Goal: Task Accomplishment & Management: Use online tool/utility

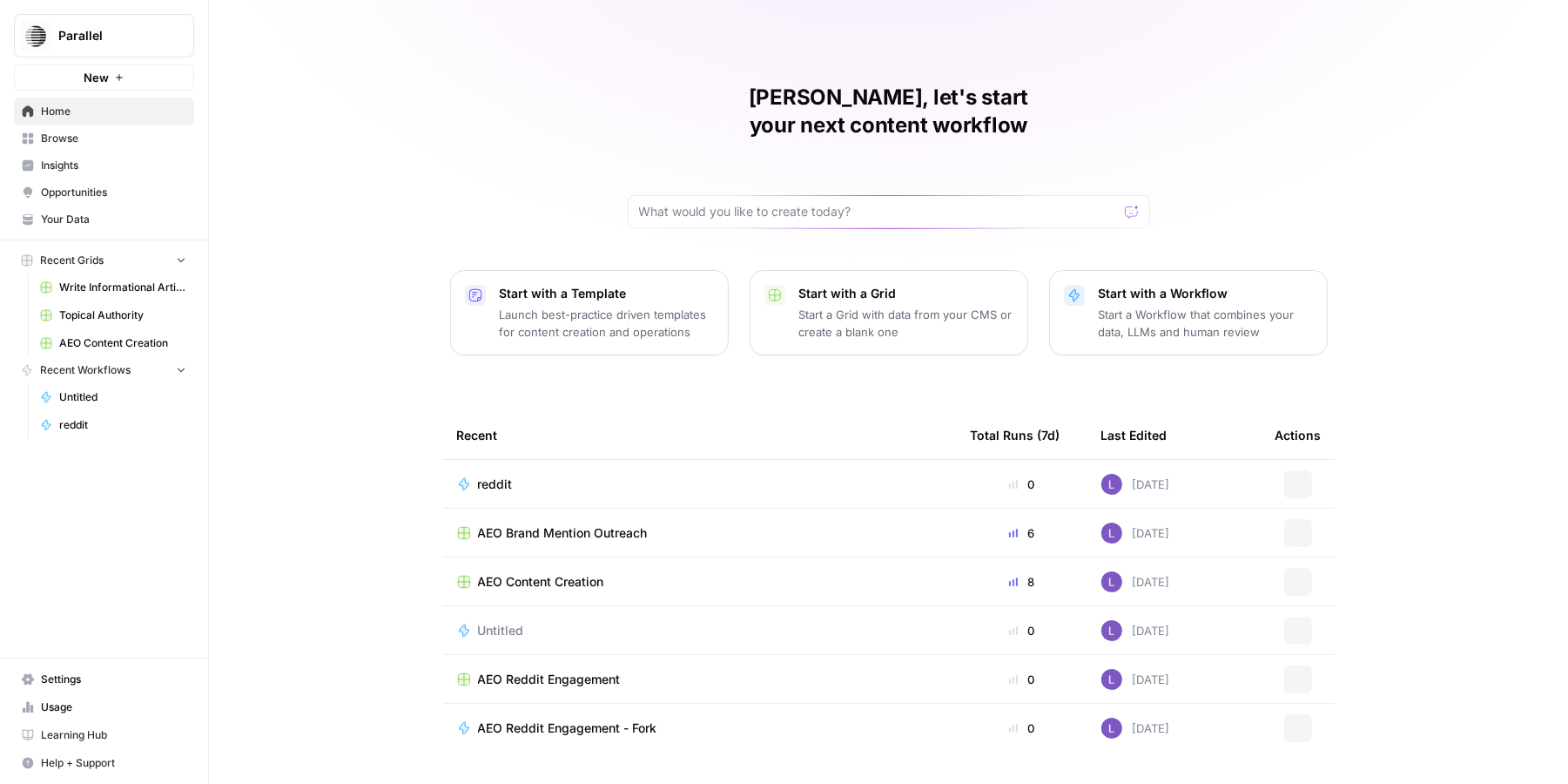
click at [65, 197] on span "Opportunities" at bounding box center [113, 192] width 145 height 15
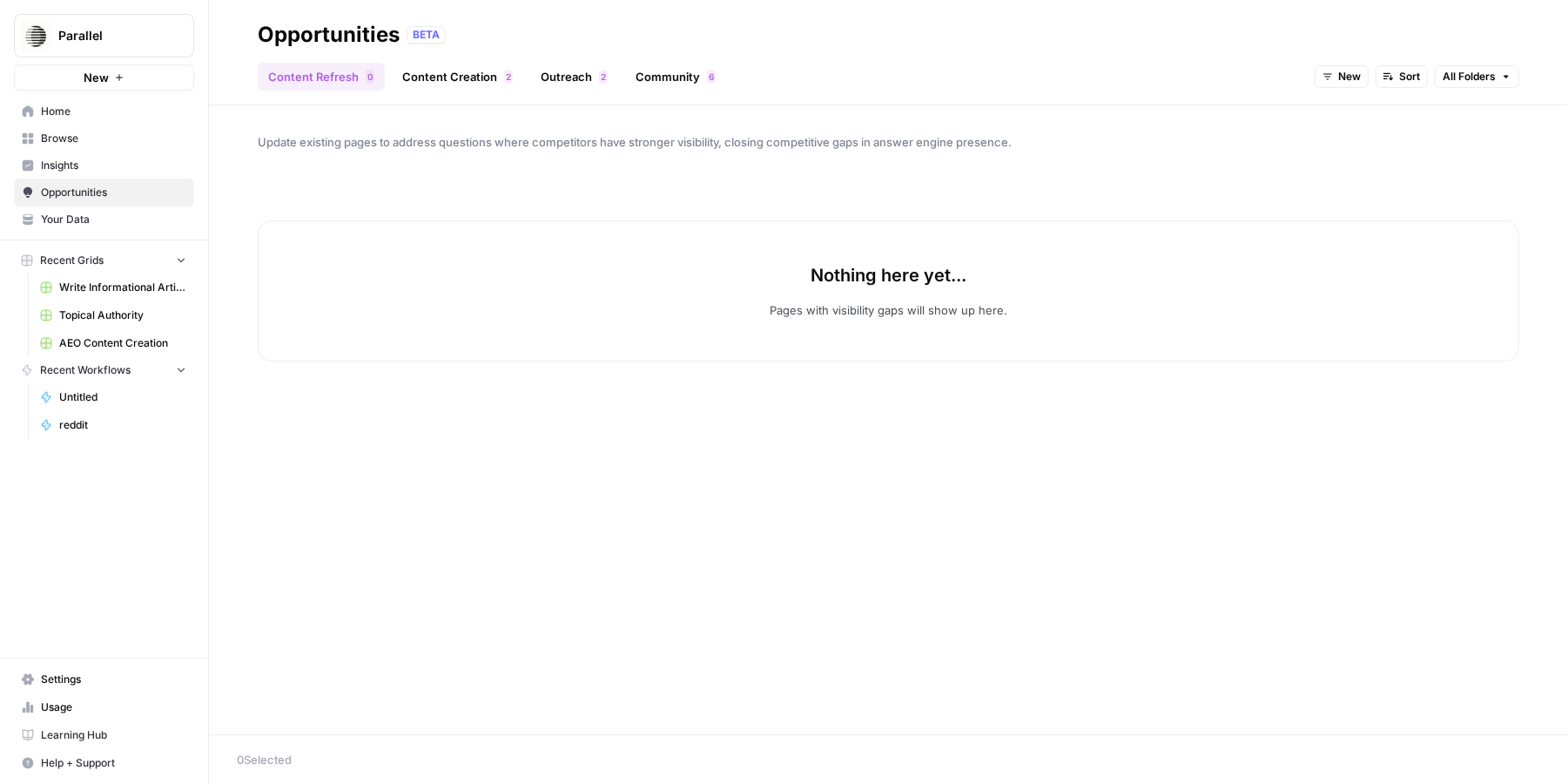
click at [1340, 70] on span "New" at bounding box center [1349, 76] width 23 height 15
click at [1381, 121] on span "All Opportunities" at bounding box center [1376, 115] width 88 height 17
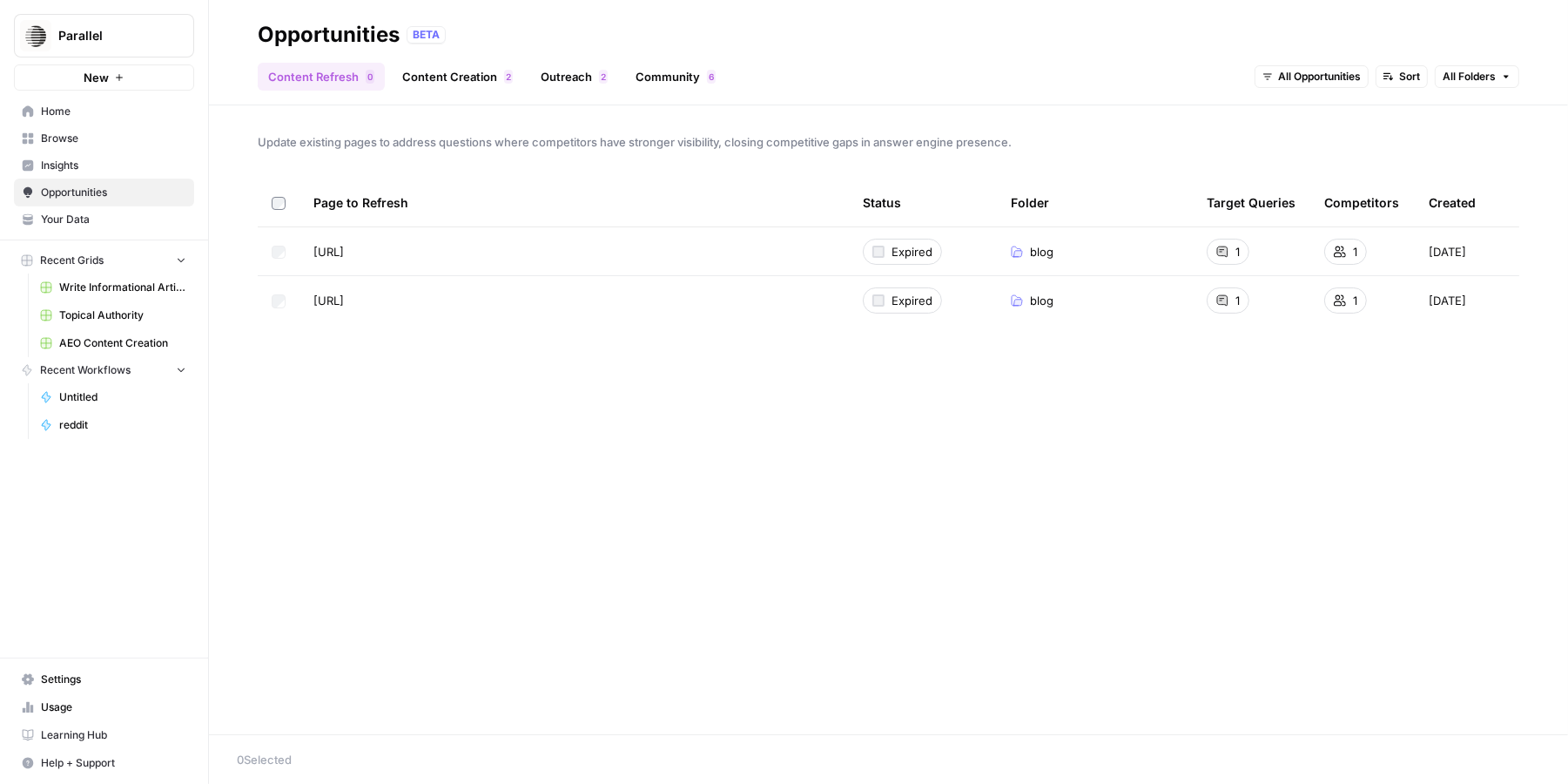
click at [164, 166] on span "Insights" at bounding box center [113, 165] width 145 height 15
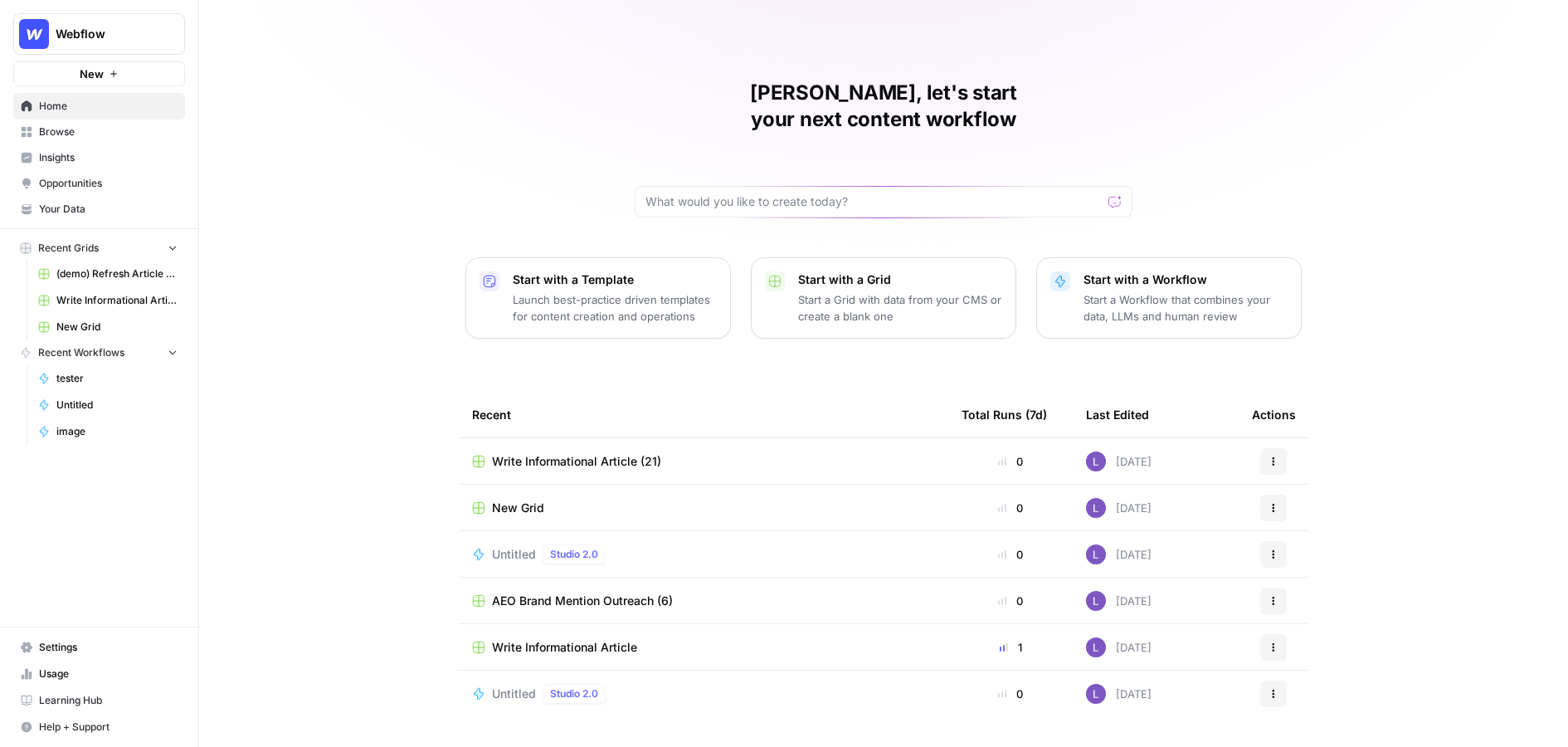
click at [86, 206] on span "Your Data" at bounding box center [107, 209] width 138 height 15
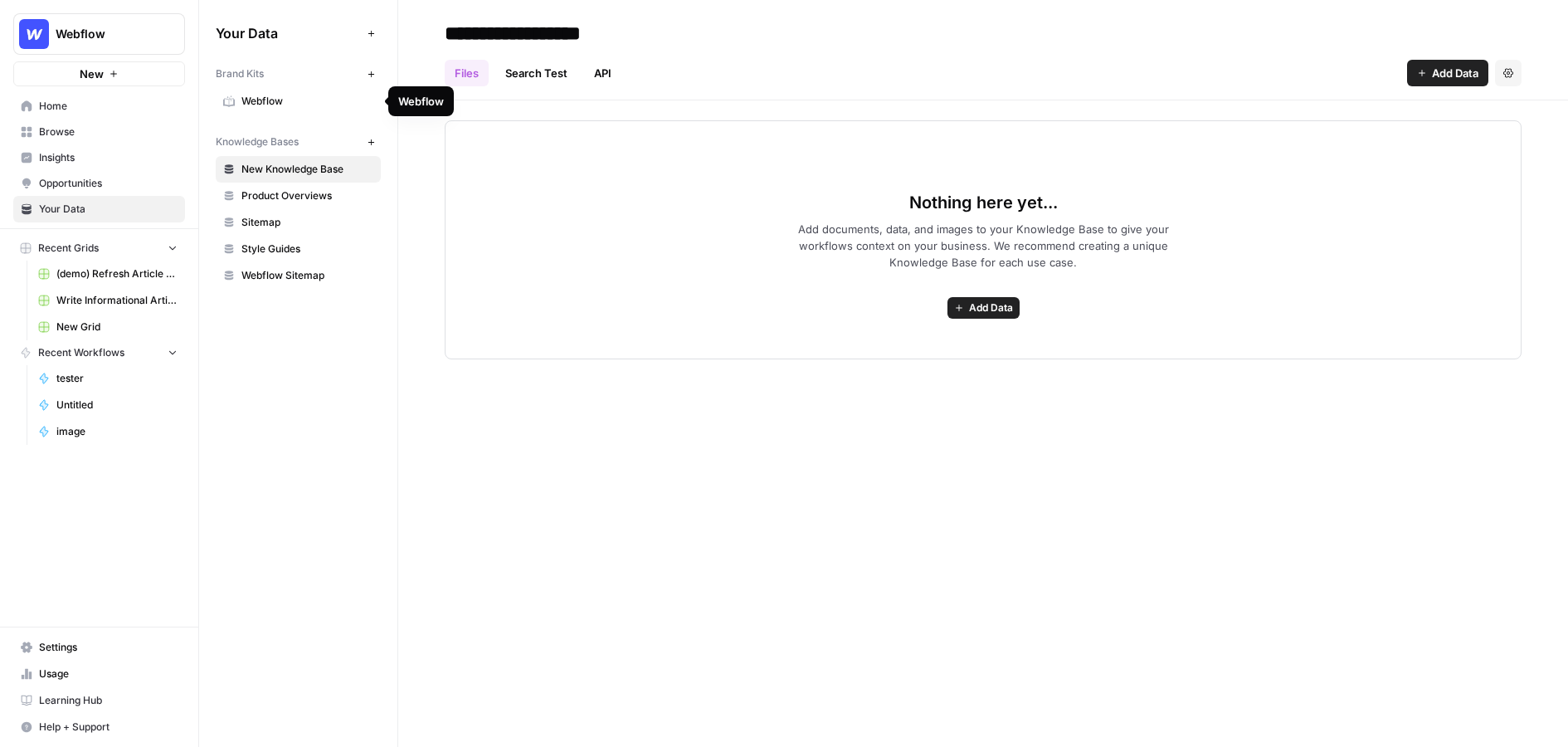
click at [266, 101] on span "Webflow" at bounding box center [307, 101] width 132 height 15
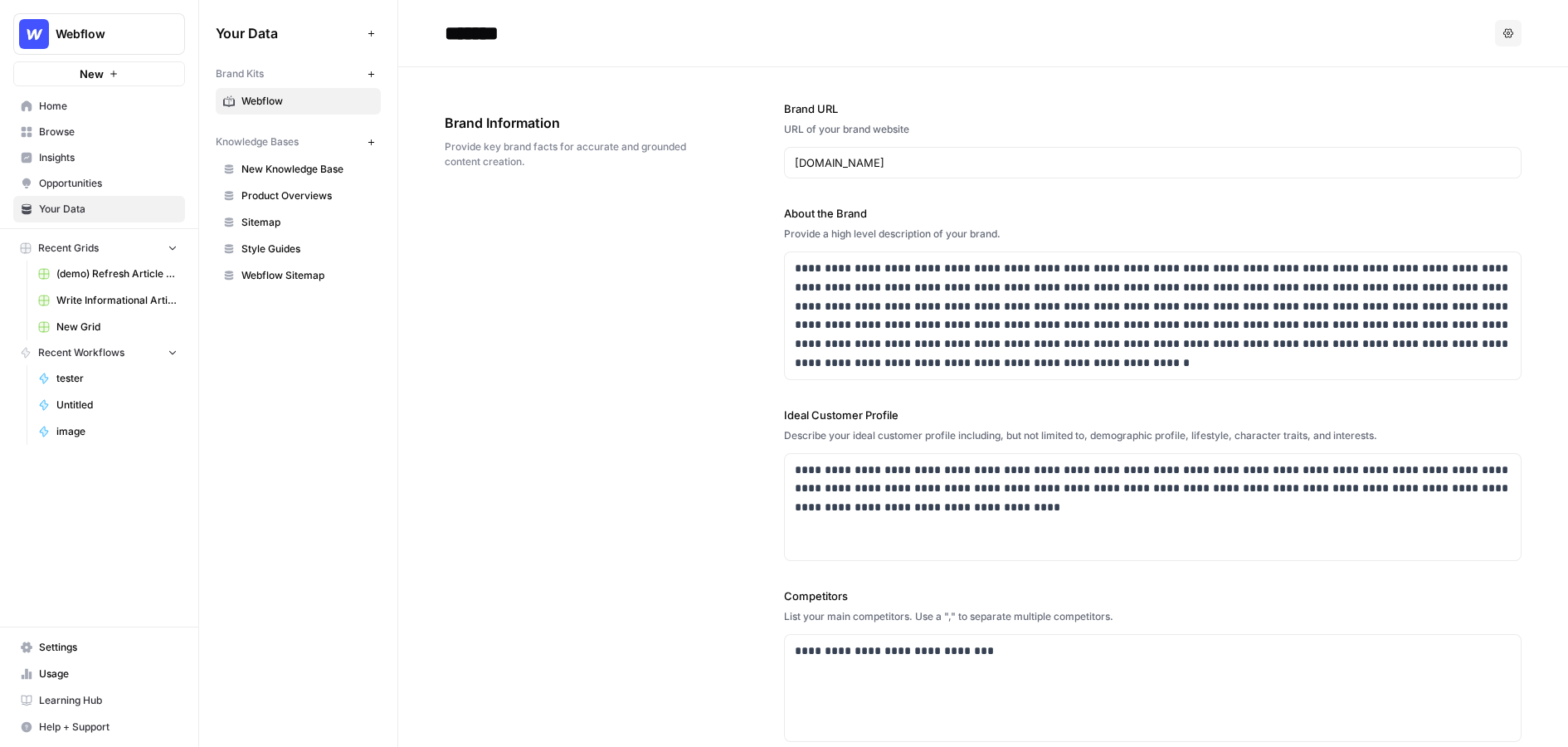
click at [293, 192] on span "Product Overviews" at bounding box center [307, 195] width 132 height 15
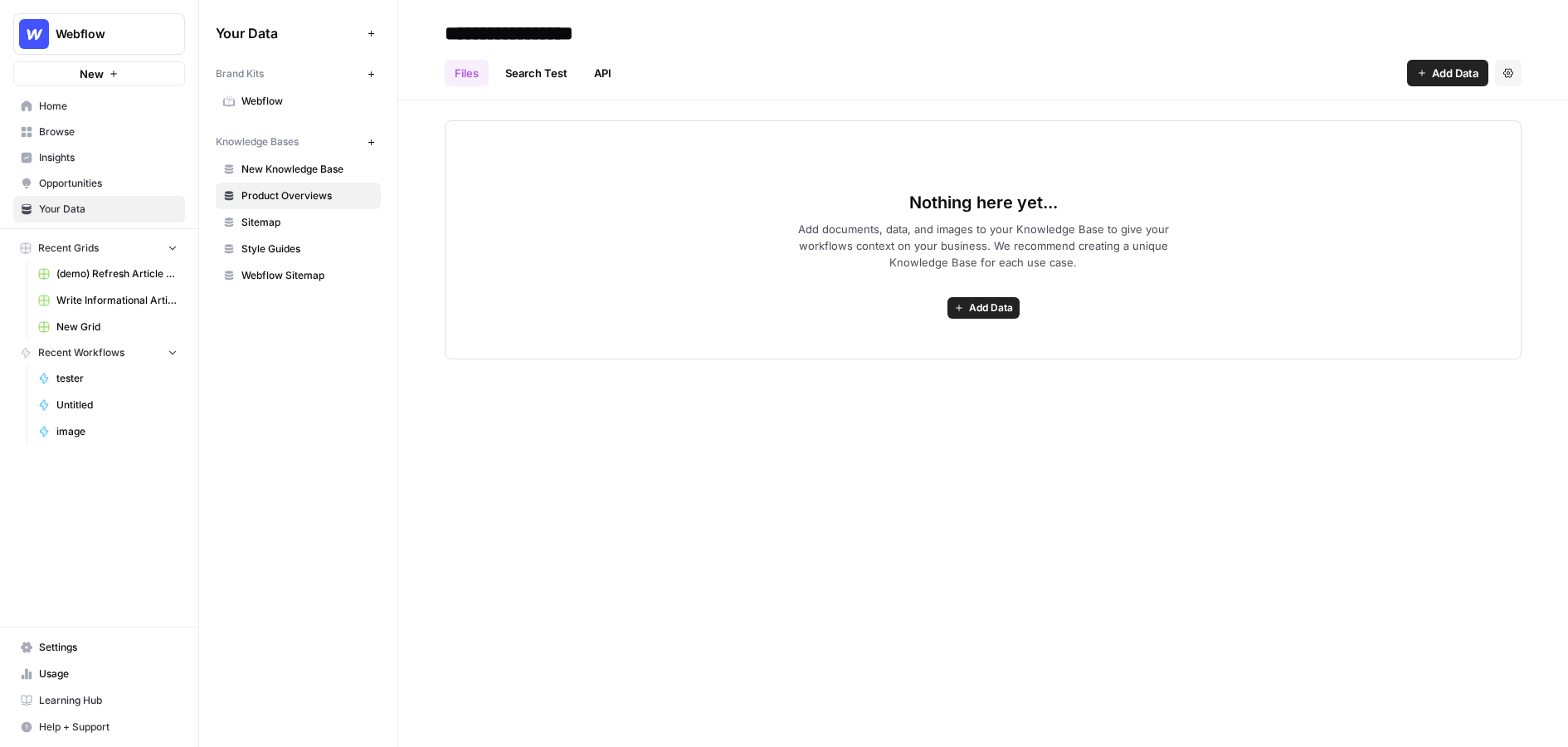
click at [284, 175] on span "New Knowledge Base" at bounding box center [307, 168] width 132 height 15
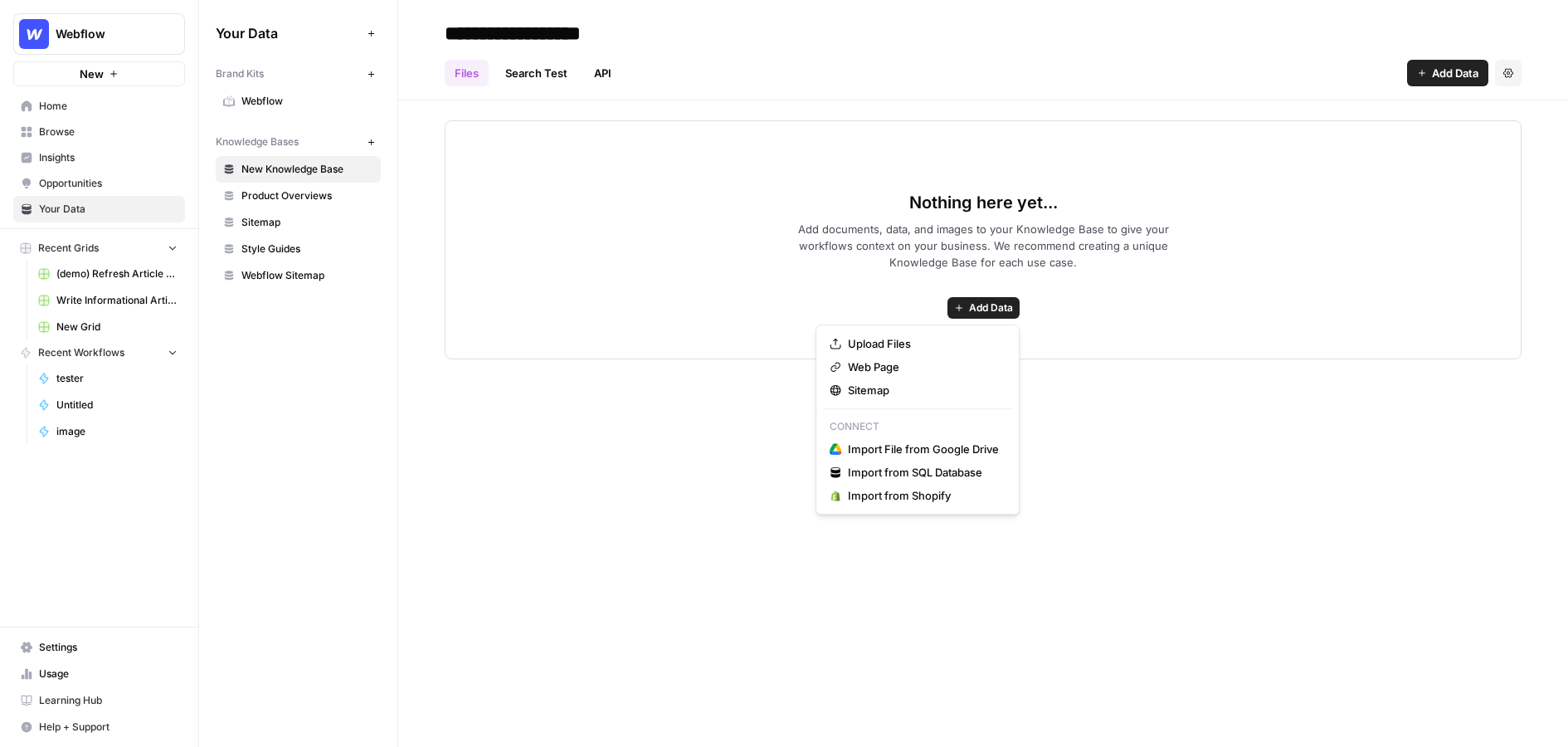
click at [995, 305] on span "Add Data" at bounding box center [990, 307] width 44 height 15
click at [883, 387] on span "Sitemap" at bounding box center [923, 389] width 151 height 16
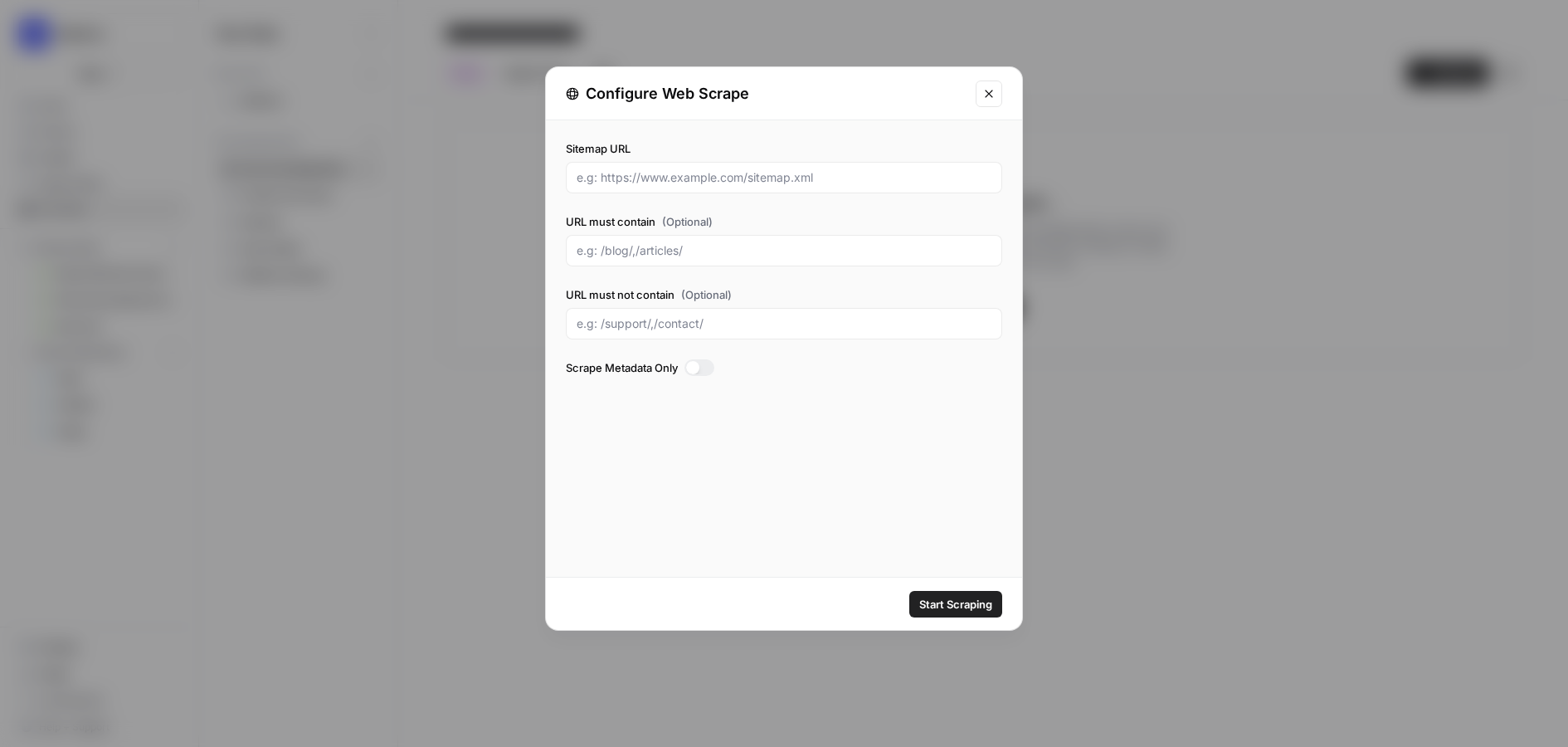
click at [989, 98] on icon "Close modal" at bounding box center [989, 93] width 13 height 13
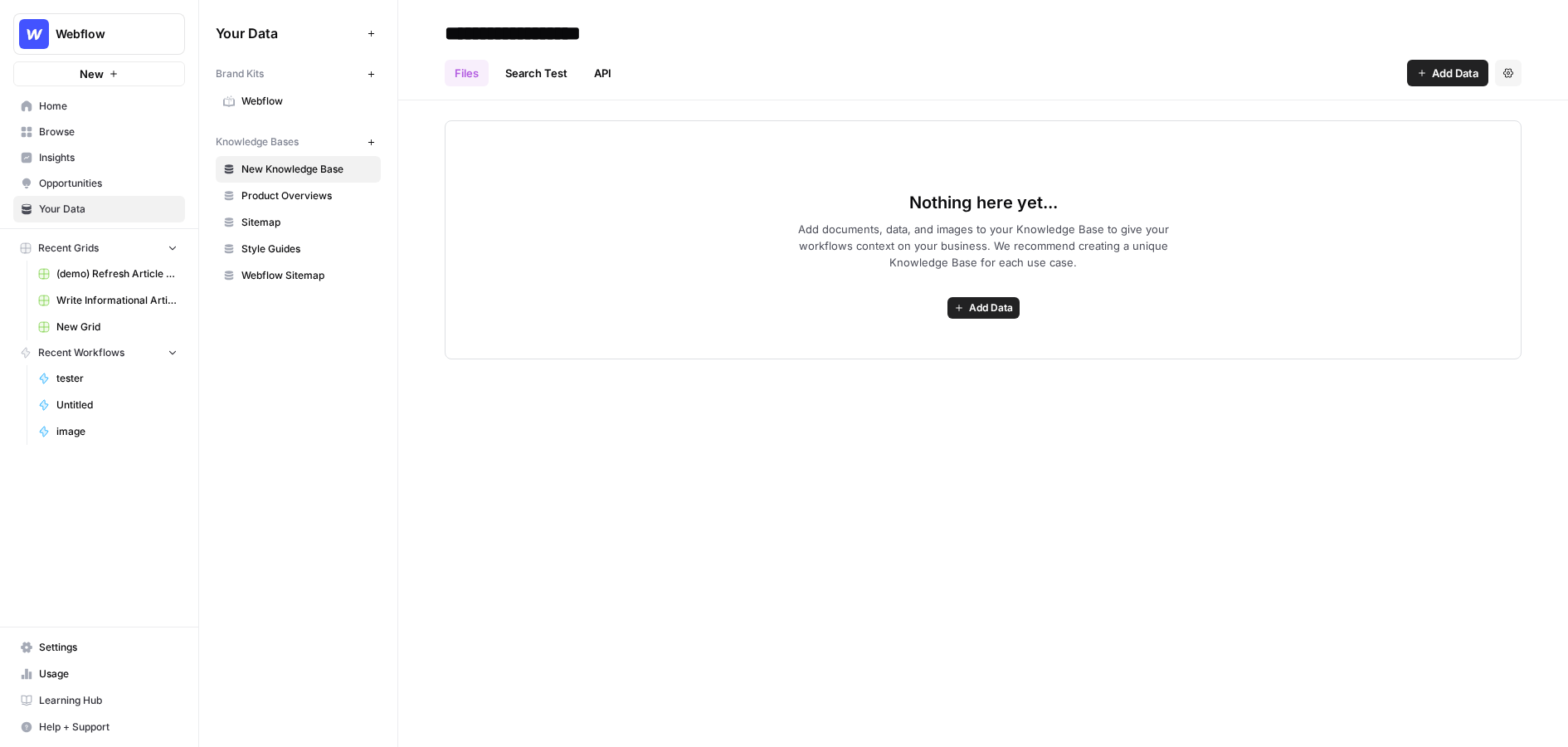
click at [991, 318] on div "Nothing here yet... Add documents, data, and images to your Knowledge Base to g…" at bounding box center [983, 240] width 1077 height 239
click at [983, 305] on span "Add Data" at bounding box center [990, 307] width 44 height 15
click at [46, 225] on nav "Home Browse Insights Opportunities Your Data" at bounding box center [99, 156] width 199 height 142
click at [44, 159] on span "Insights" at bounding box center [107, 157] width 138 height 15
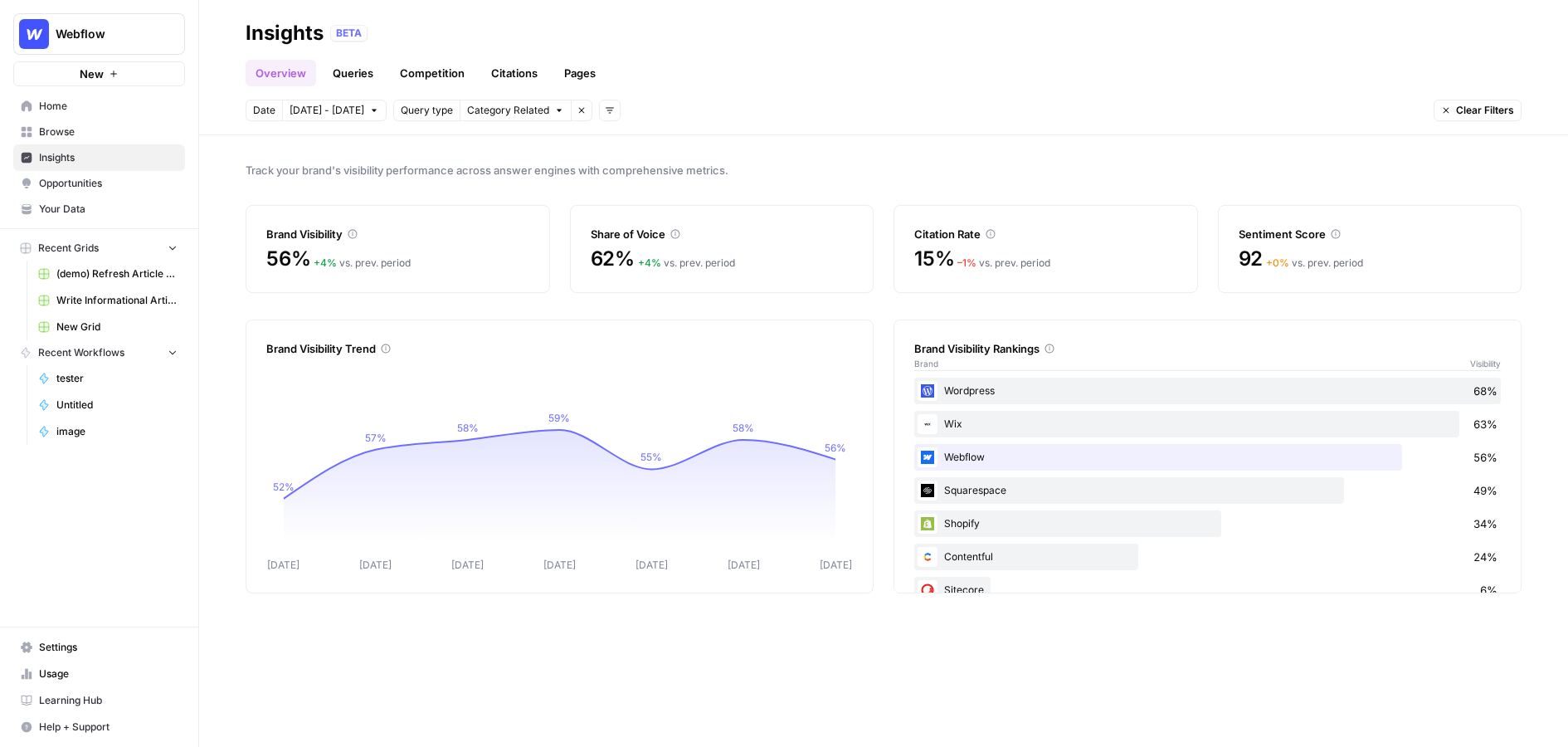
click at [346, 77] on link "Queries" at bounding box center [352, 72] width 60 height 27
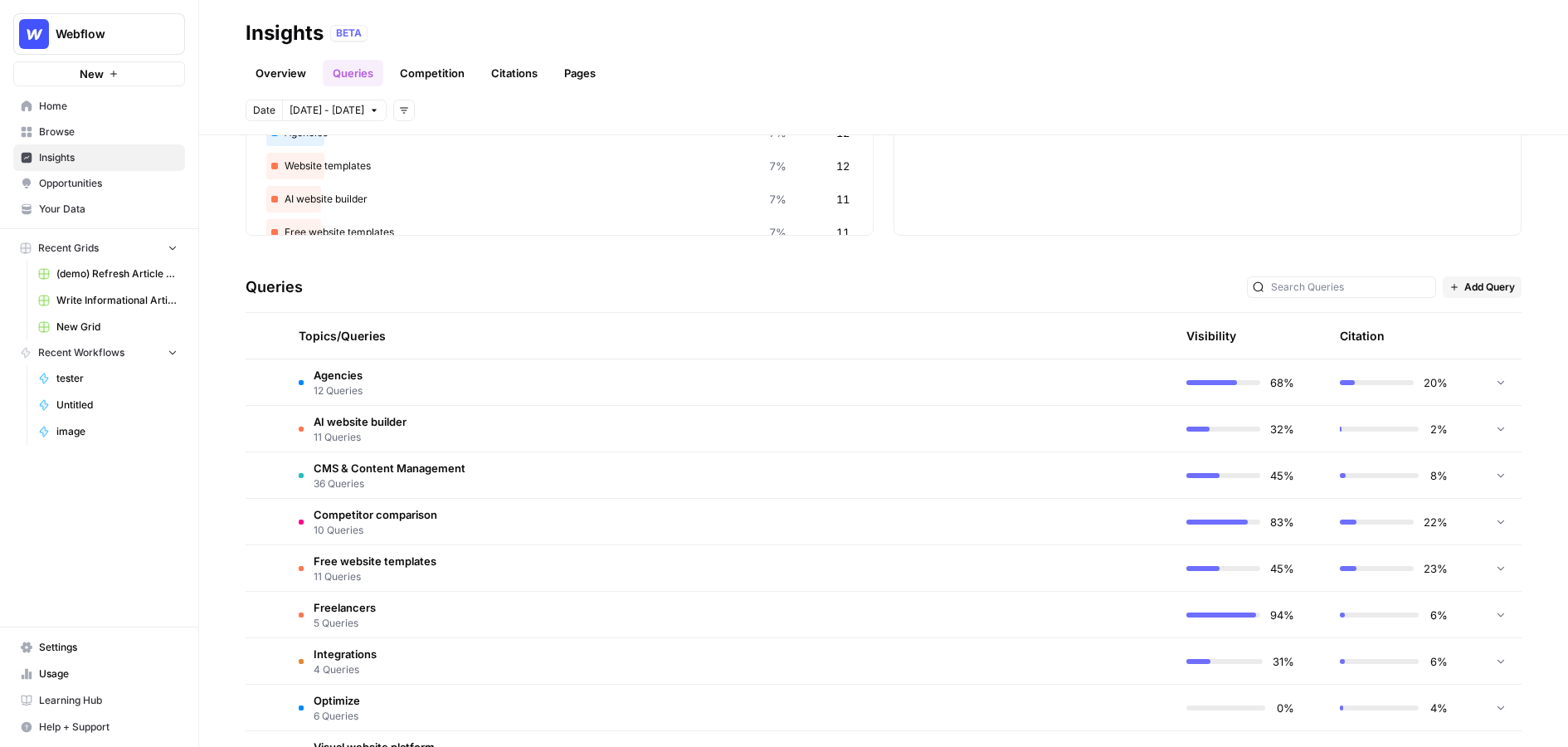
scroll to position [218, 0]
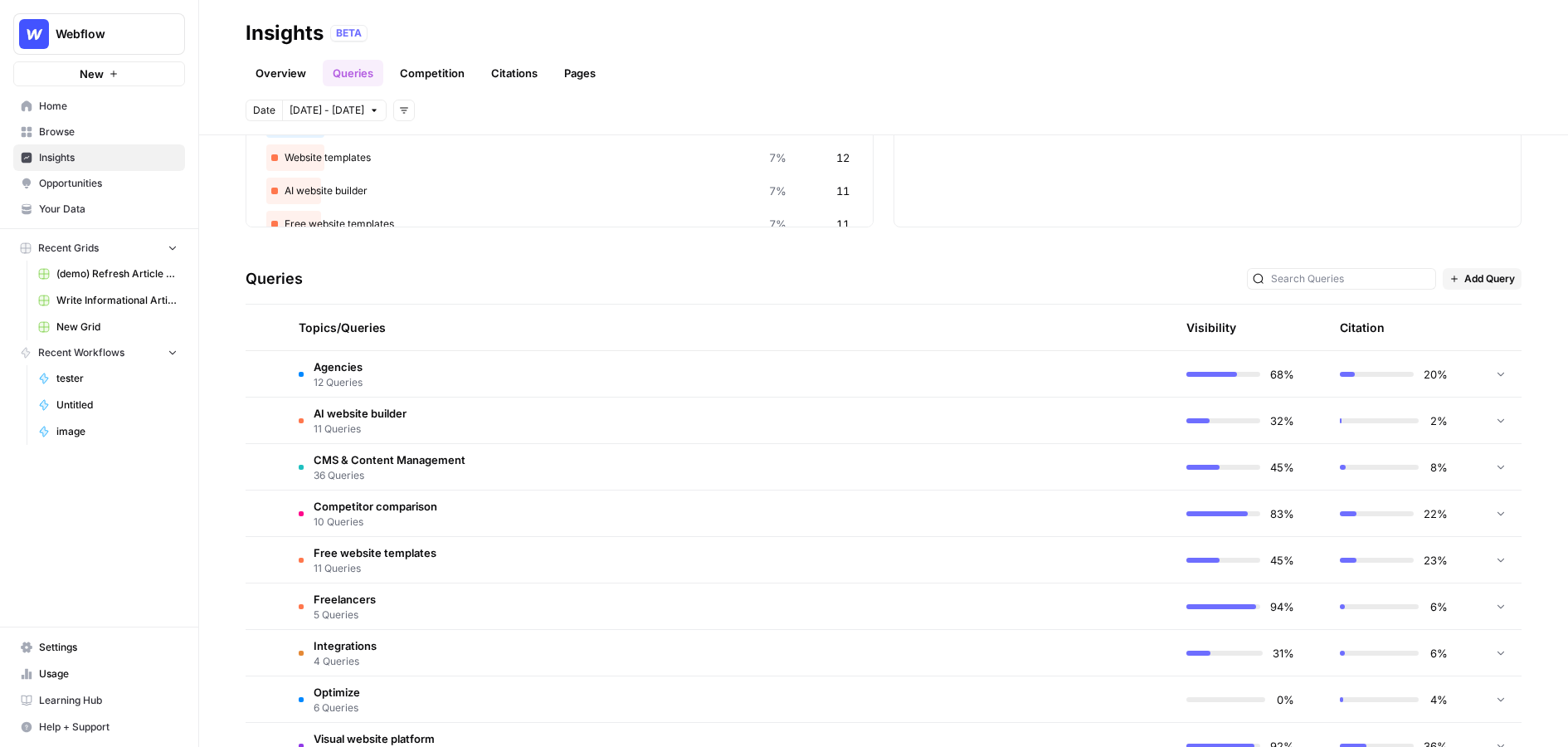
click at [453, 372] on td "Agencies 12 Queries" at bounding box center [650, 373] width 730 height 46
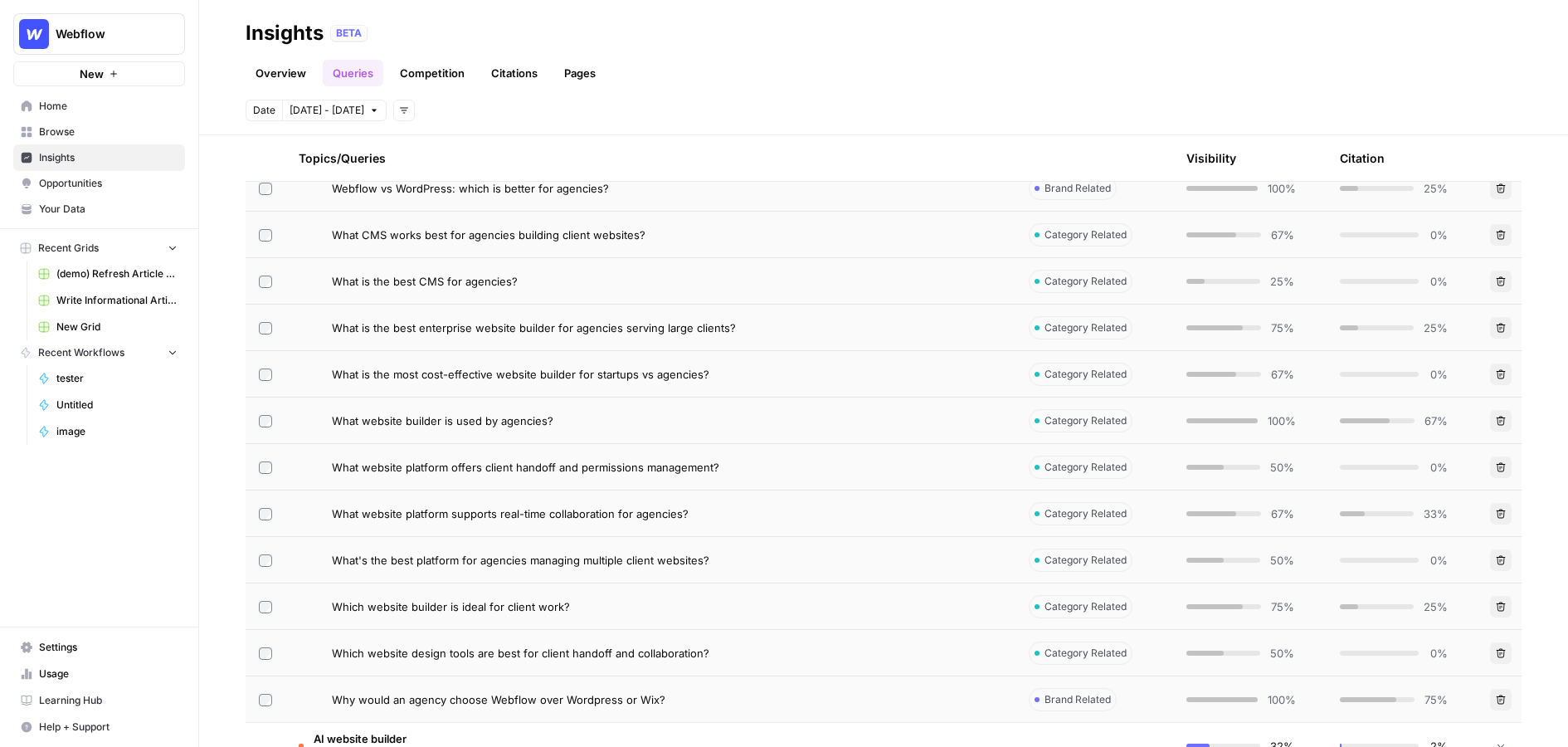
scroll to position [417, 0]
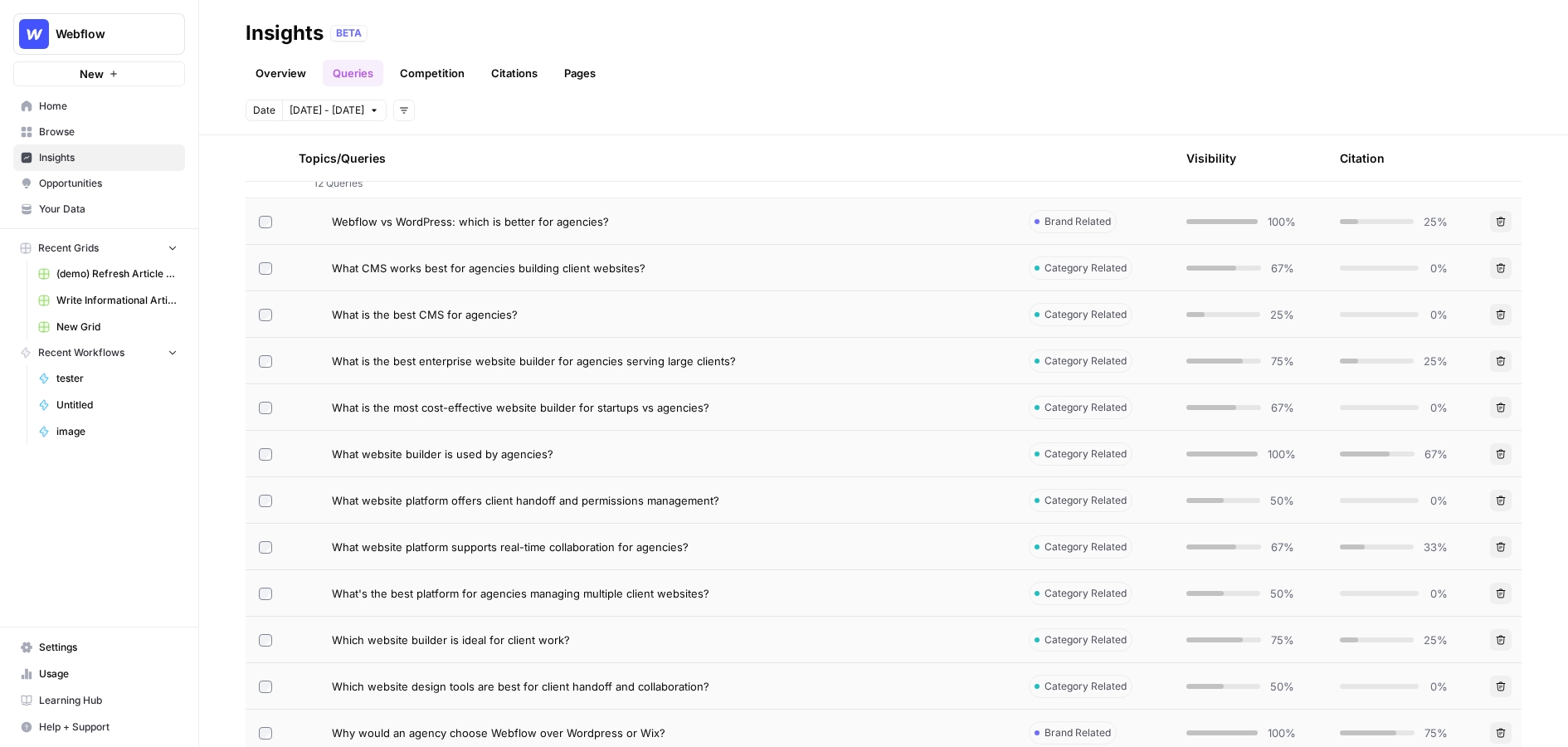
click at [620, 226] on div "Webflow vs WordPress: which is better for agencies?" at bounding box center [667, 221] width 671 height 16
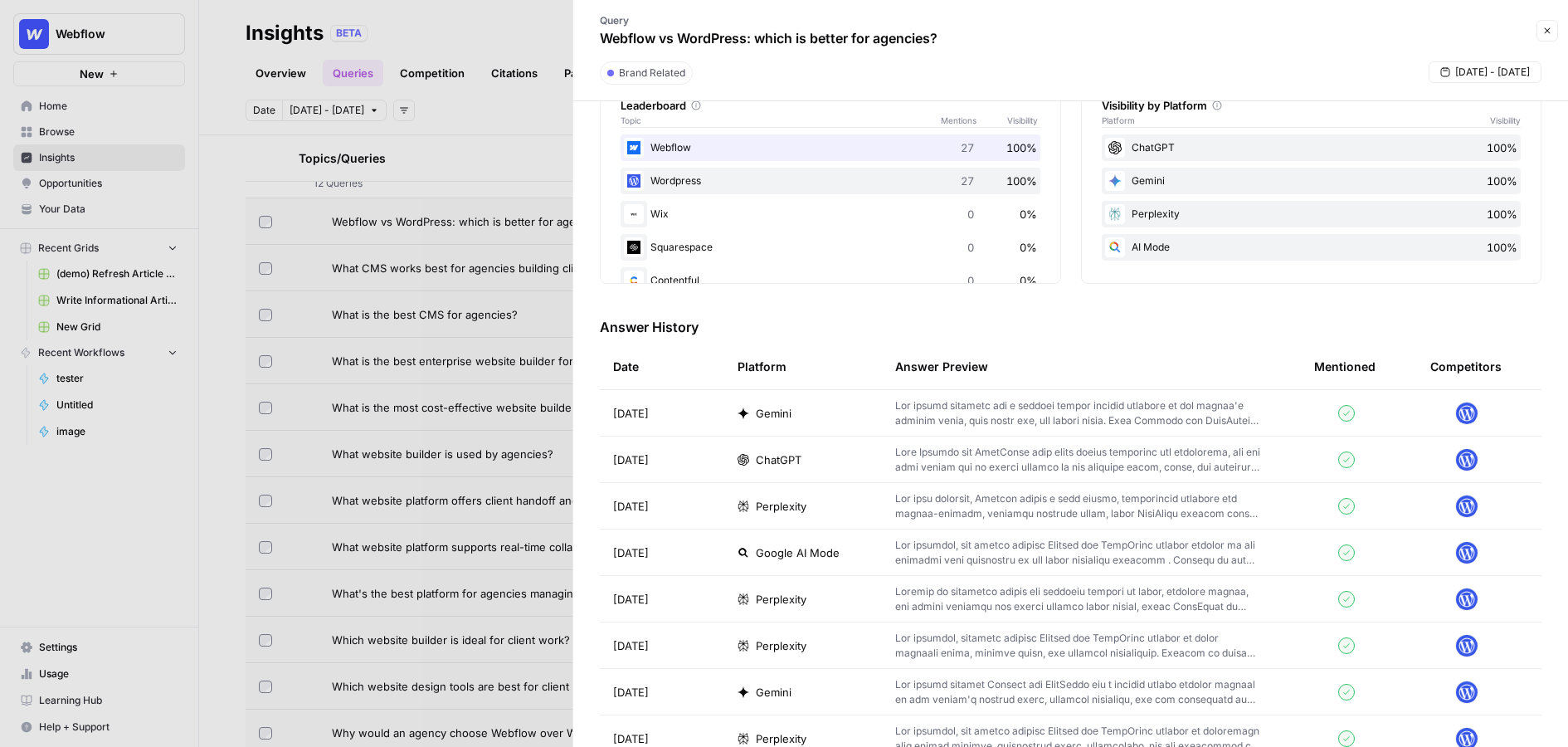
scroll to position [292, 0]
click at [994, 419] on p at bounding box center [1078, 416] width 366 height 30
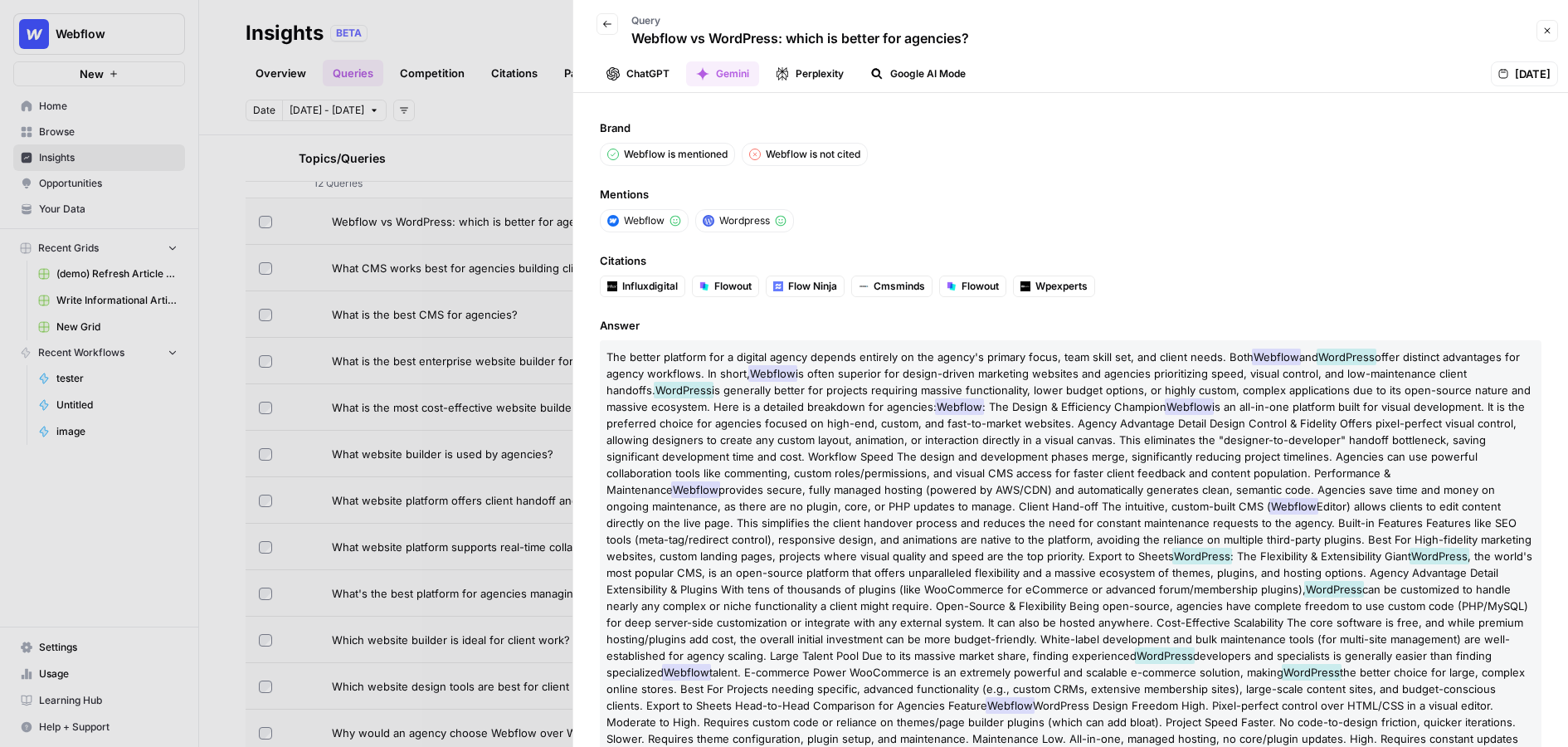
drag, startPoint x: 597, startPoint y: 196, endPoint x: 827, endPoint y: 225, distance: 231.8
click at [828, 226] on div "Brand Webflow is mentioned Webflow is not cited Mentions Webflow Wordpress Cita…" at bounding box center [1070, 419] width 995 height 654
click at [791, 74] on button "Perplexity" at bounding box center [810, 73] width 88 height 25
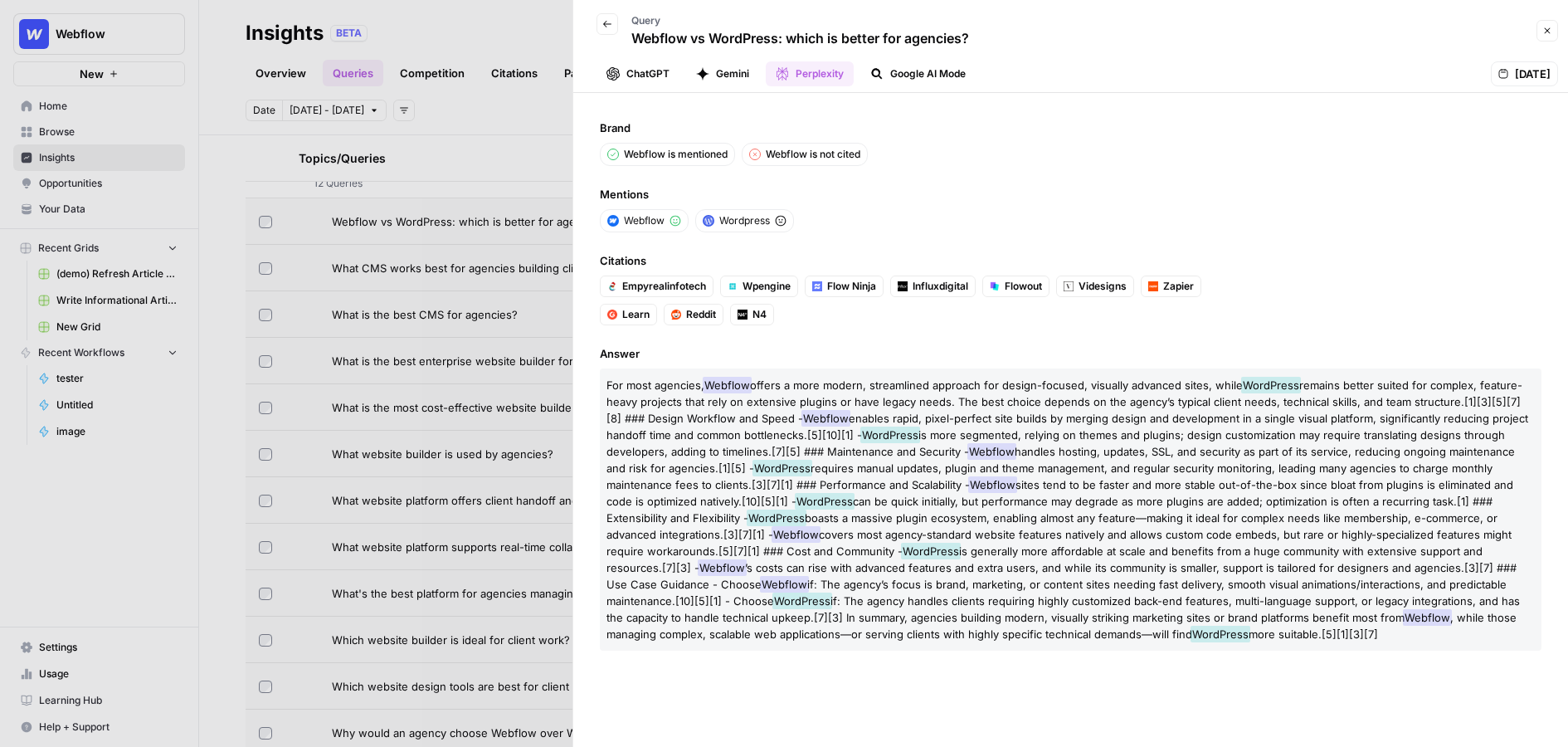
click at [879, 75] on icon "button" at bounding box center [877, 74] width 11 height 11
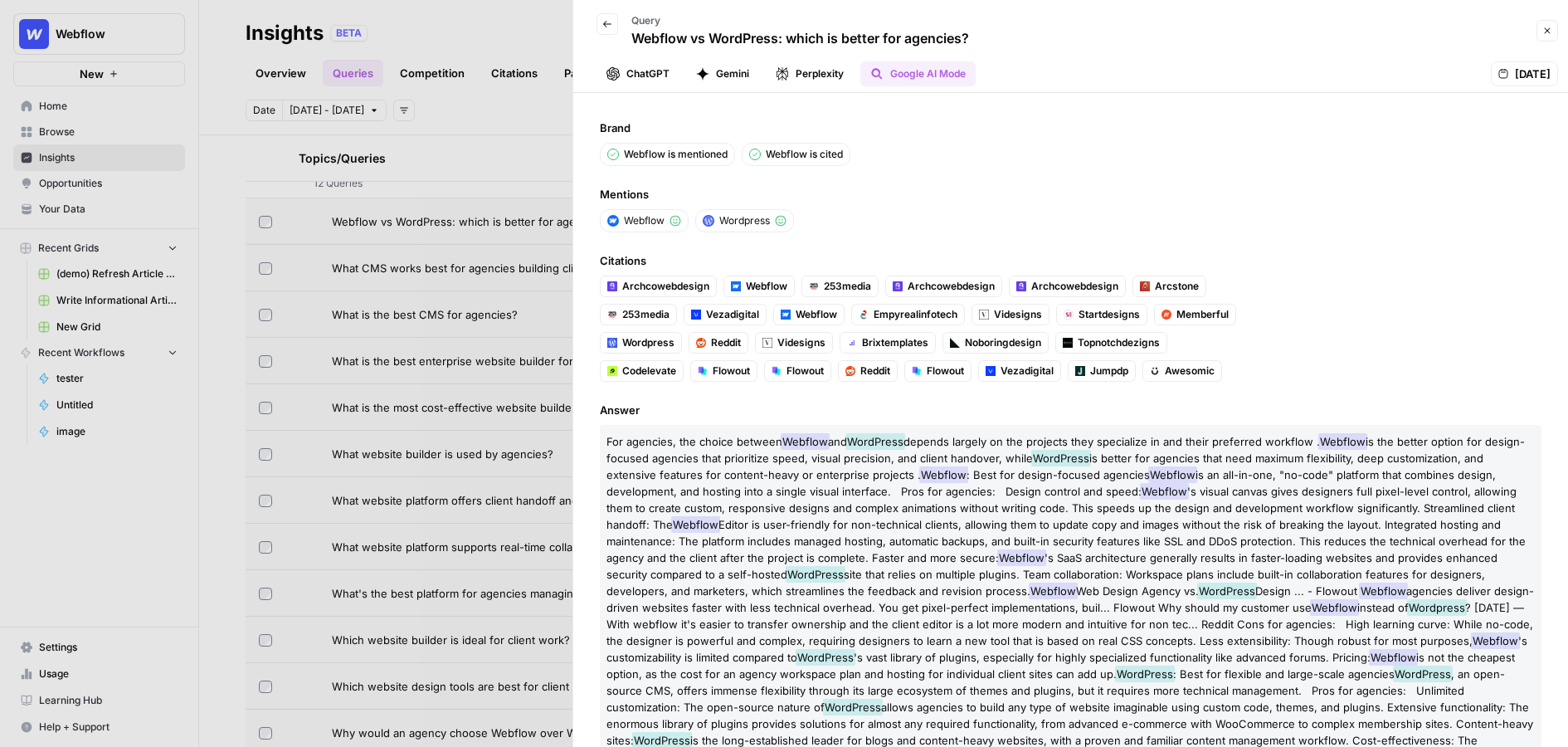
click at [1057, 30] on button "Close" at bounding box center [1547, 30] width 21 height 21
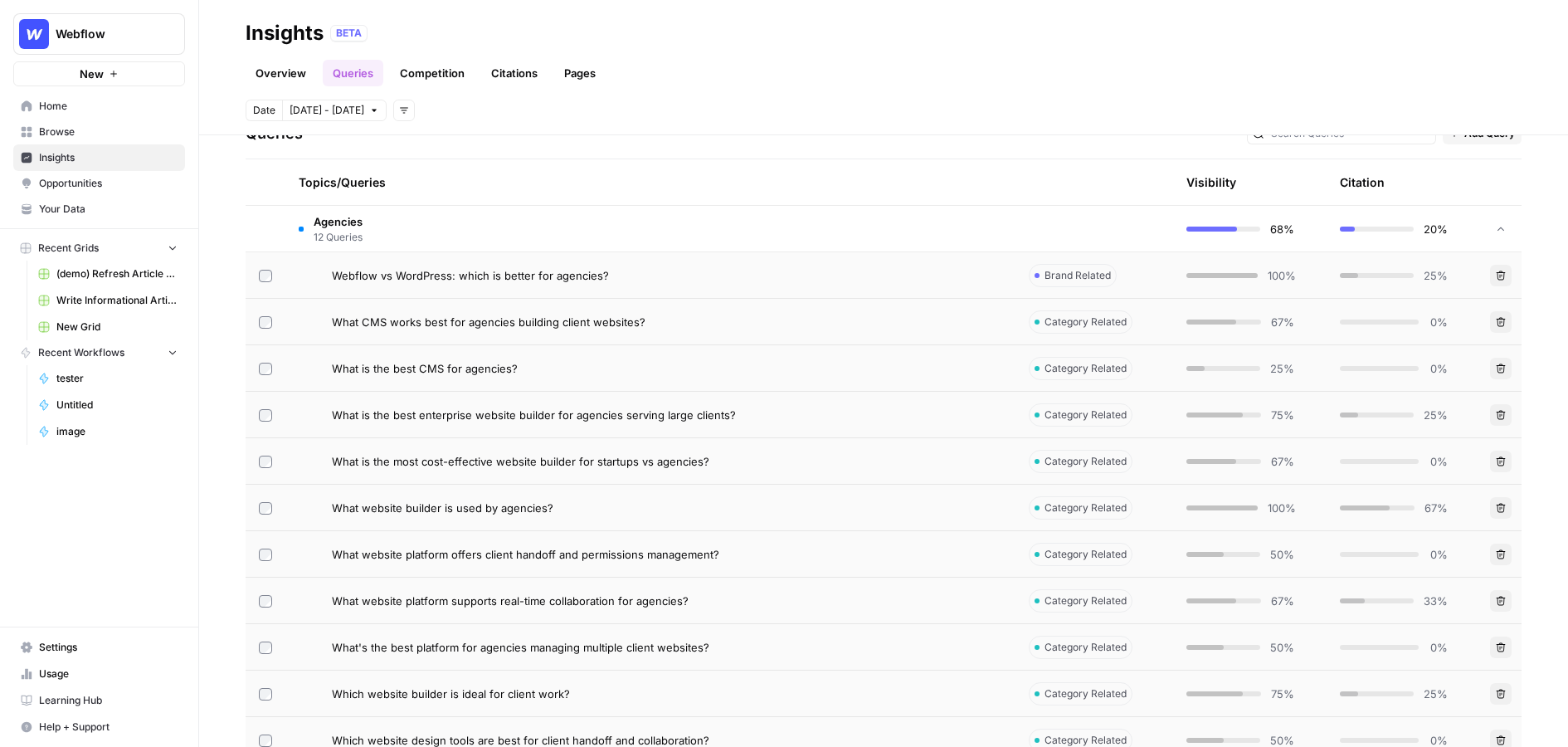
scroll to position [343, 0]
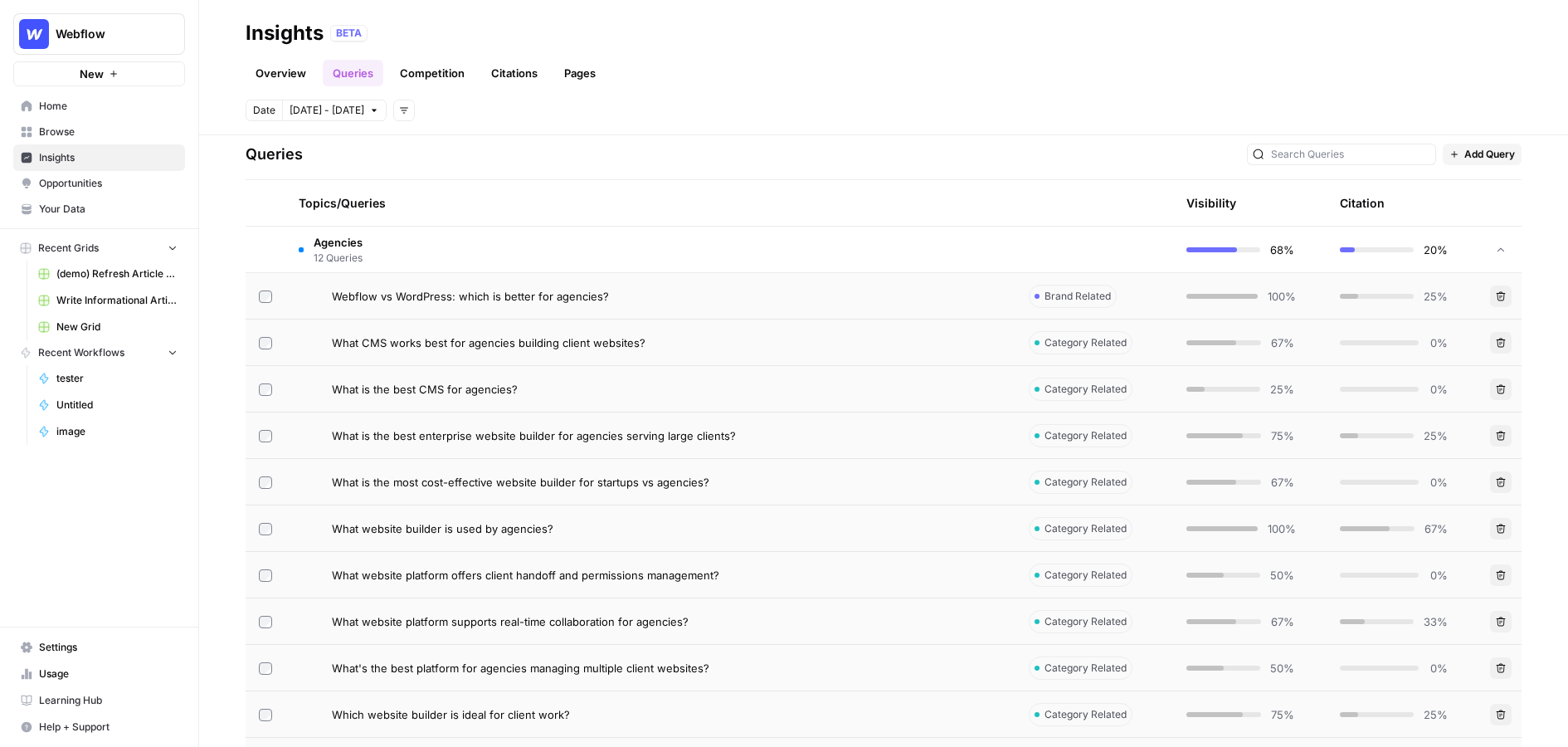
click at [1057, 164] on div "Queries Add Query" at bounding box center [884, 155] width 1276 height 51
click at [448, 234] on td "Agencies 12 Queries" at bounding box center [650, 248] width 730 height 46
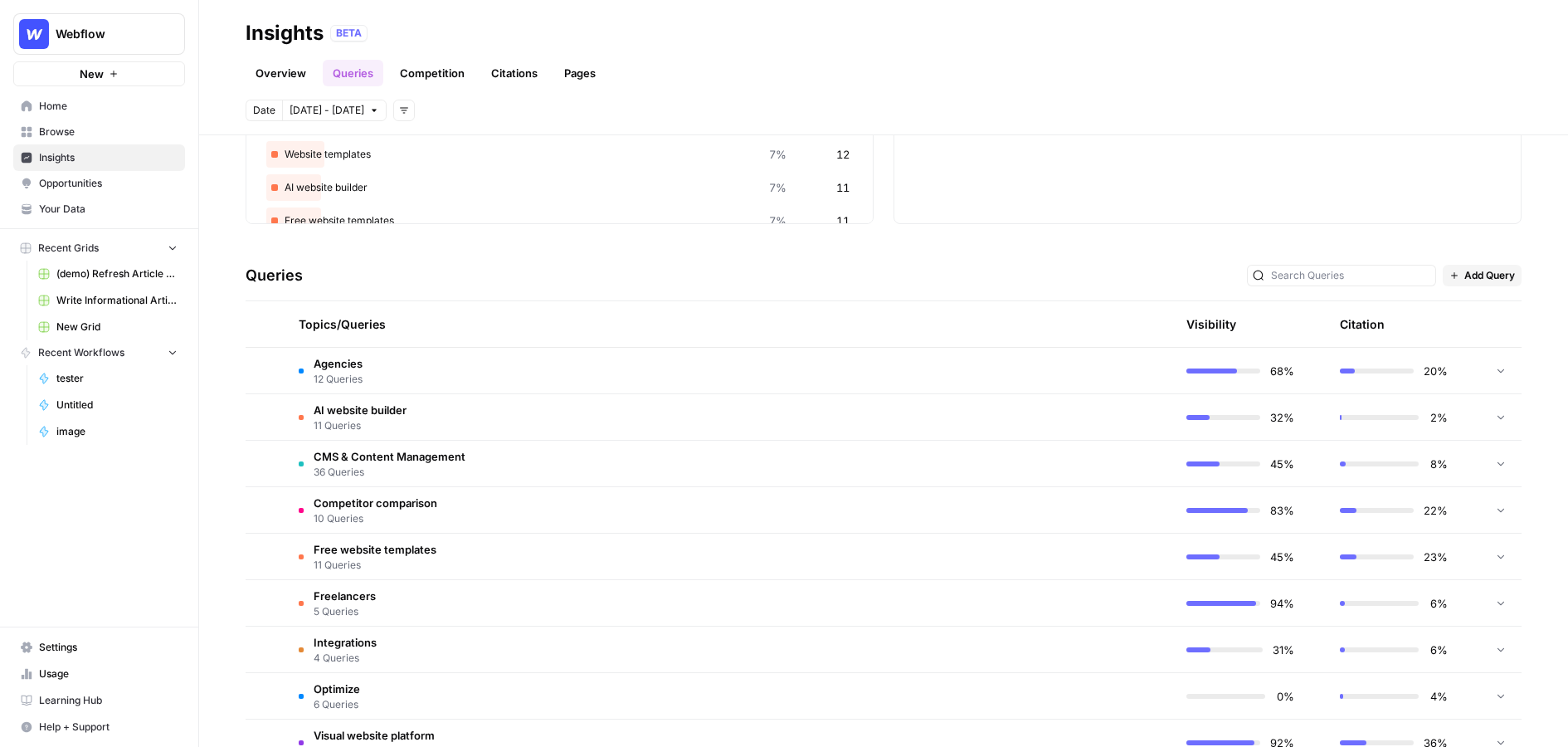
scroll to position [224, 0]
click at [509, 74] on link "Citations" at bounding box center [514, 72] width 66 height 27
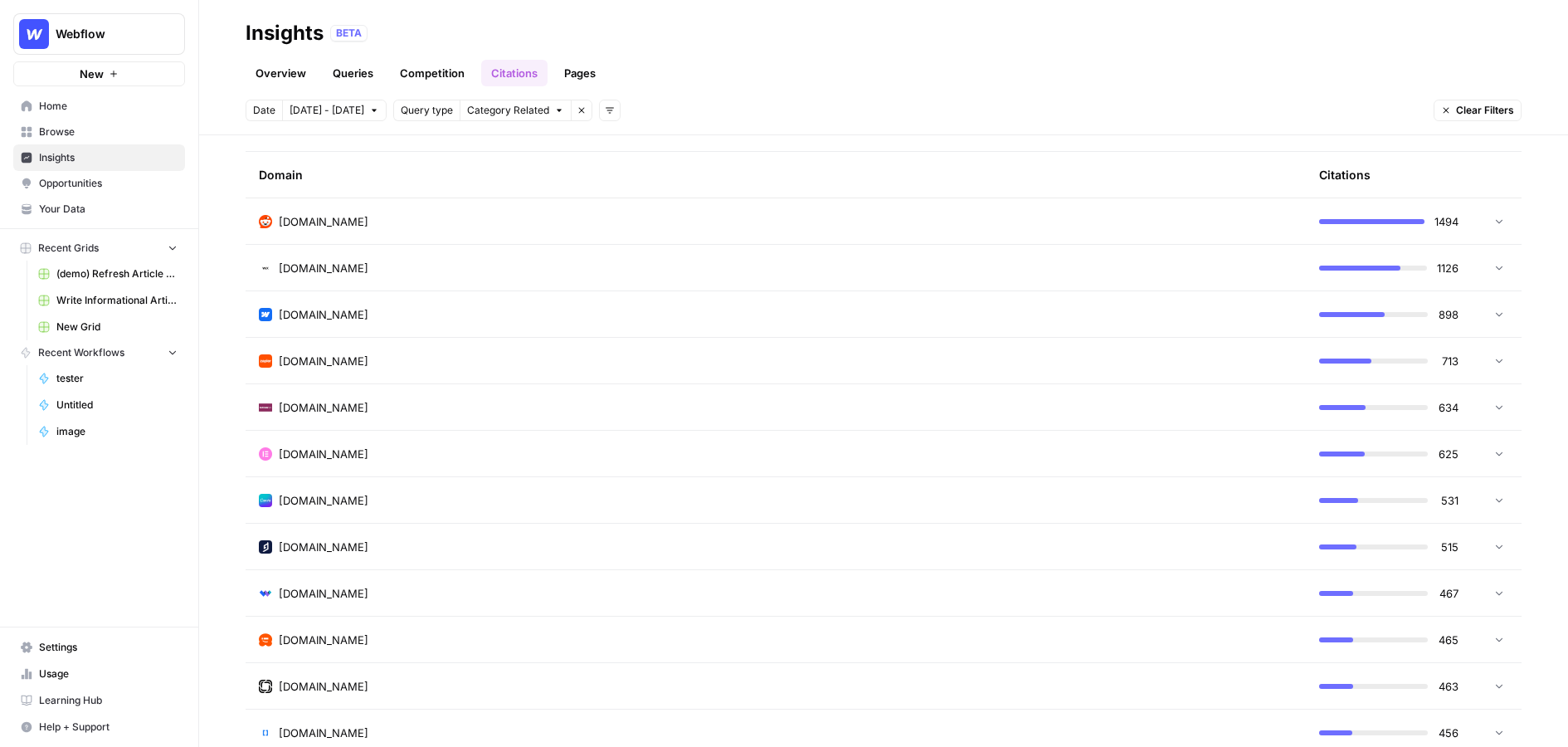
scroll to position [421, 0]
click at [461, 225] on div "[DOMAIN_NAME]" at bounding box center [775, 220] width 1034 height 16
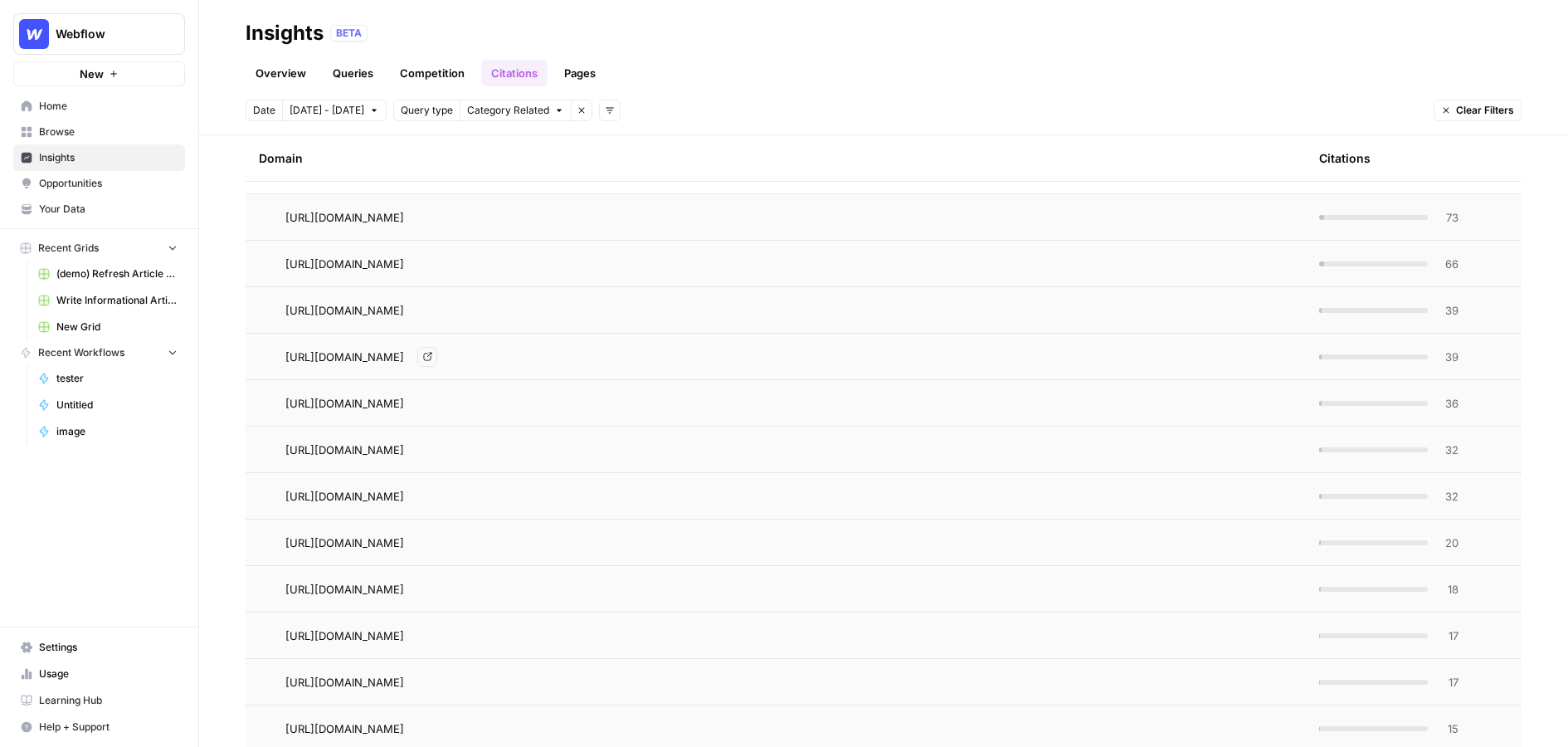
scroll to position [489, 0]
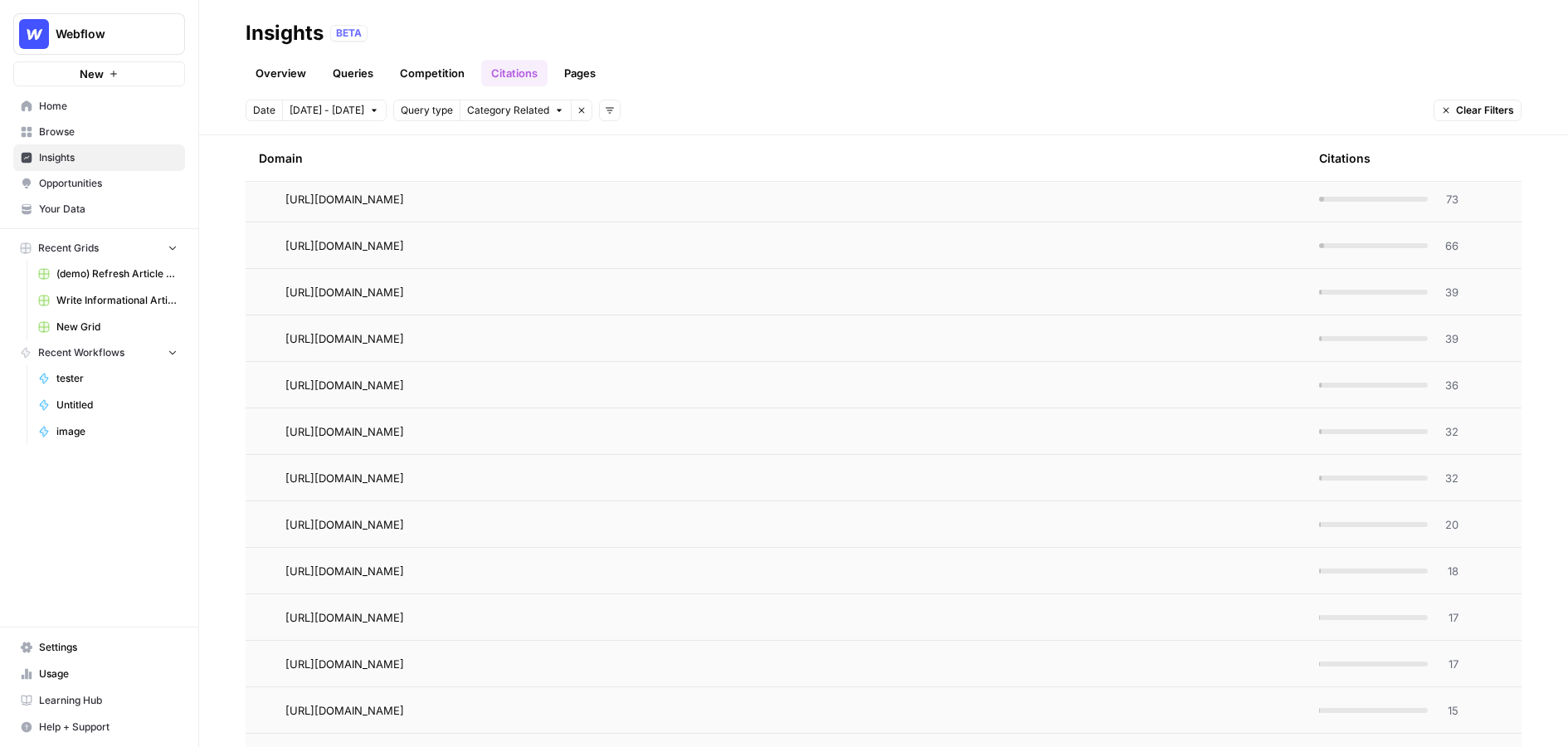
click at [1057, 201] on td "73" at bounding box center [1388, 199] width 166 height 46
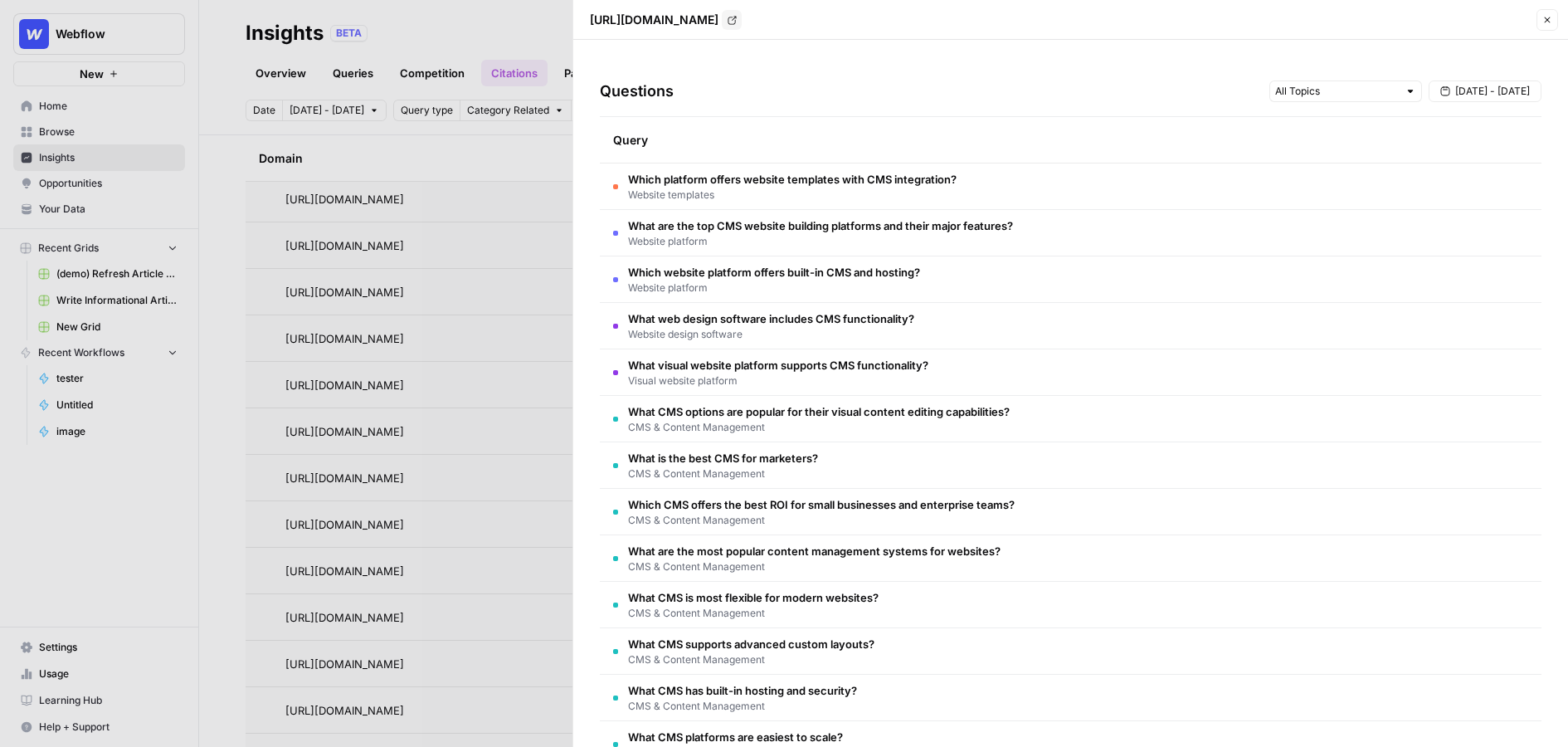
click at [1057, 19] on icon "button" at bounding box center [1547, 20] width 10 height 10
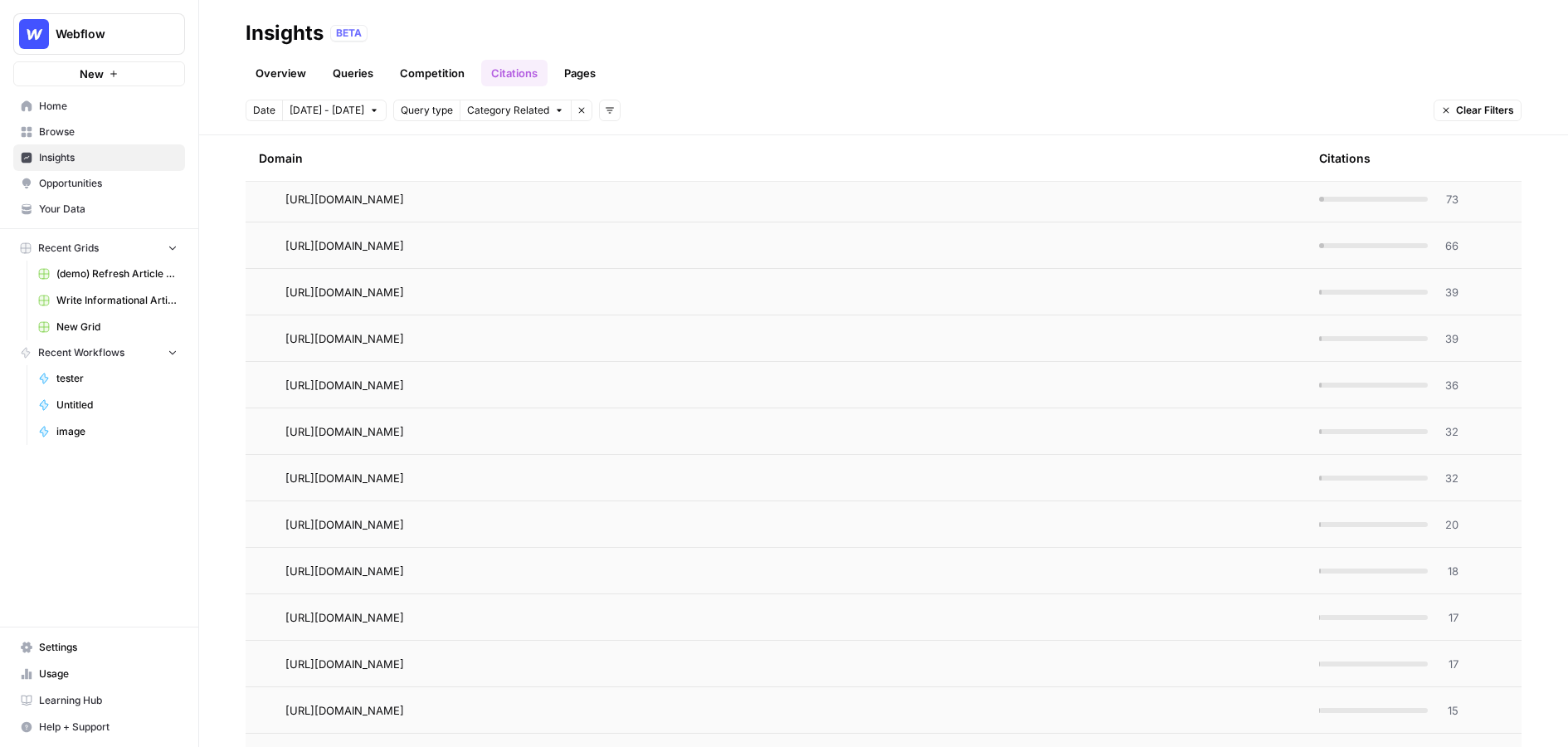
click at [577, 68] on link "Pages" at bounding box center [580, 72] width 52 height 27
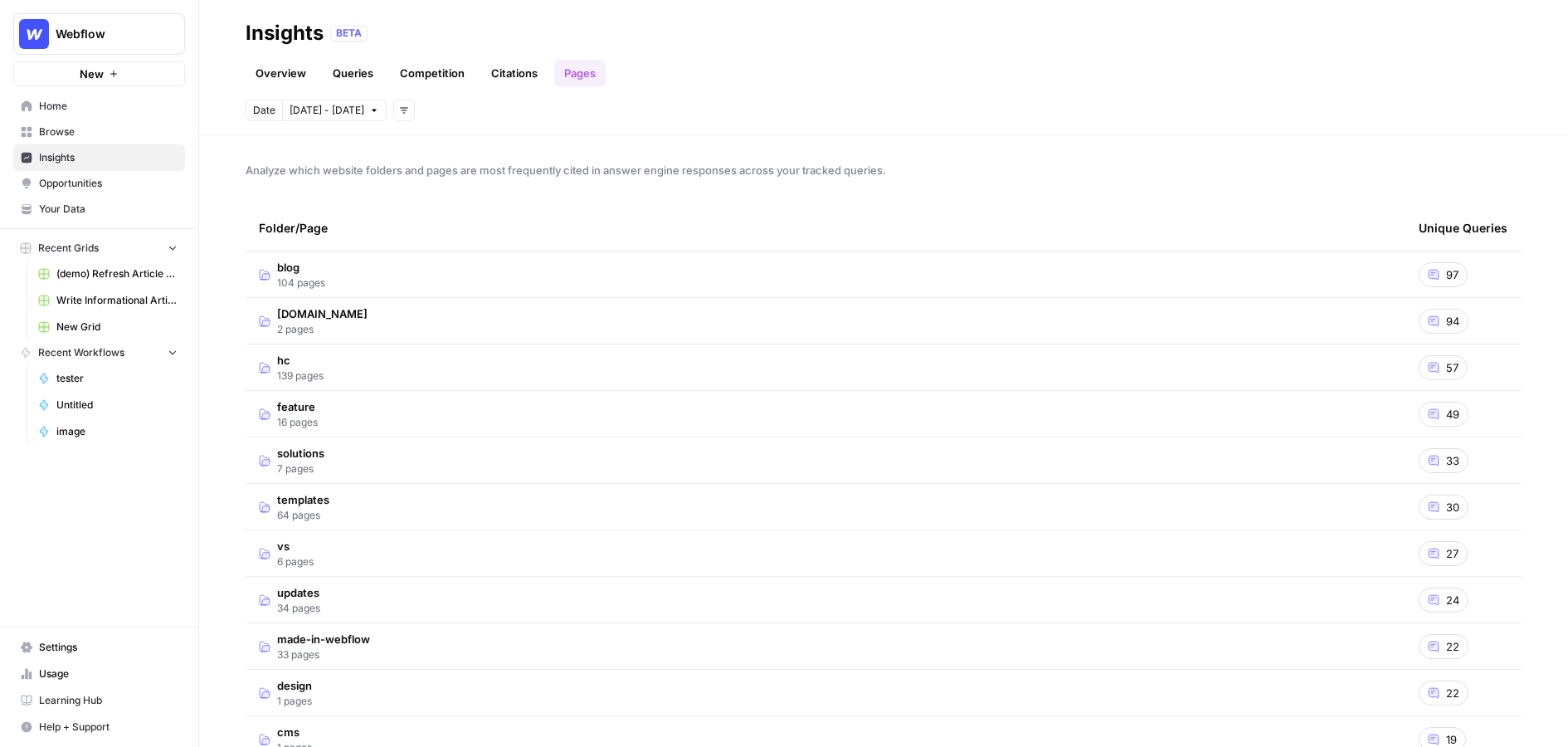
click at [376, 271] on td "blog 104 pages" at bounding box center [825, 273] width 1160 height 46
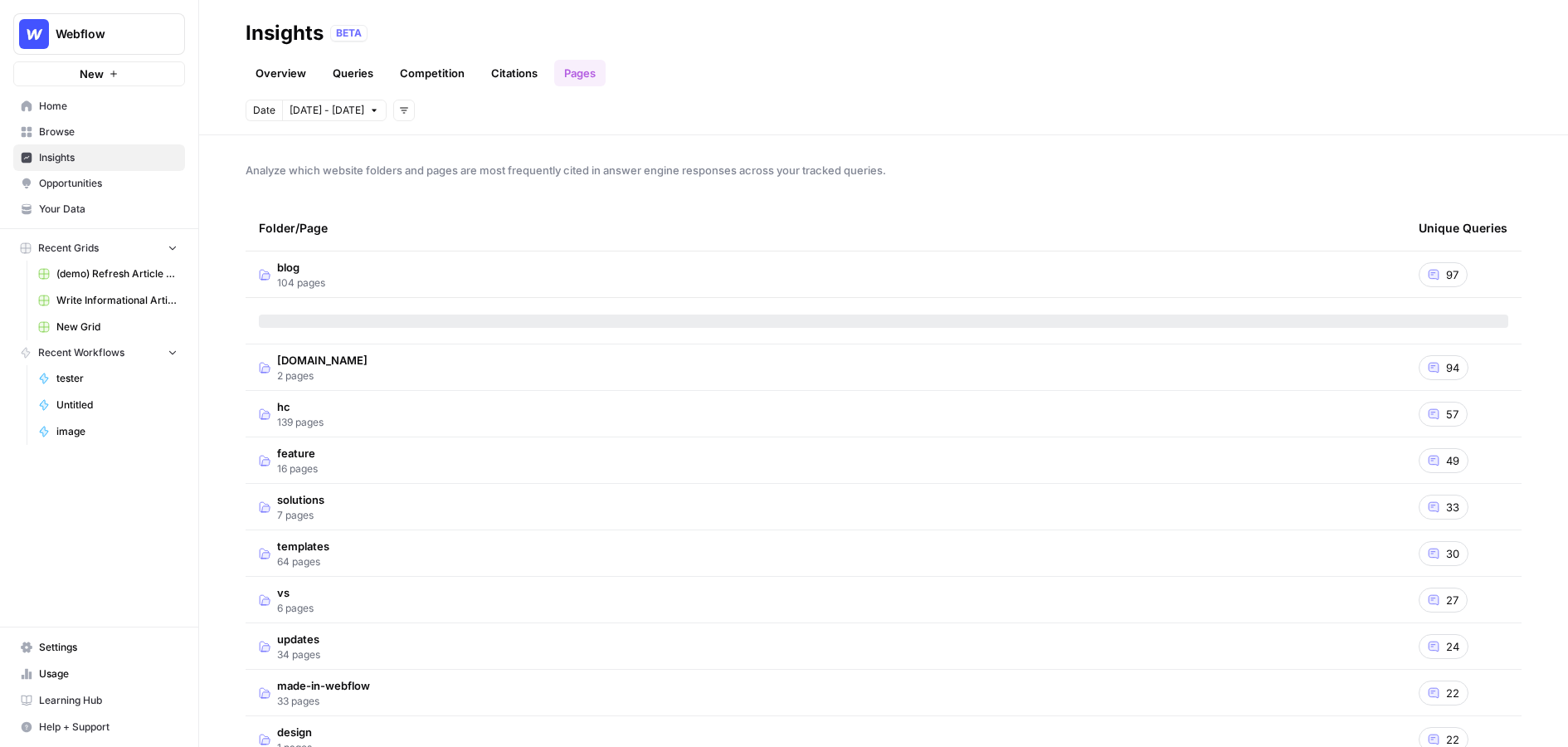
click at [281, 70] on link "Overview" at bounding box center [281, 72] width 70 height 27
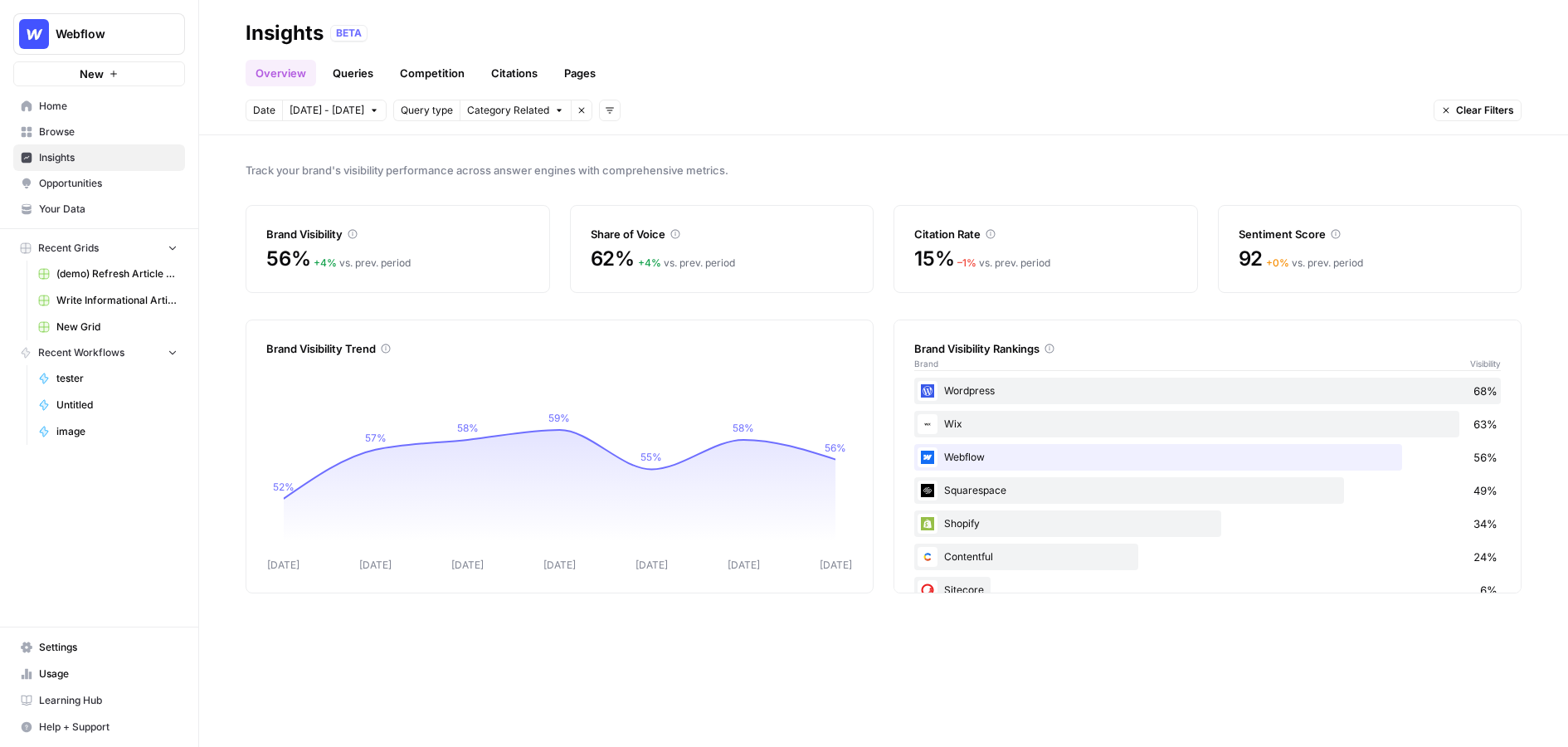
click at [87, 184] on span "Opportunities" at bounding box center [107, 183] width 138 height 15
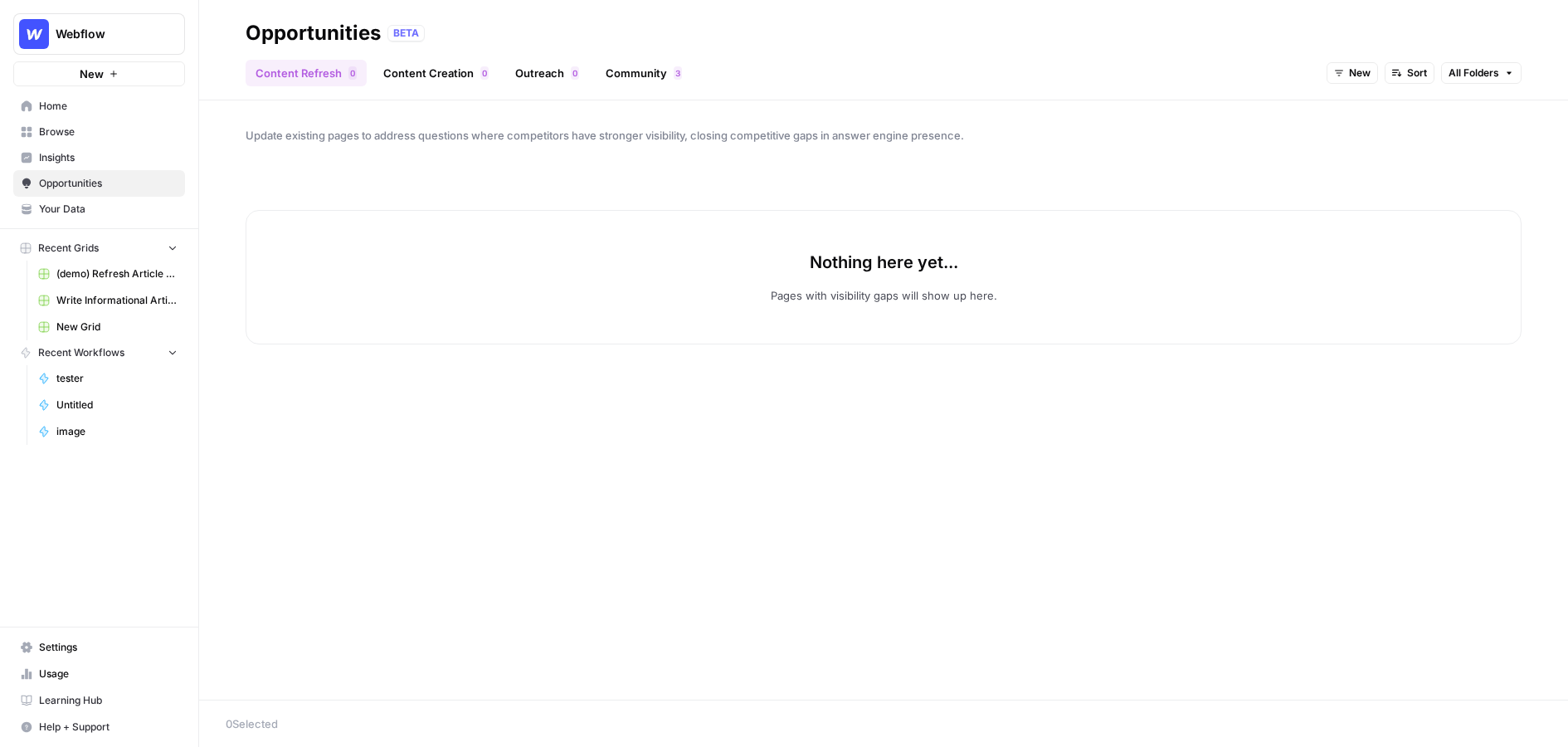
click at [1057, 70] on span "New" at bounding box center [1359, 72] width 21 height 15
click at [1057, 108] on span "All Opportunities" at bounding box center [1385, 109] width 84 height 16
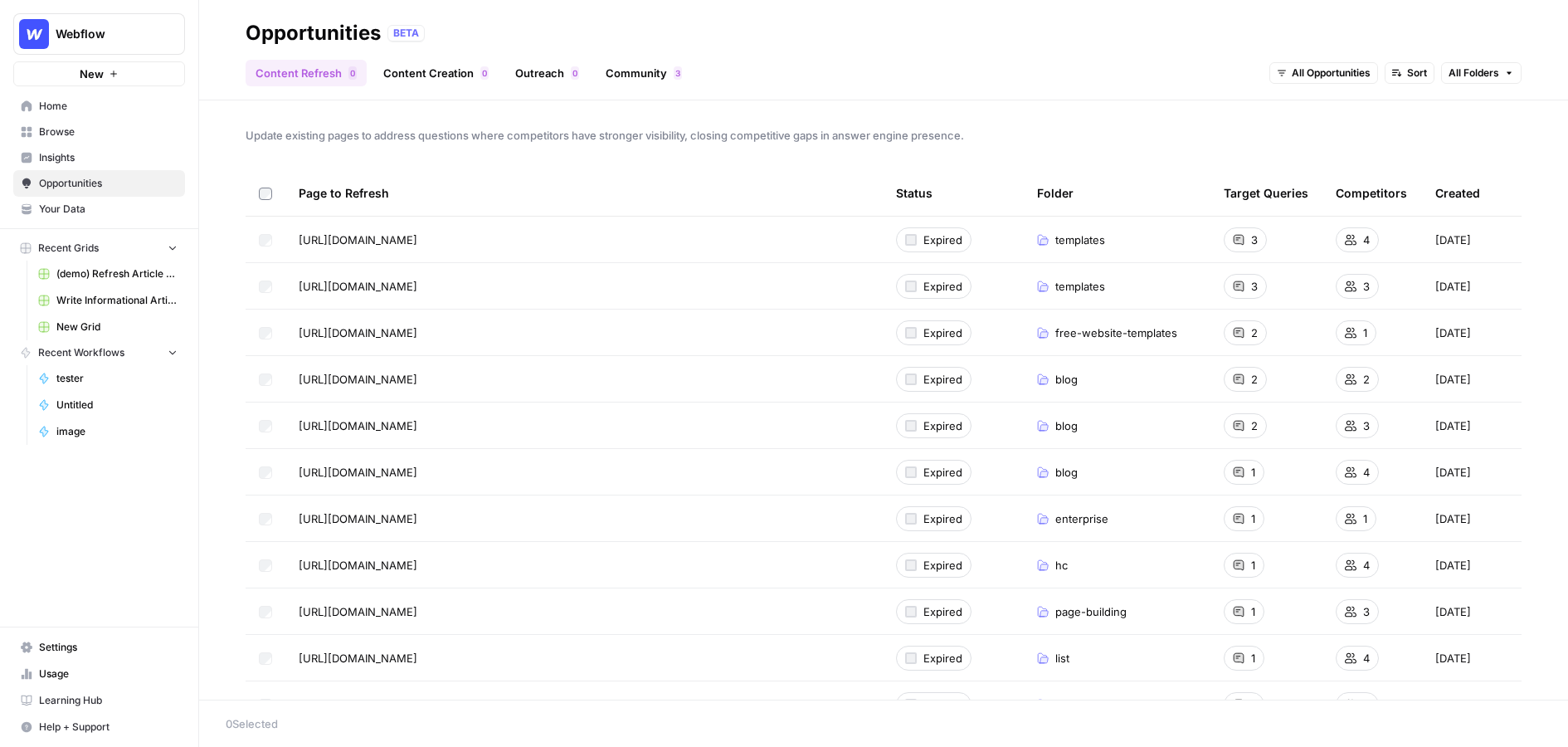
drag, startPoint x: 296, startPoint y: 241, endPoint x: 500, endPoint y: 243, distance: 204.0
click at [500, 243] on td "[URL][DOMAIN_NAME] Go to page" at bounding box center [584, 239] width 597 height 46
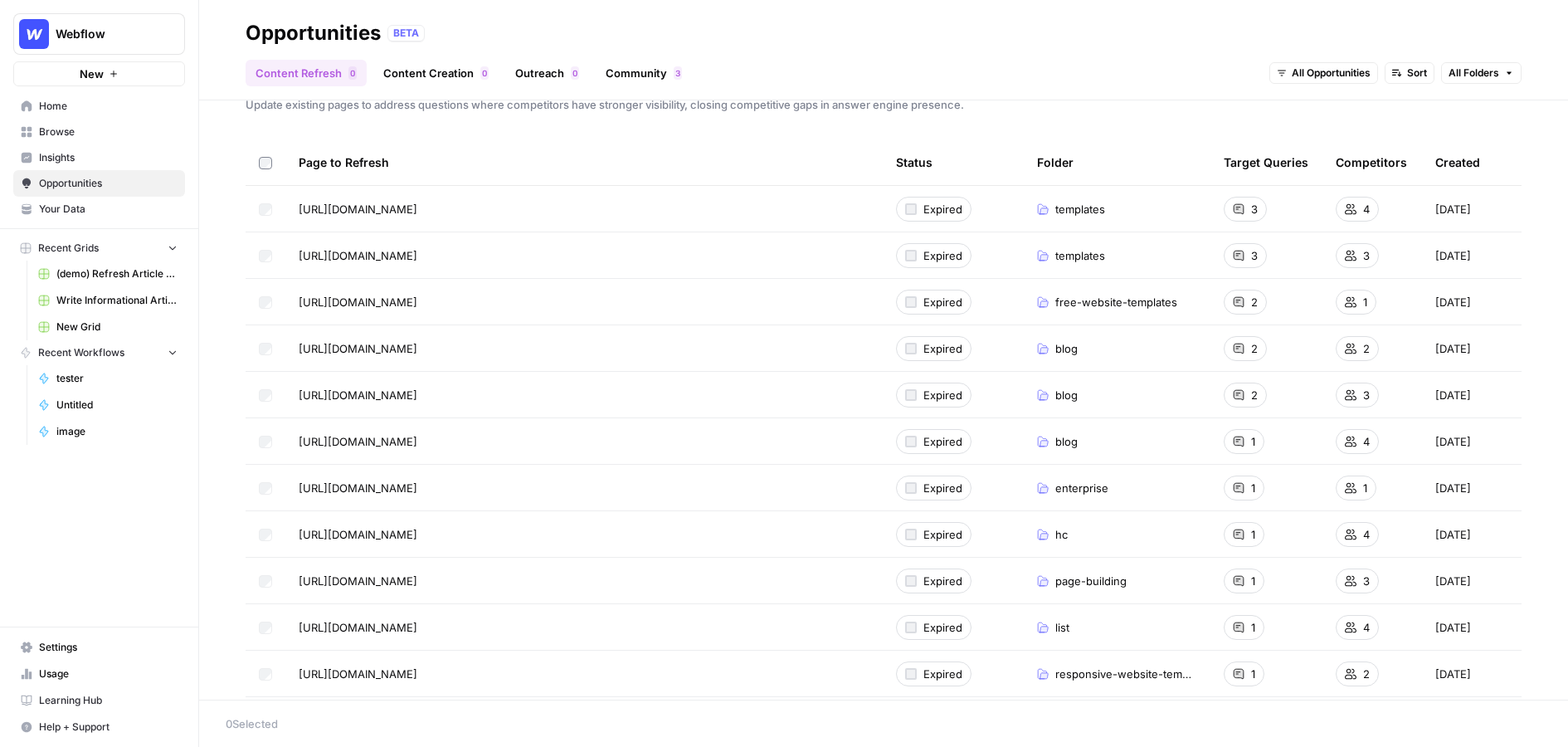
click at [449, 77] on link "Content Creation 0" at bounding box center [436, 72] width 126 height 27
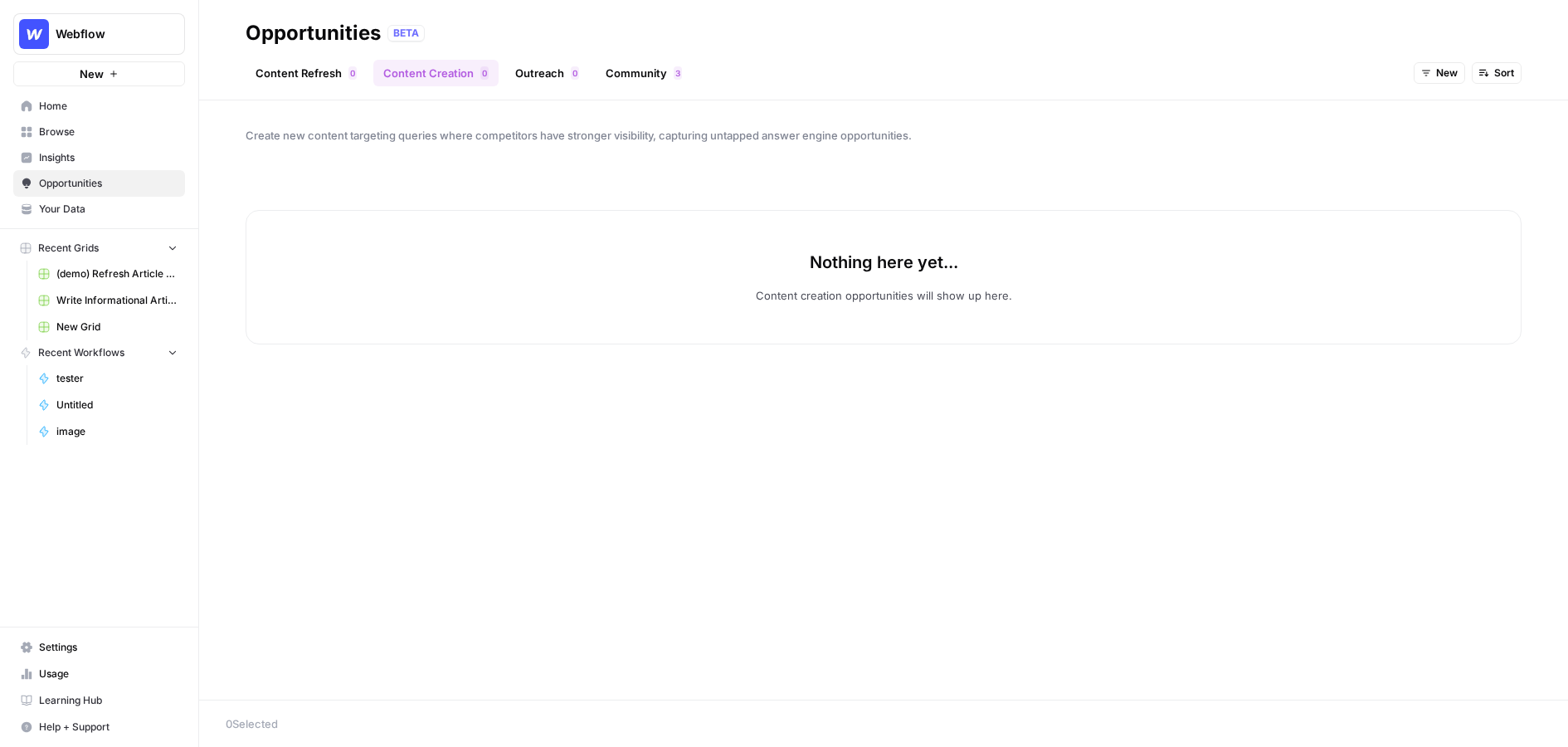
click at [1057, 80] on button "New" at bounding box center [1440, 72] width 52 height 21
click at [1057, 98] on button "All Opportunities" at bounding box center [1474, 109] width 105 height 23
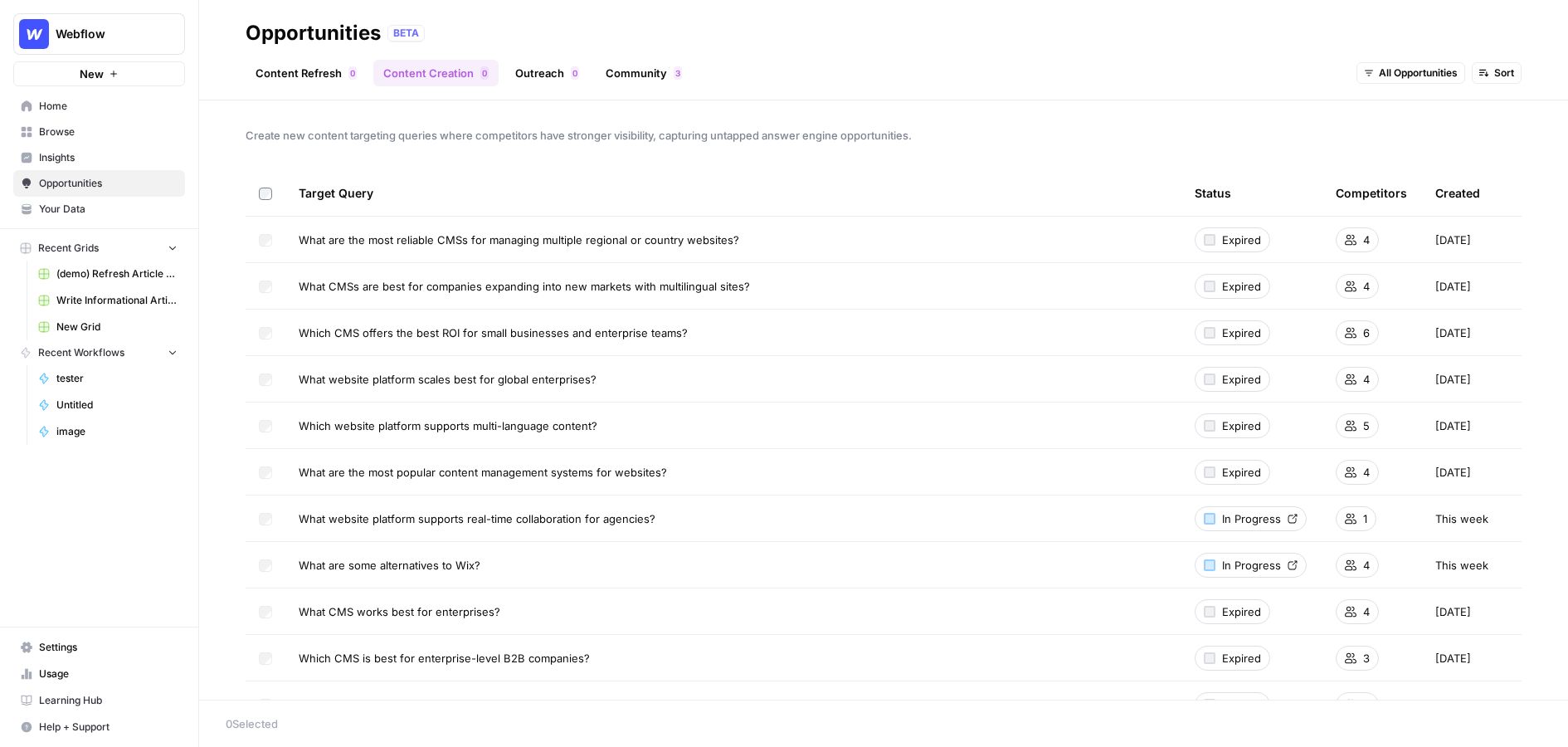
drag, startPoint x: 287, startPoint y: 186, endPoint x: 704, endPoint y: 667, distance: 636.6
click at [1057, 117] on div "Create new content targeting queries where competitors have stronger visibility…" at bounding box center [884, 400] width 1369 height 599
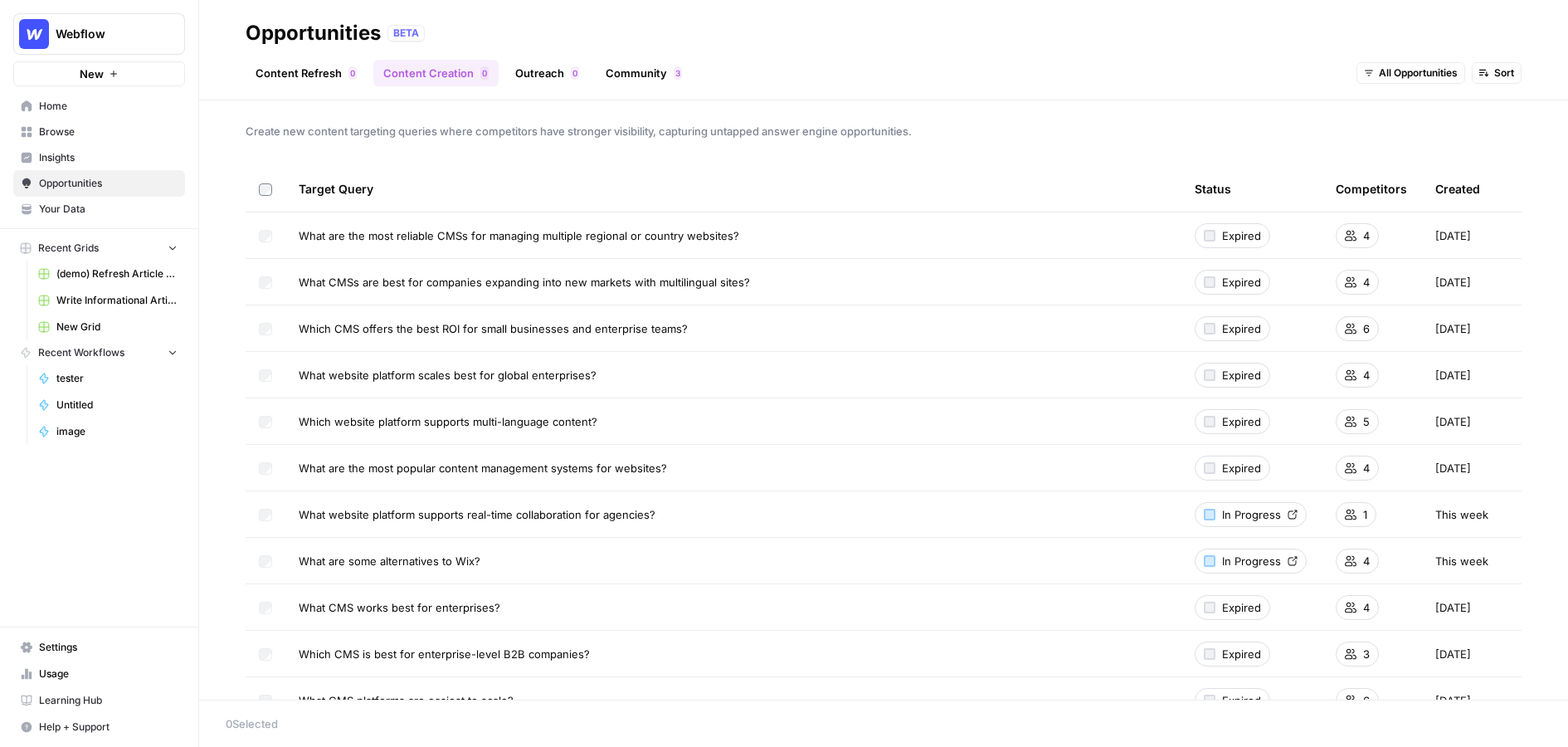
click at [54, 132] on span "Browse" at bounding box center [107, 132] width 138 height 15
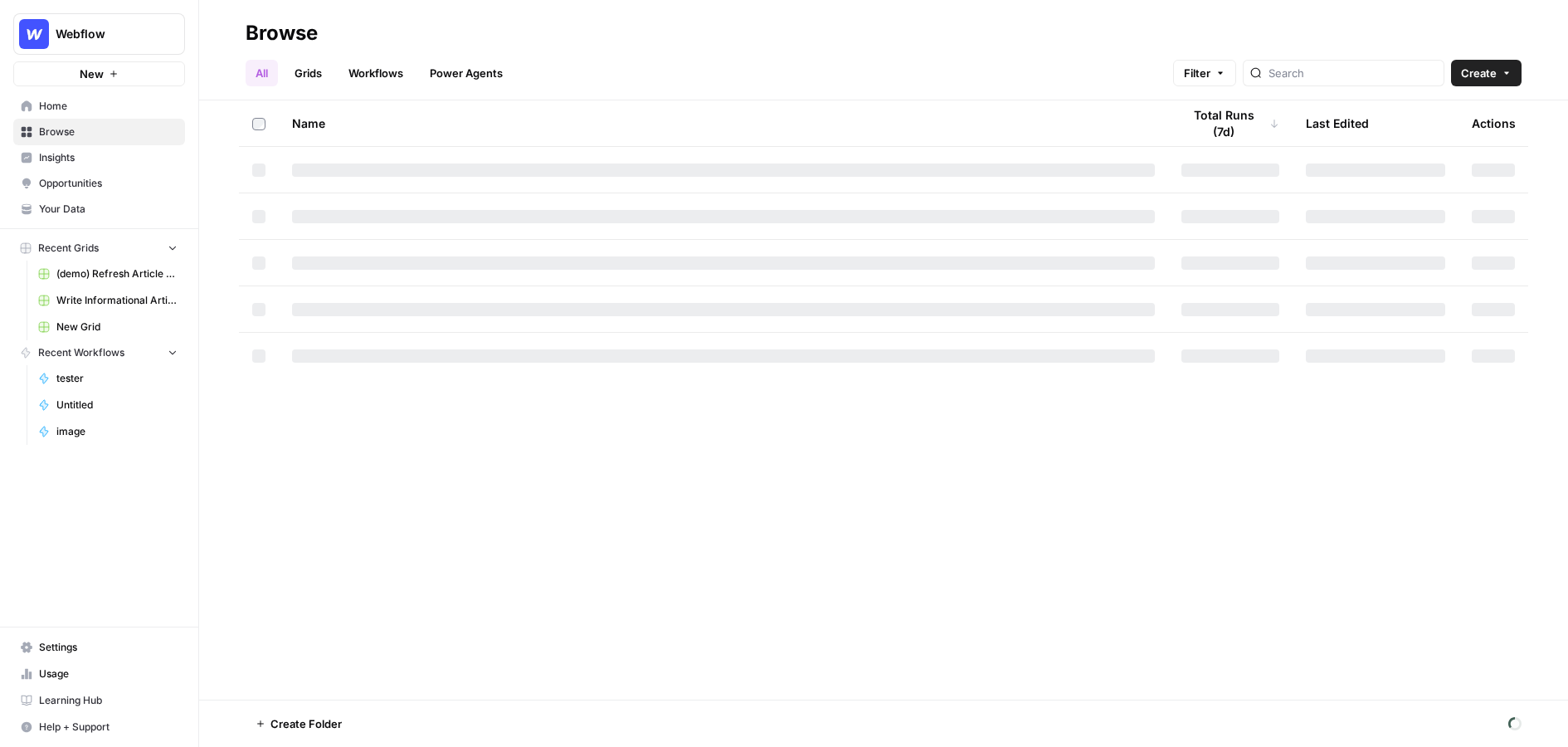
click at [285, 64] on ul "All Grids Workflows Power Agents" at bounding box center [379, 72] width 267 height 27
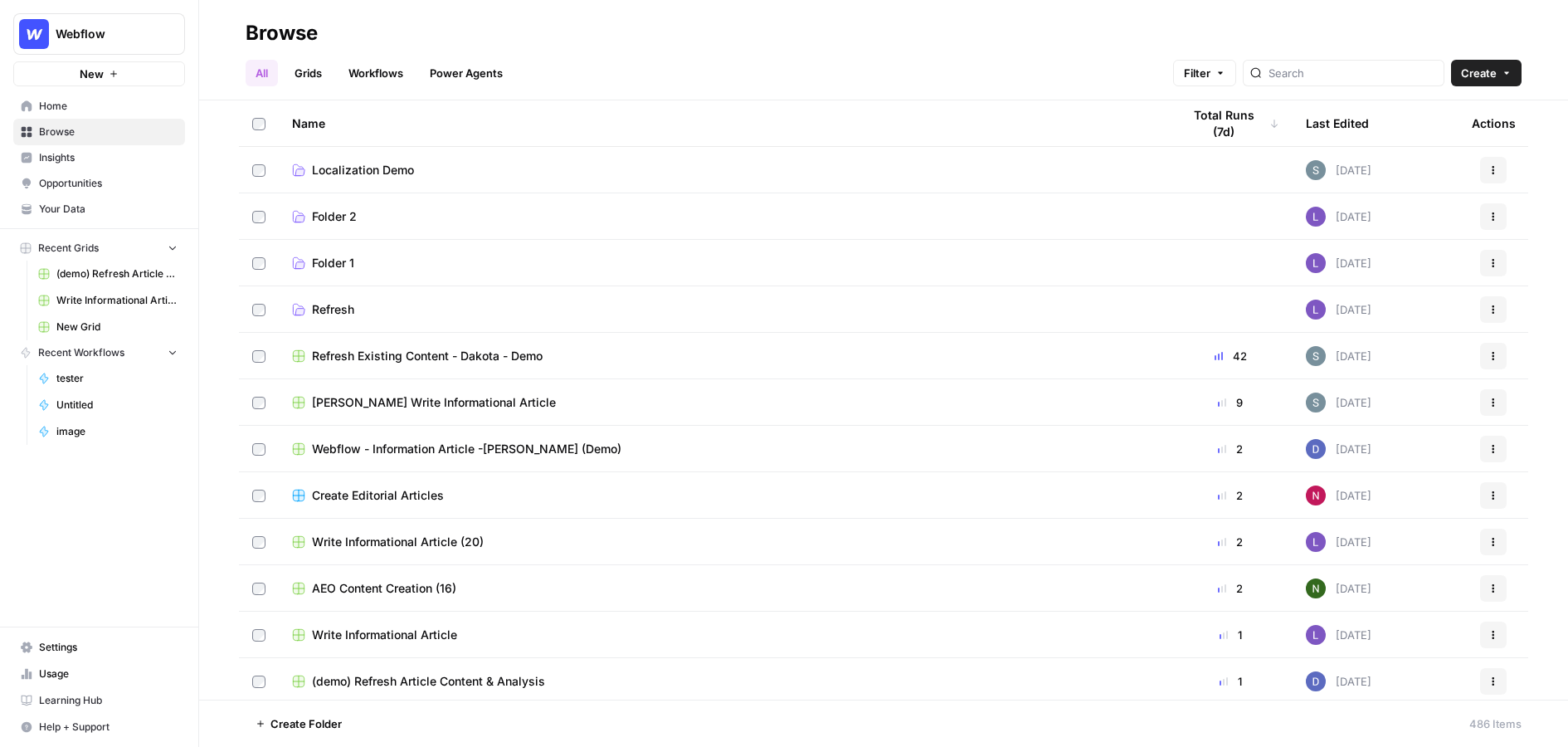
click at [322, 78] on link "Grids" at bounding box center [308, 72] width 47 height 27
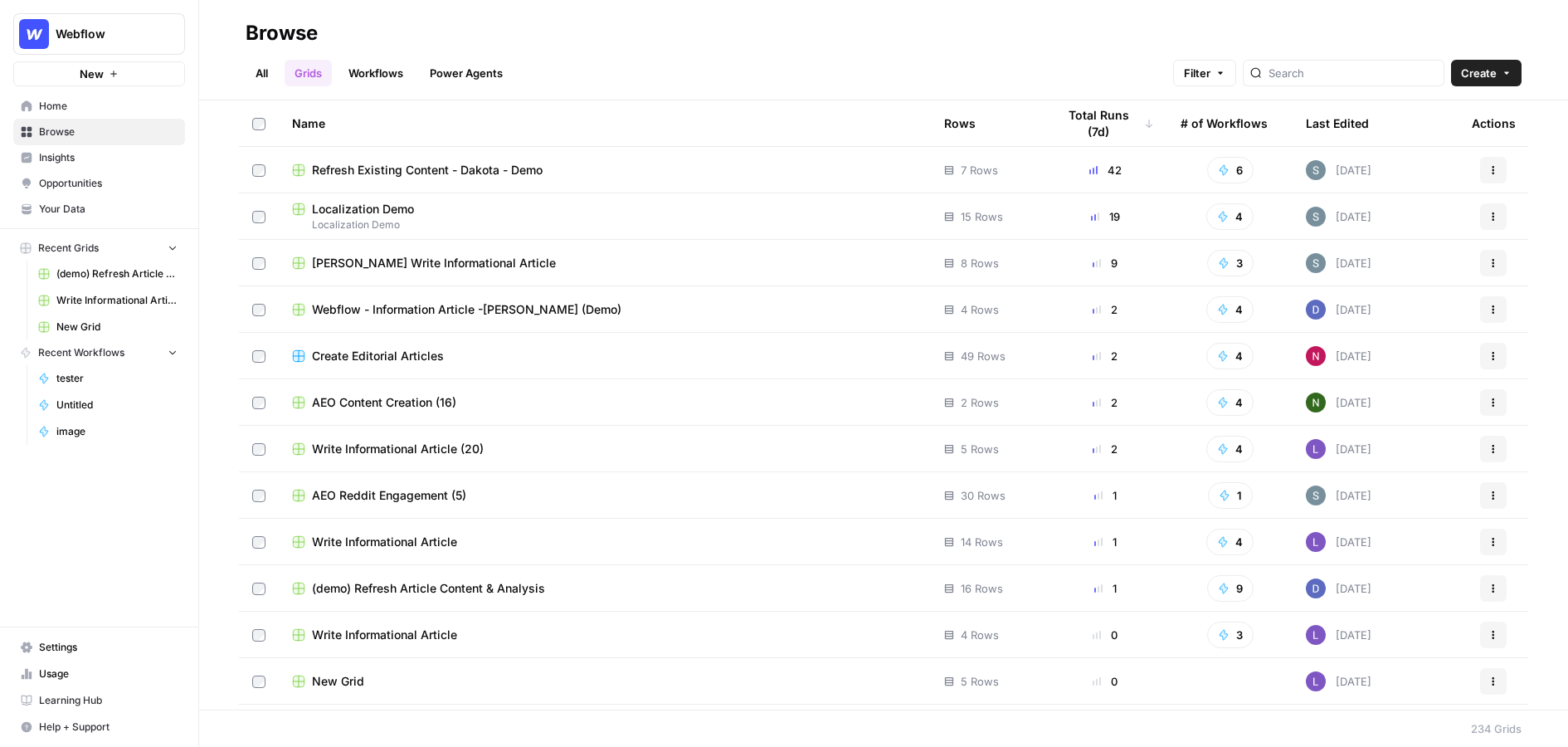
click at [1057, 83] on button "Create" at bounding box center [1486, 72] width 70 height 27
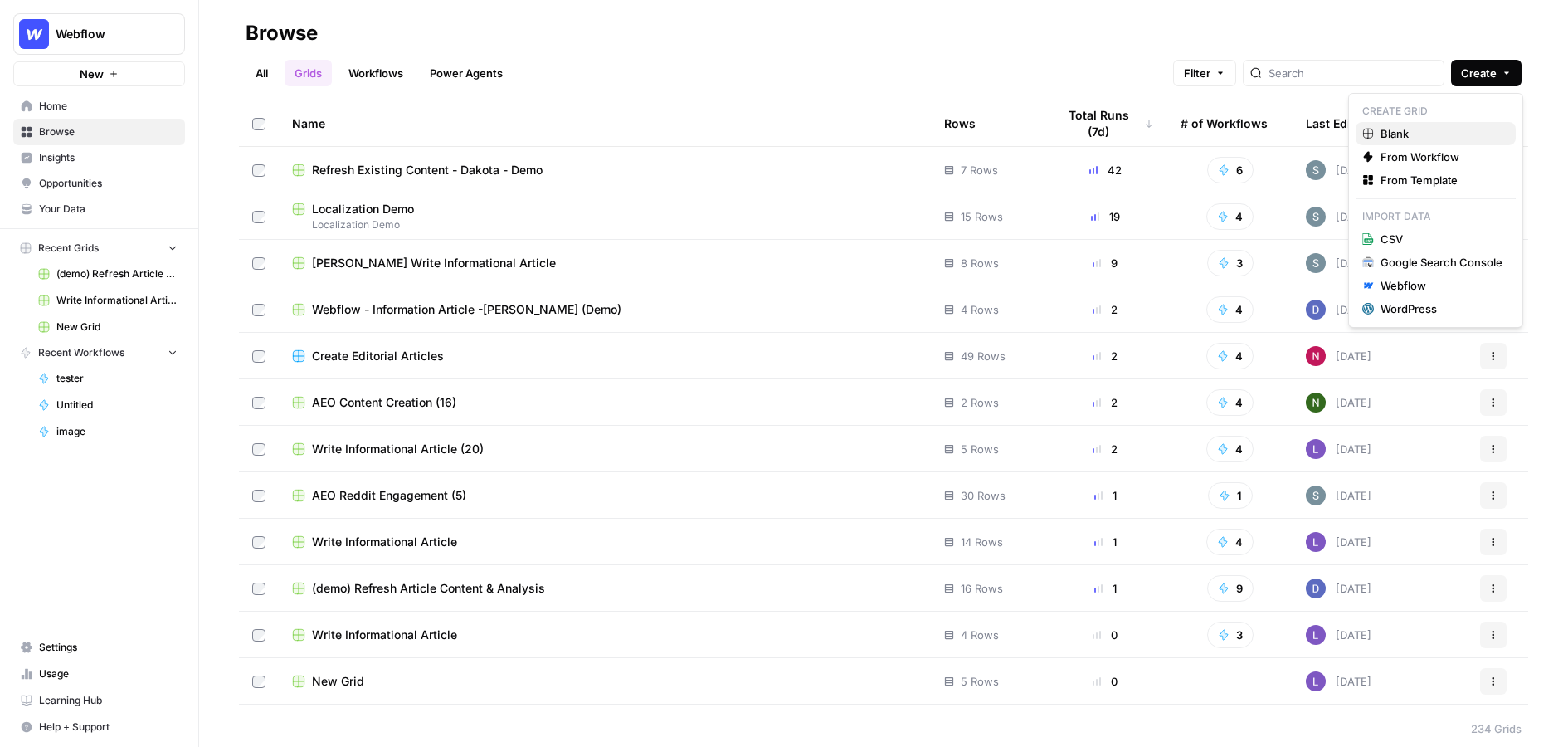
click at [1057, 127] on span "Blank" at bounding box center [1442, 133] width 122 height 16
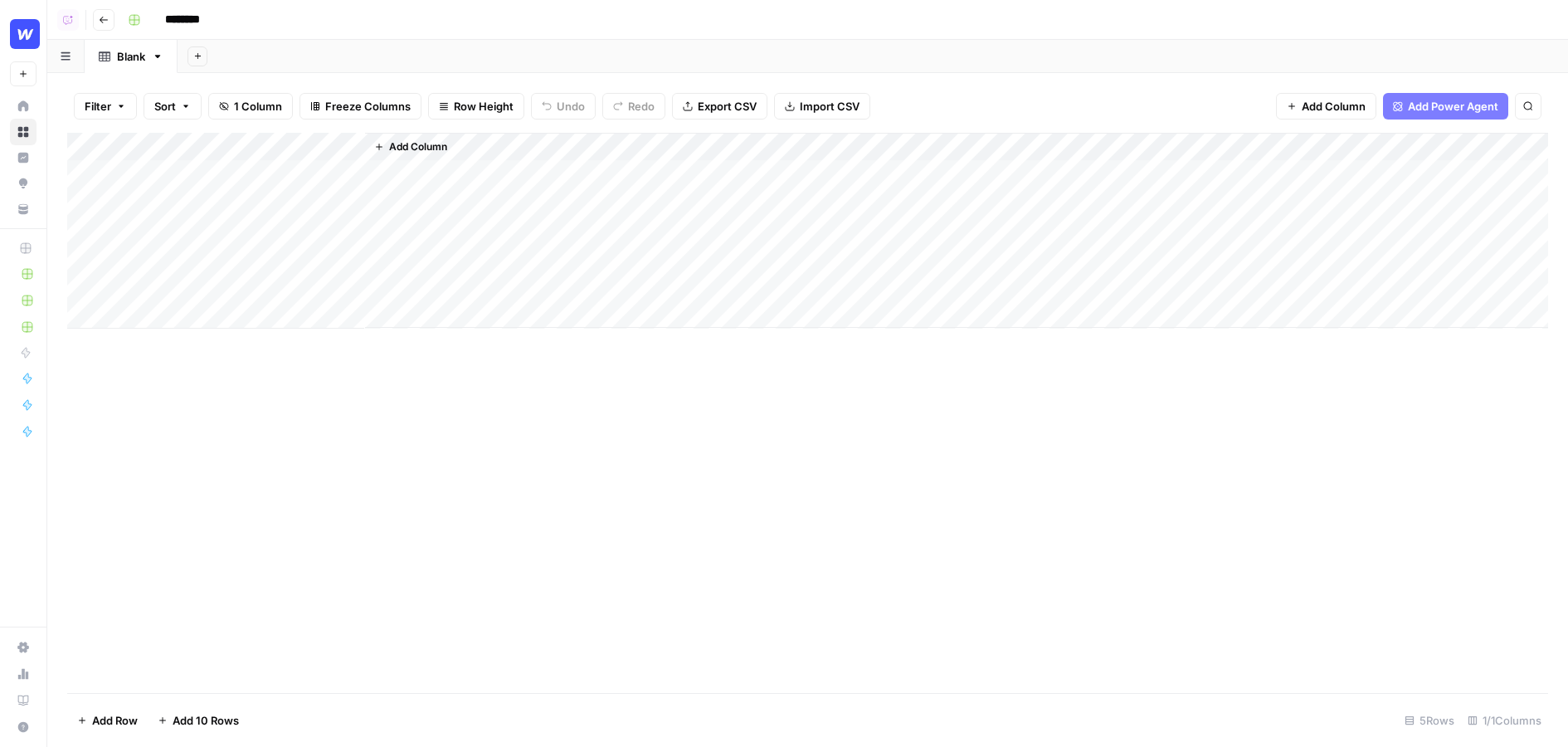
click at [183, 63] on div "Add Sheet" at bounding box center [873, 56] width 1391 height 34
click at [193, 63] on button "Add Sheet" at bounding box center [197, 56] width 20 height 20
click at [263, 218] on div "Google Search Console" at bounding box center [281, 218] width 122 height 16
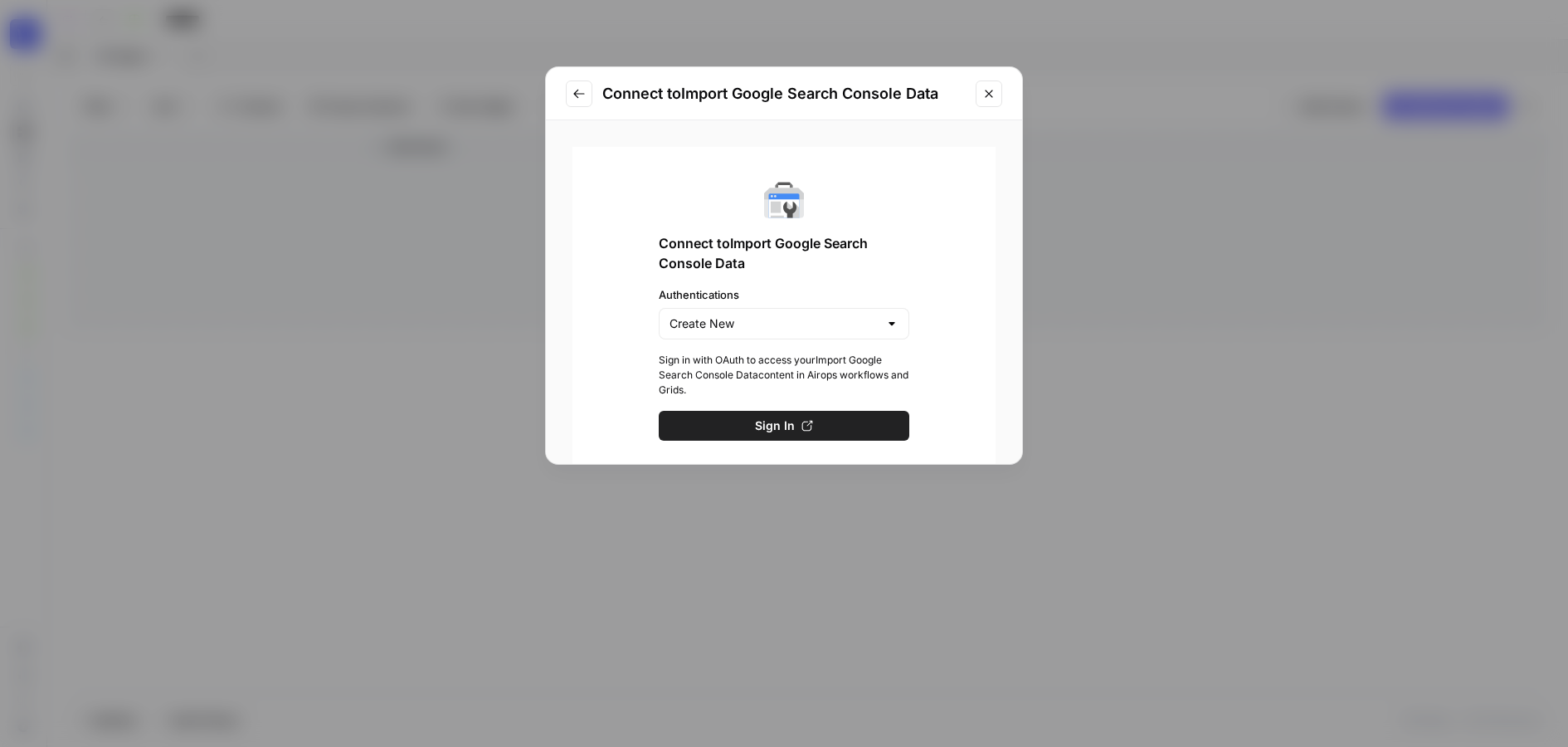
click at [991, 83] on button "Close modal" at bounding box center [989, 94] width 27 height 27
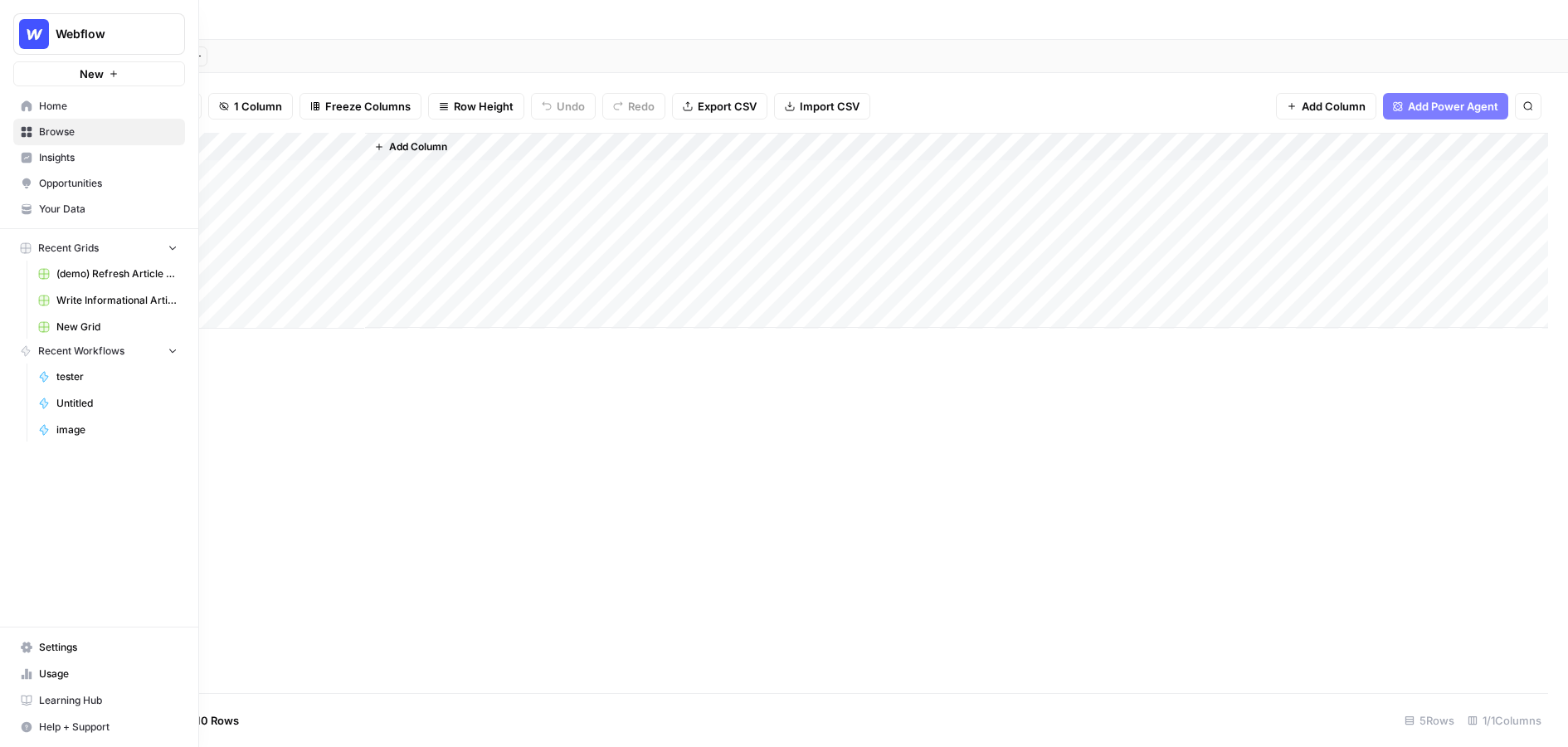
click at [29, 183] on icon at bounding box center [27, 182] width 9 height 8
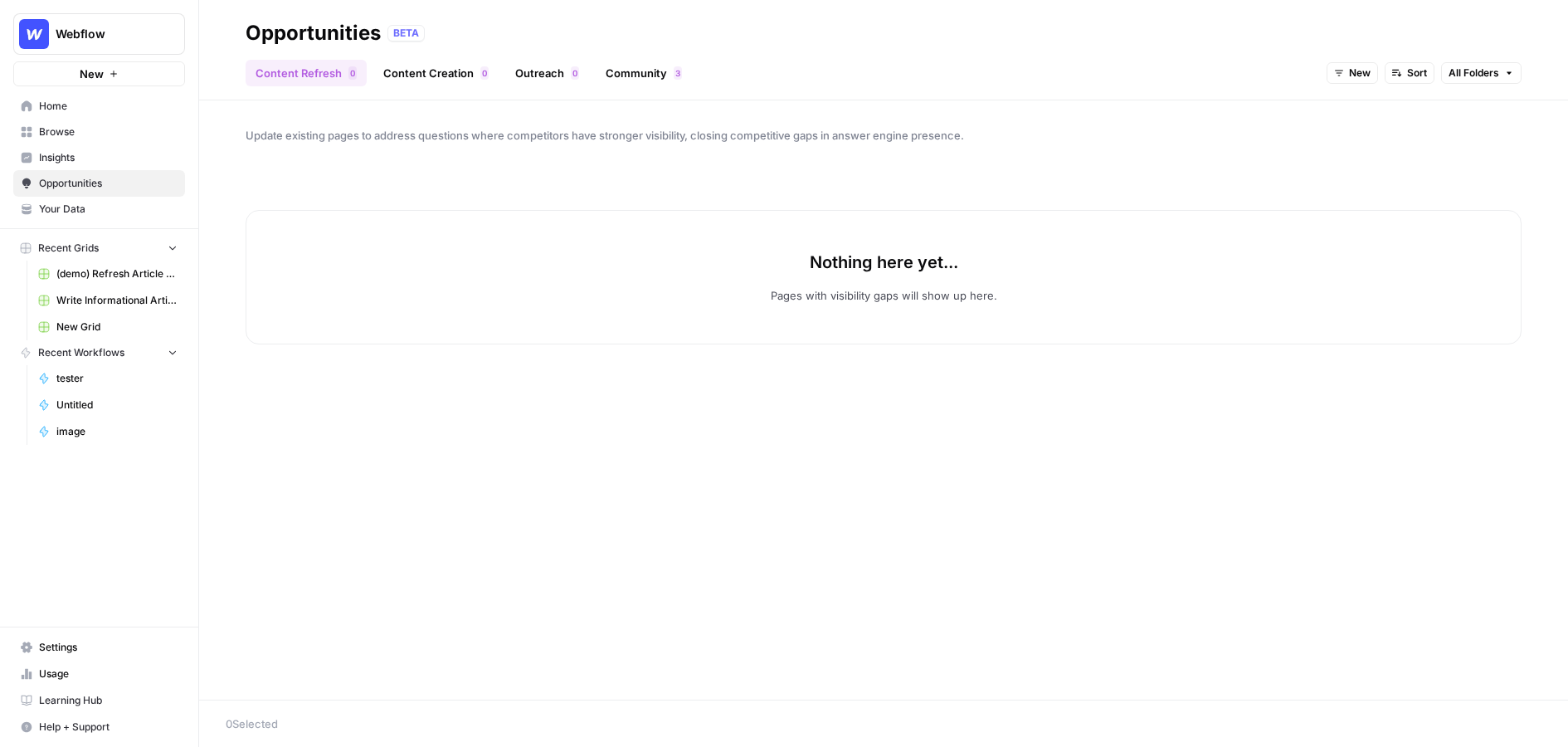
click at [68, 153] on span "Insights" at bounding box center [107, 157] width 138 height 15
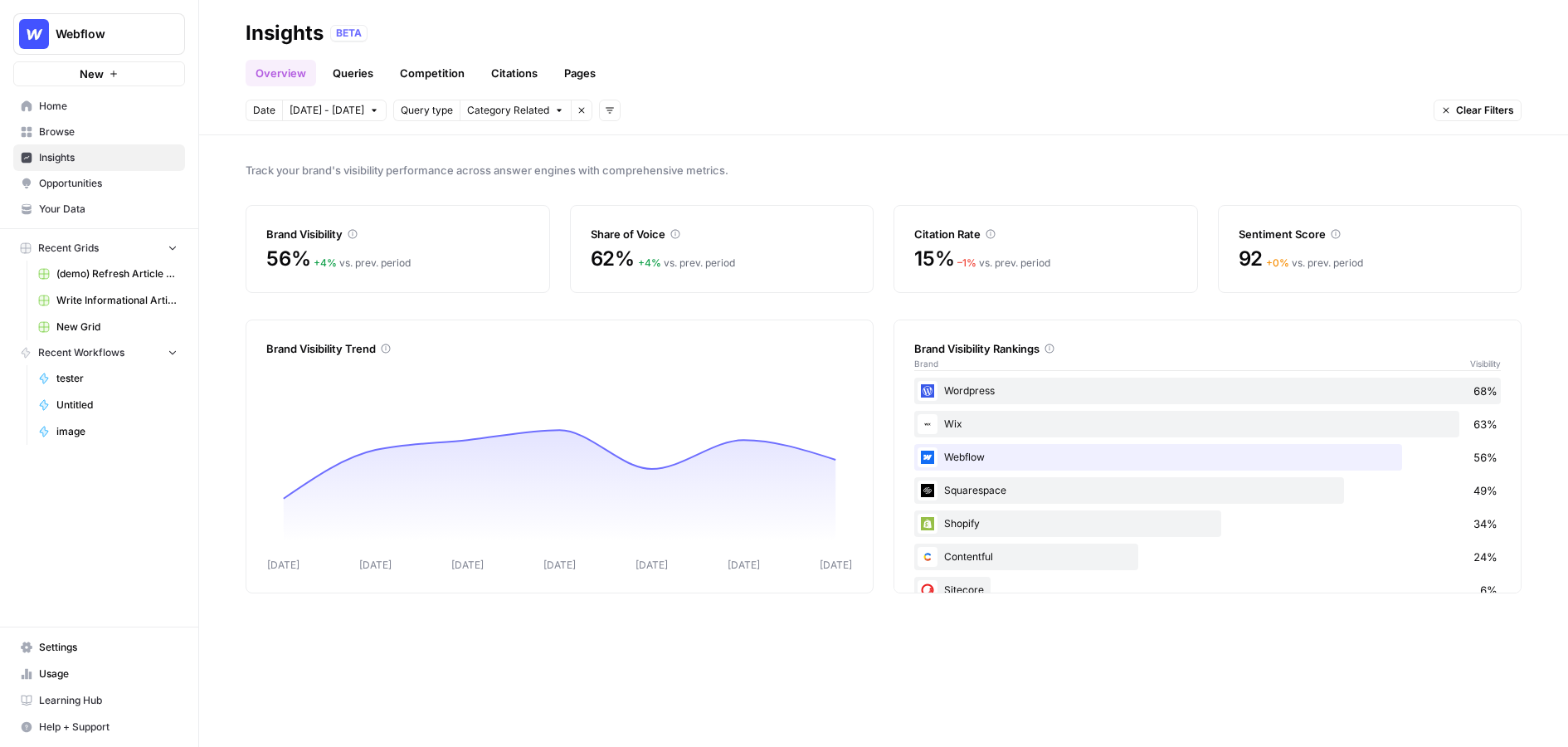
scroll to position [29, 0]
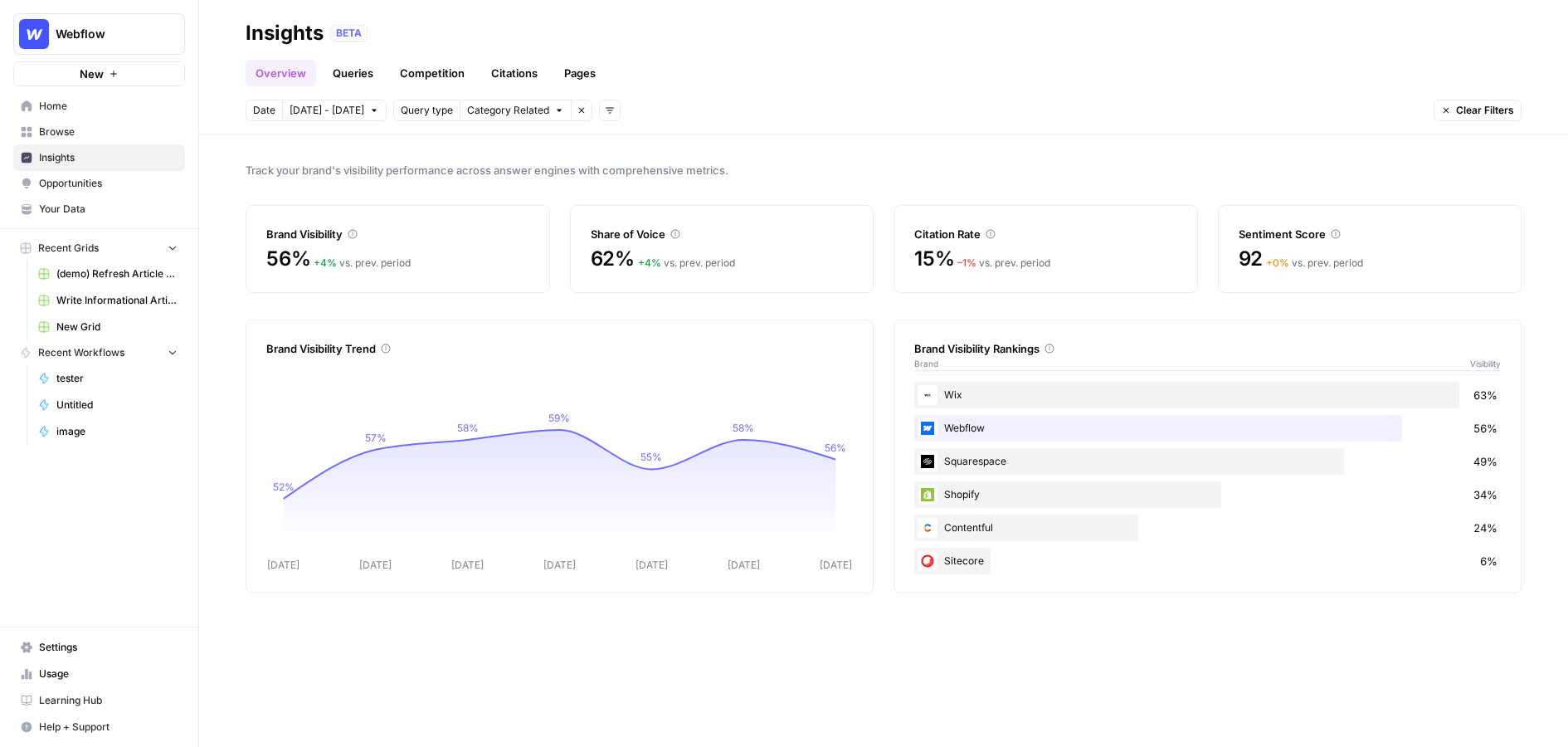
click at [113, 193] on link "Opportunities" at bounding box center [99, 183] width 172 height 27
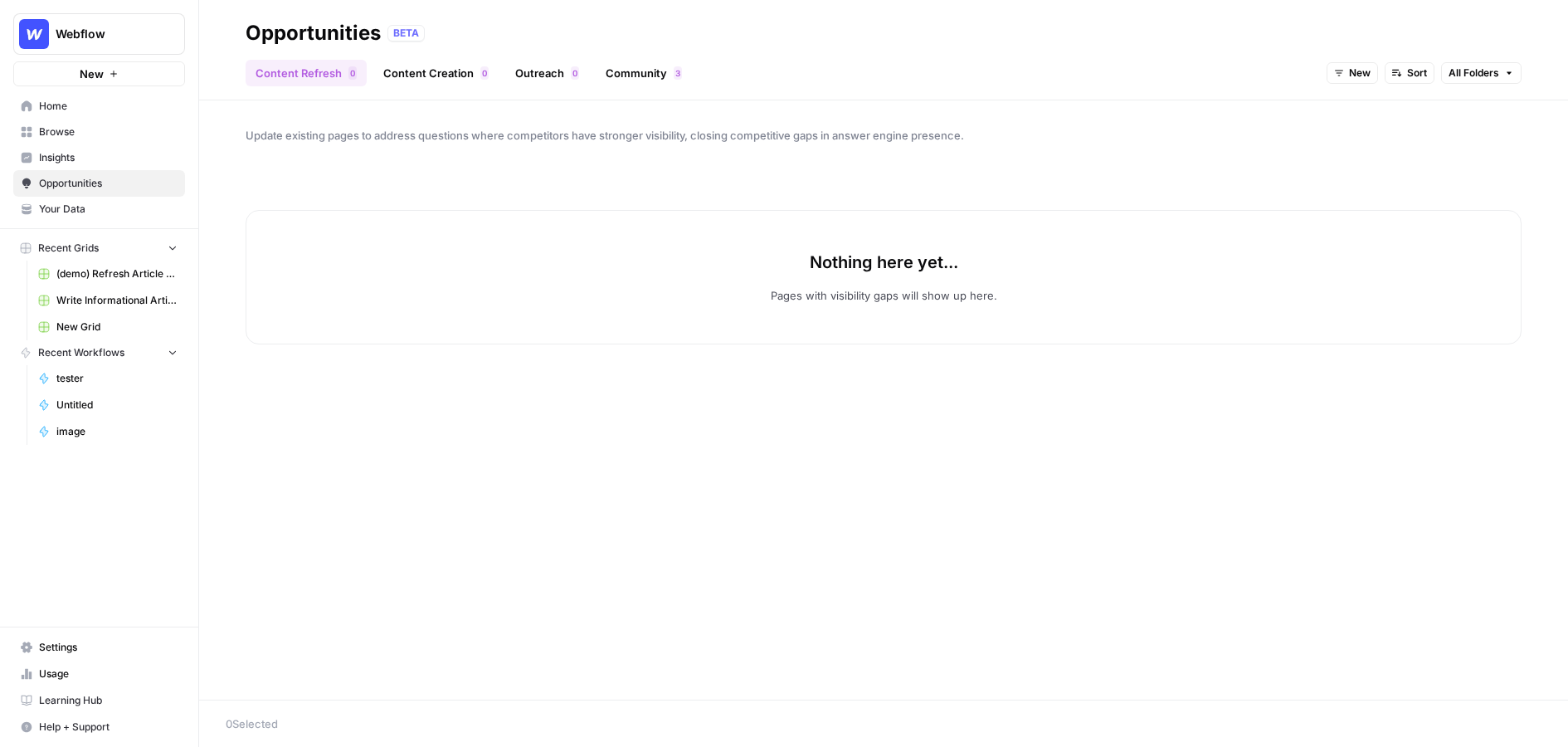
click at [536, 80] on link "Outreach 0" at bounding box center [547, 72] width 83 height 27
click at [1057, 78] on button "New" at bounding box center [1440, 72] width 52 height 21
click at [1057, 111] on span "All Opportunities" at bounding box center [1471, 109] width 84 height 16
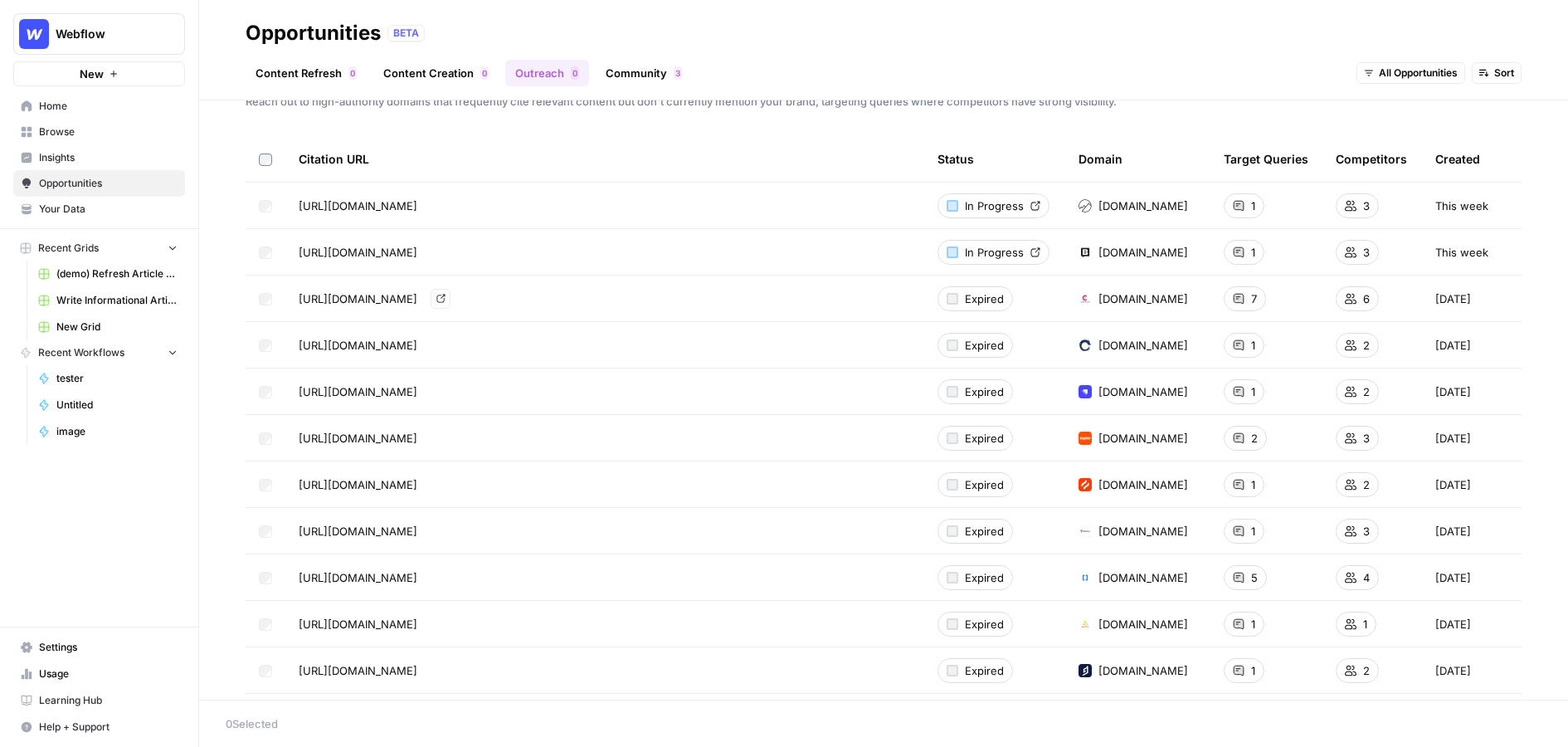
scroll to position [38, 0]
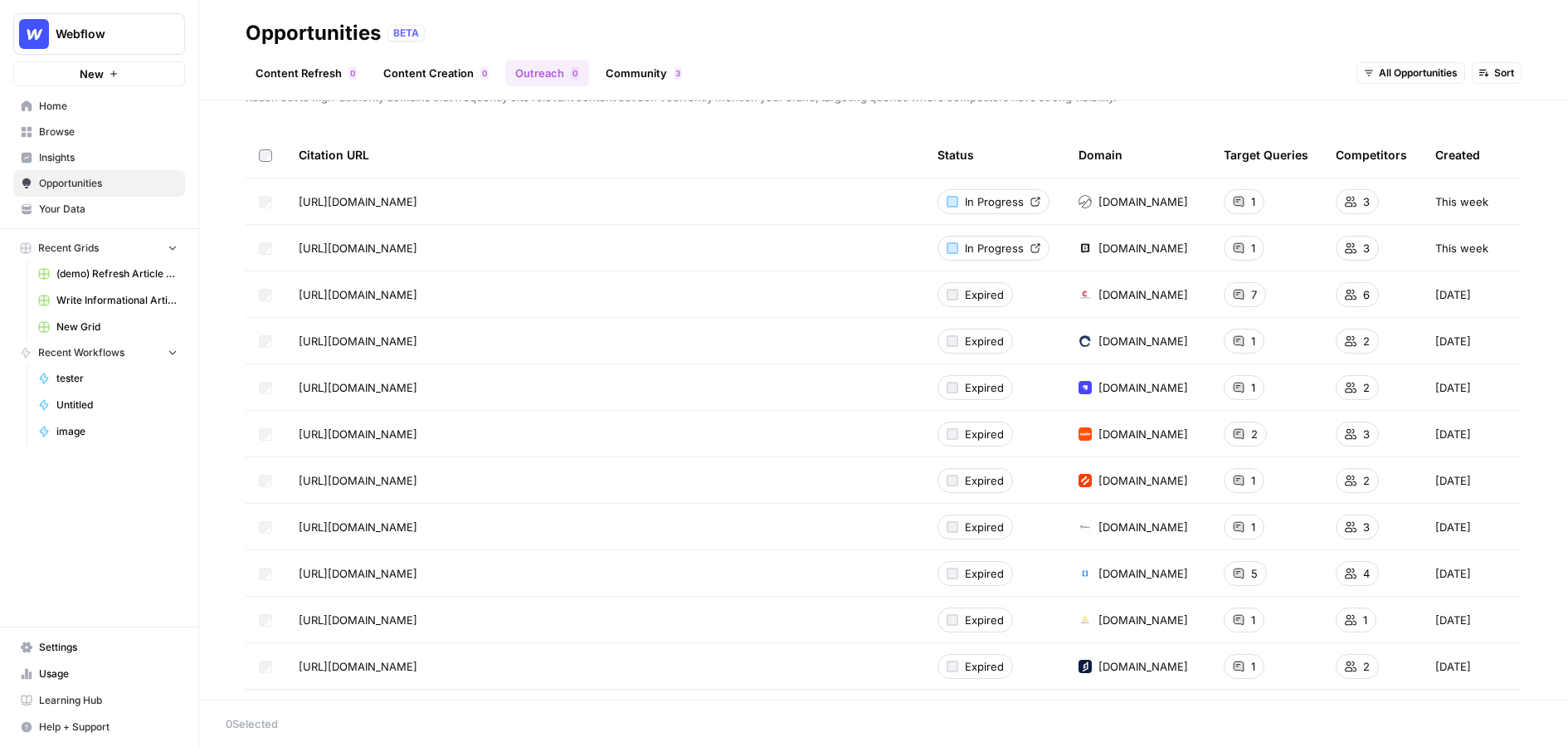
drag, startPoint x: 294, startPoint y: 202, endPoint x: 573, endPoint y: 668, distance: 543.1
click at [1057, 95] on header "Opportunities BETA Content Refresh 0 Content Creation 0 Outreach 0 Community 3 …" at bounding box center [884, 50] width 1369 height 101
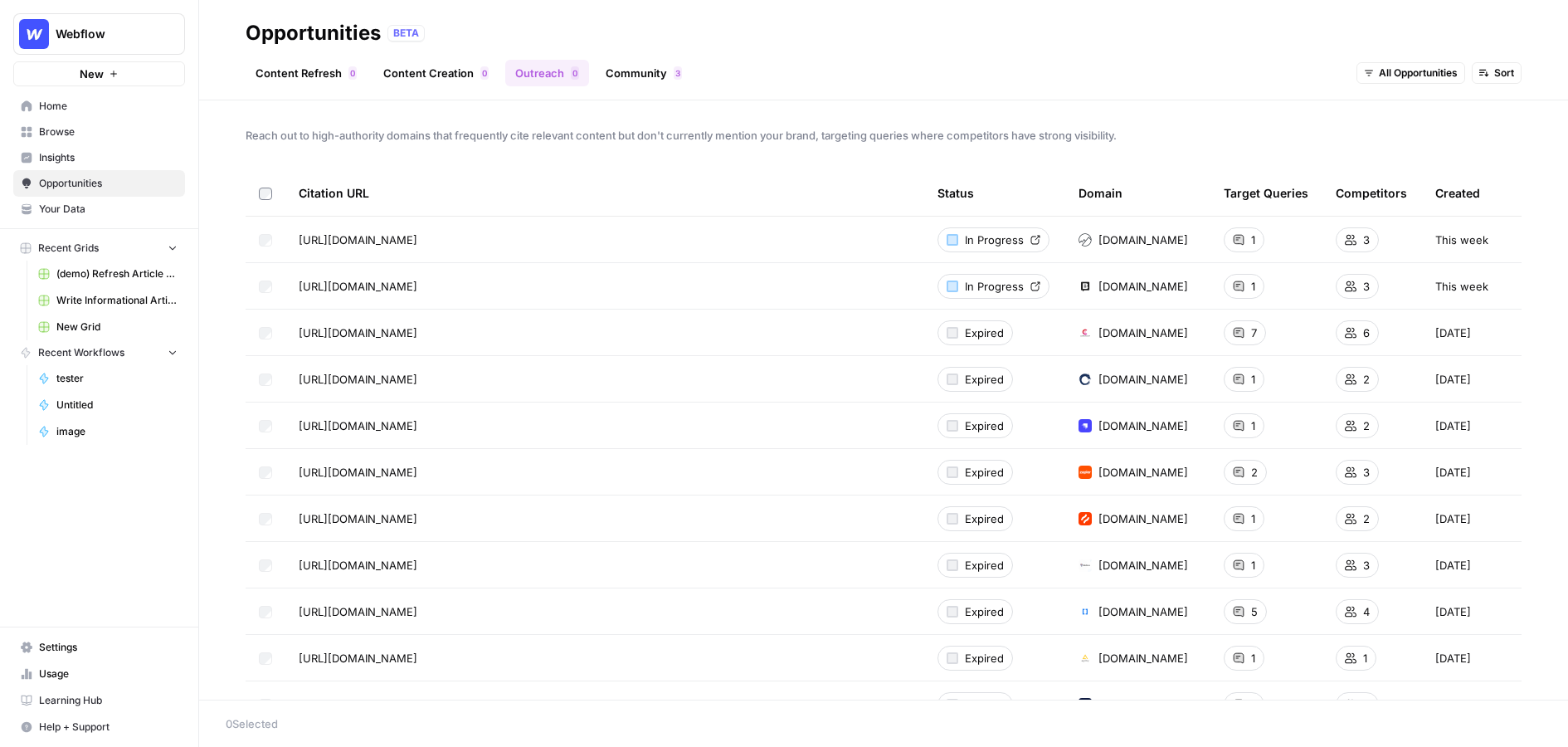
click at [652, 76] on link "Community 3" at bounding box center [644, 72] width 96 height 27
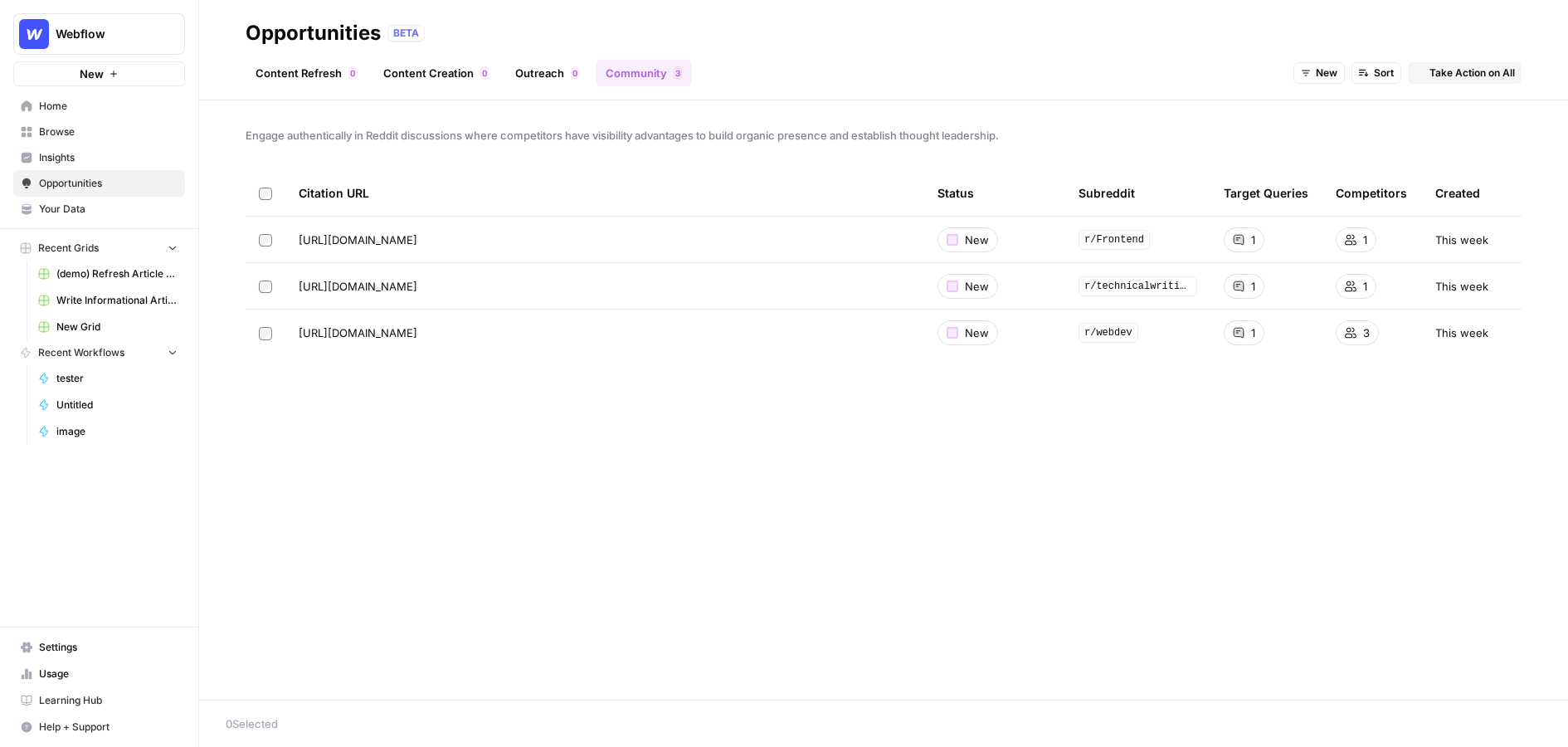
click at [529, 88] on header "Opportunities BETA Content Refresh 0 Content Creation 0 Outreach 0 Community 3 …" at bounding box center [884, 50] width 1369 height 101
click at [553, 77] on link "Outreach 0" at bounding box center [547, 72] width 83 height 27
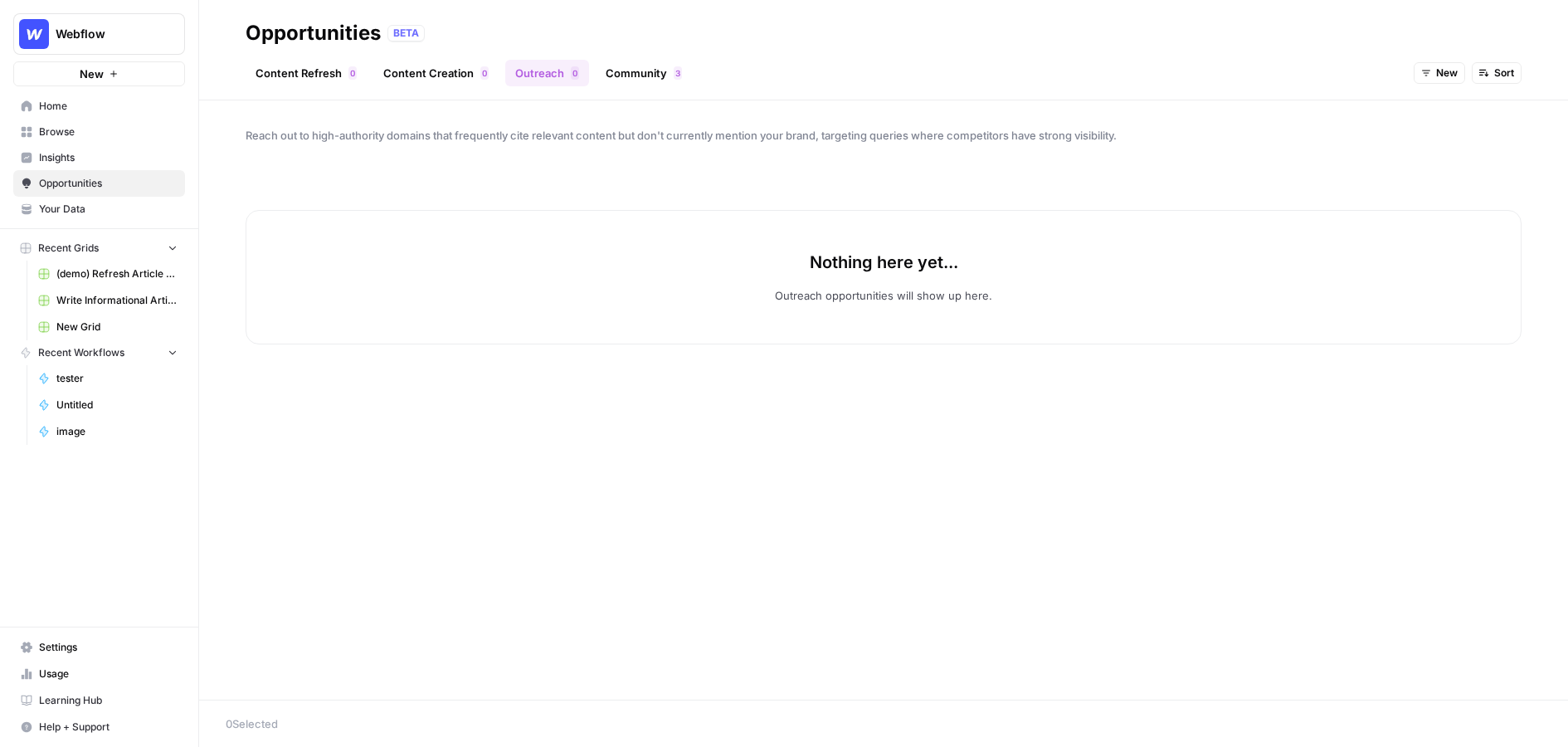
click at [1057, 70] on icon "button" at bounding box center [1426, 73] width 10 height 10
click at [1057, 114] on span "All Opportunities" at bounding box center [1471, 109] width 84 height 16
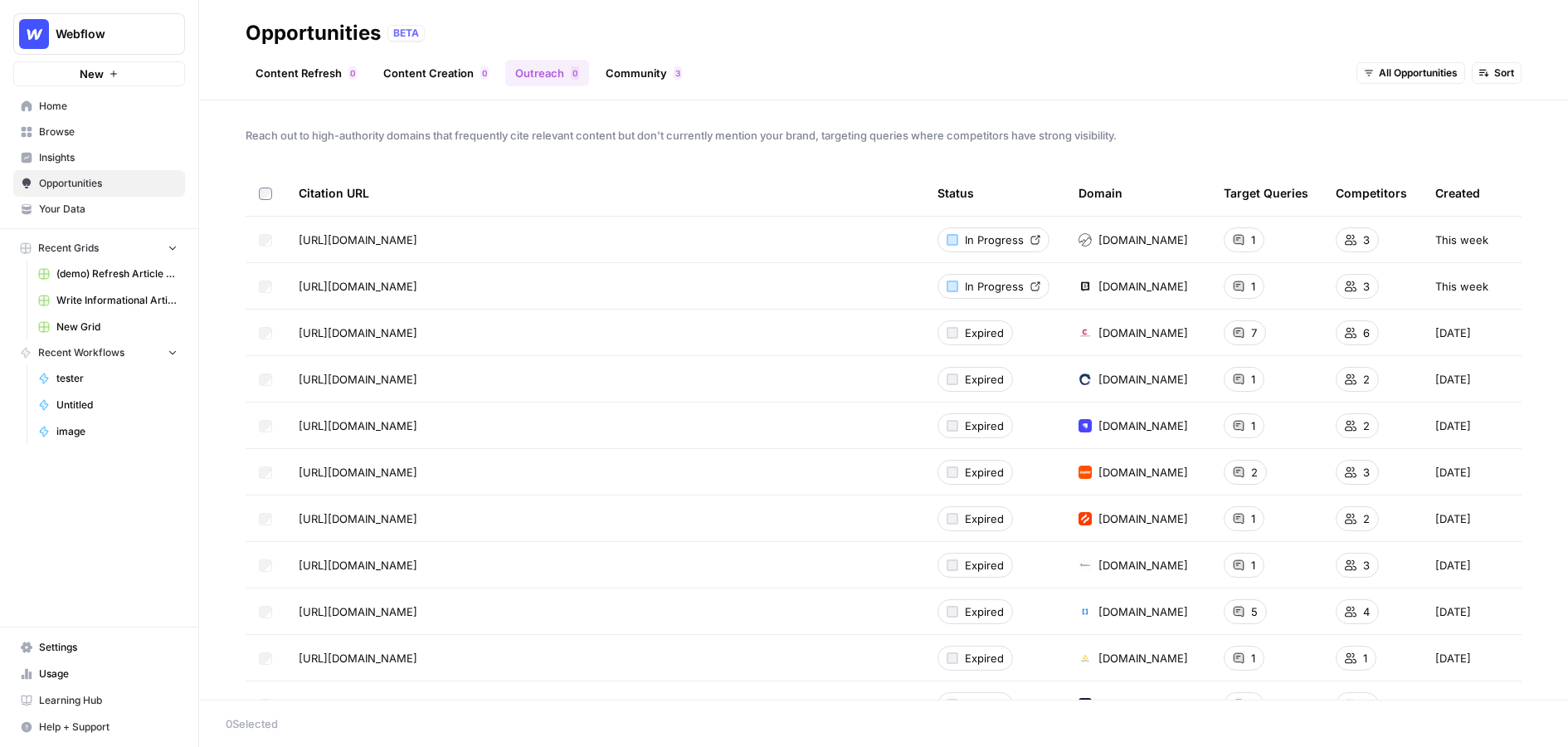
click at [651, 81] on link "Community 3" at bounding box center [644, 72] width 96 height 27
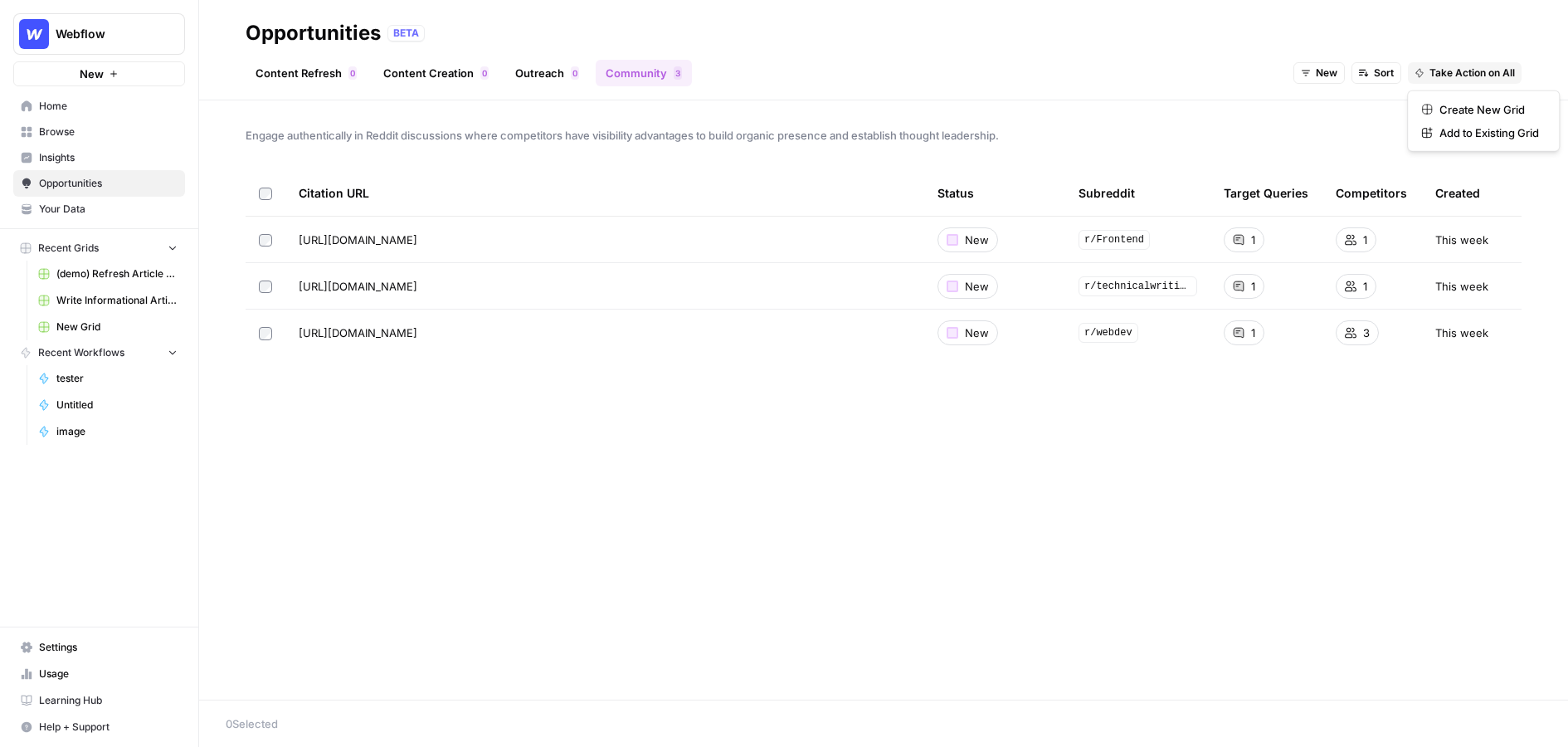
click at [1057, 78] on span "Take Action on All" at bounding box center [1472, 72] width 85 height 15
click at [1057, 107] on span "Create New Grid" at bounding box center [1490, 109] width 100 height 16
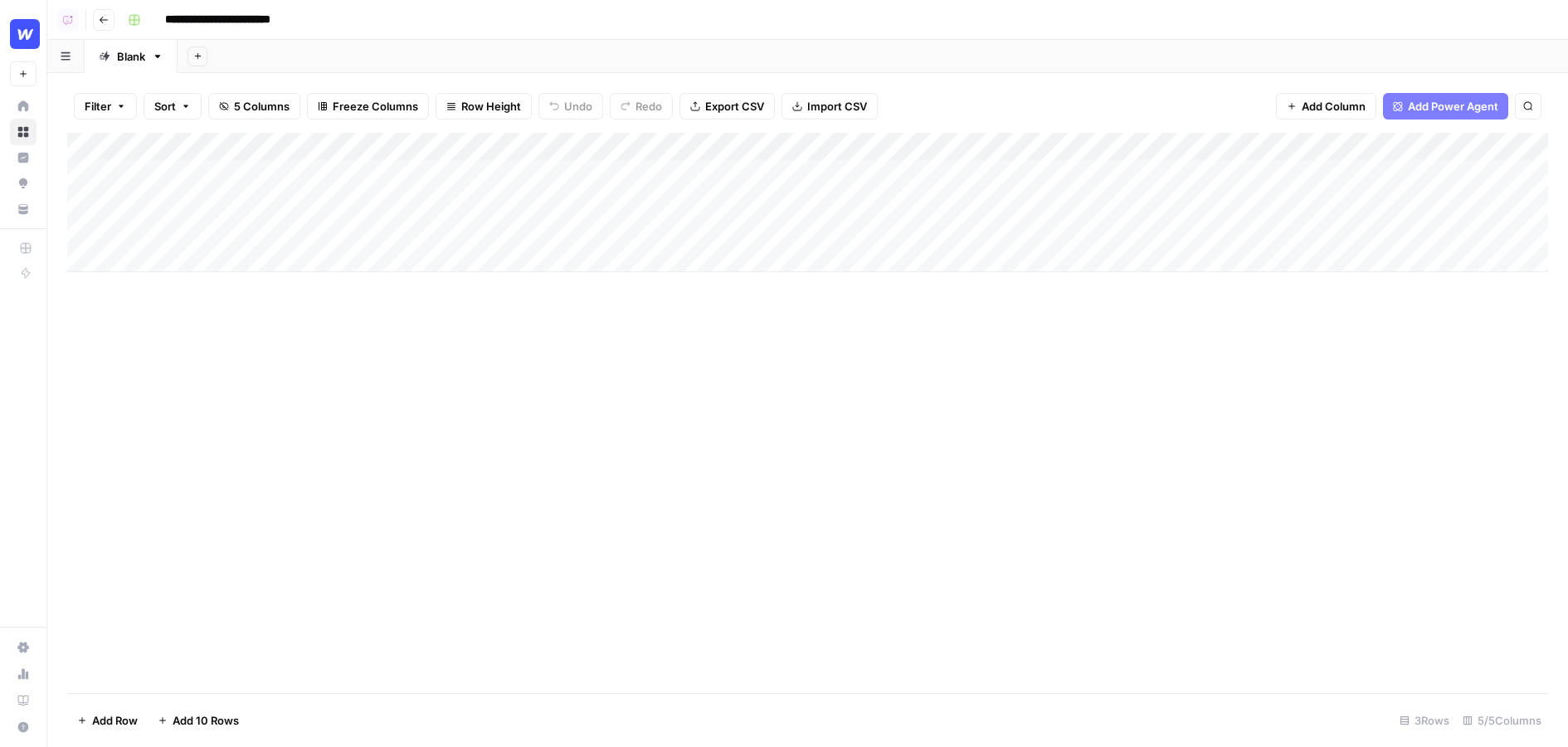
click at [216, 170] on div "Add Column" at bounding box center [807, 202] width 1481 height 139
click at [216, 170] on input "**********" at bounding box center [263, 178] width 266 height 20
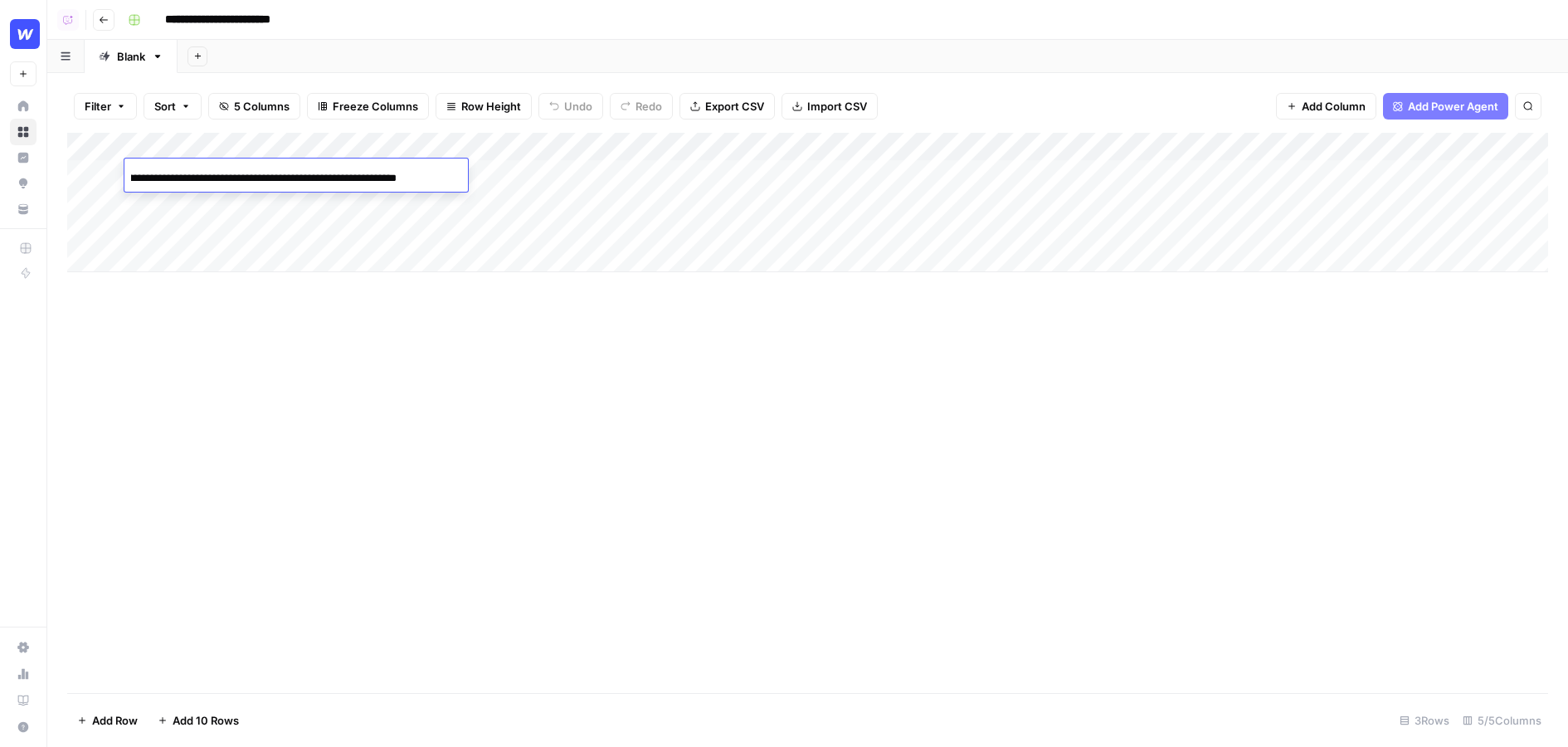
click at [209, 181] on input "**********" at bounding box center [263, 178] width 266 height 20
click at [479, 460] on div "Add Column" at bounding box center [807, 412] width 1481 height 560
click at [737, 171] on div "Add Column" at bounding box center [807, 202] width 1481 height 139
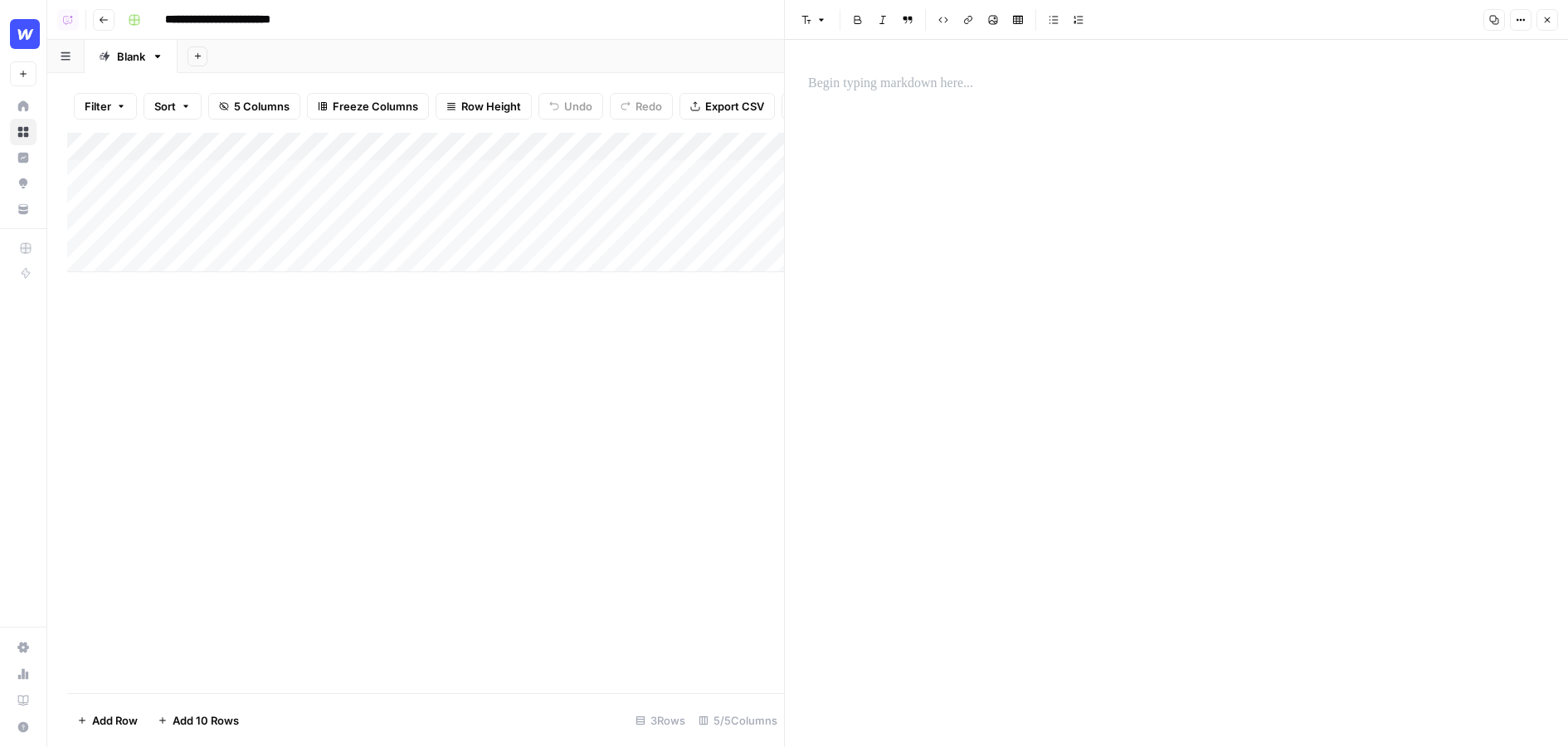
click at [1057, 20] on icon "button" at bounding box center [1547, 20] width 10 height 10
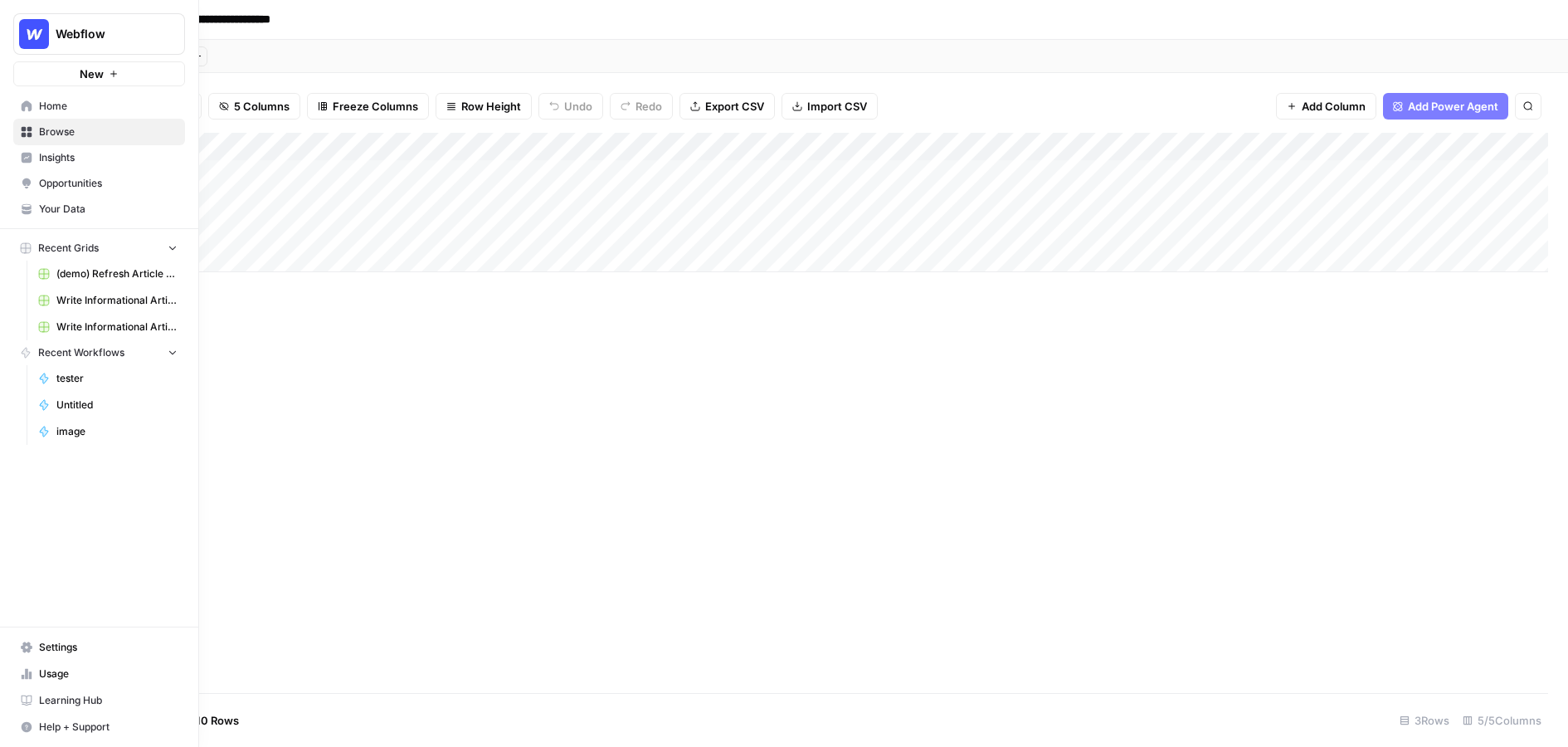
click at [101, 159] on span "Insights" at bounding box center [107, 157] width 138 height 15
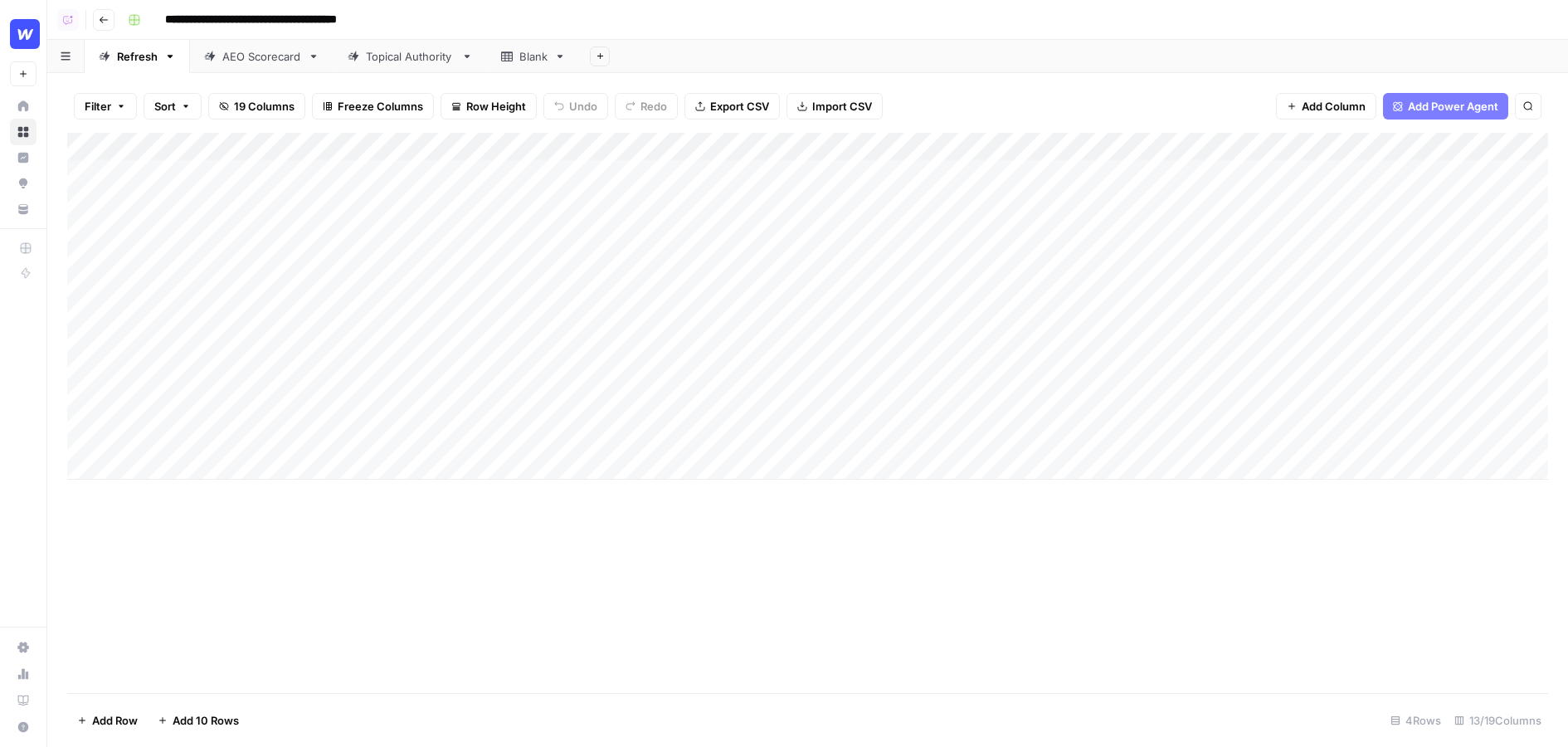
click at [390, 59] on div "Topical Authority" at bounding box center [410, 56] width 89 height 16
click at [919, 175] on div "Add Column" at bounding box center [807, 216] width 1481 height 168
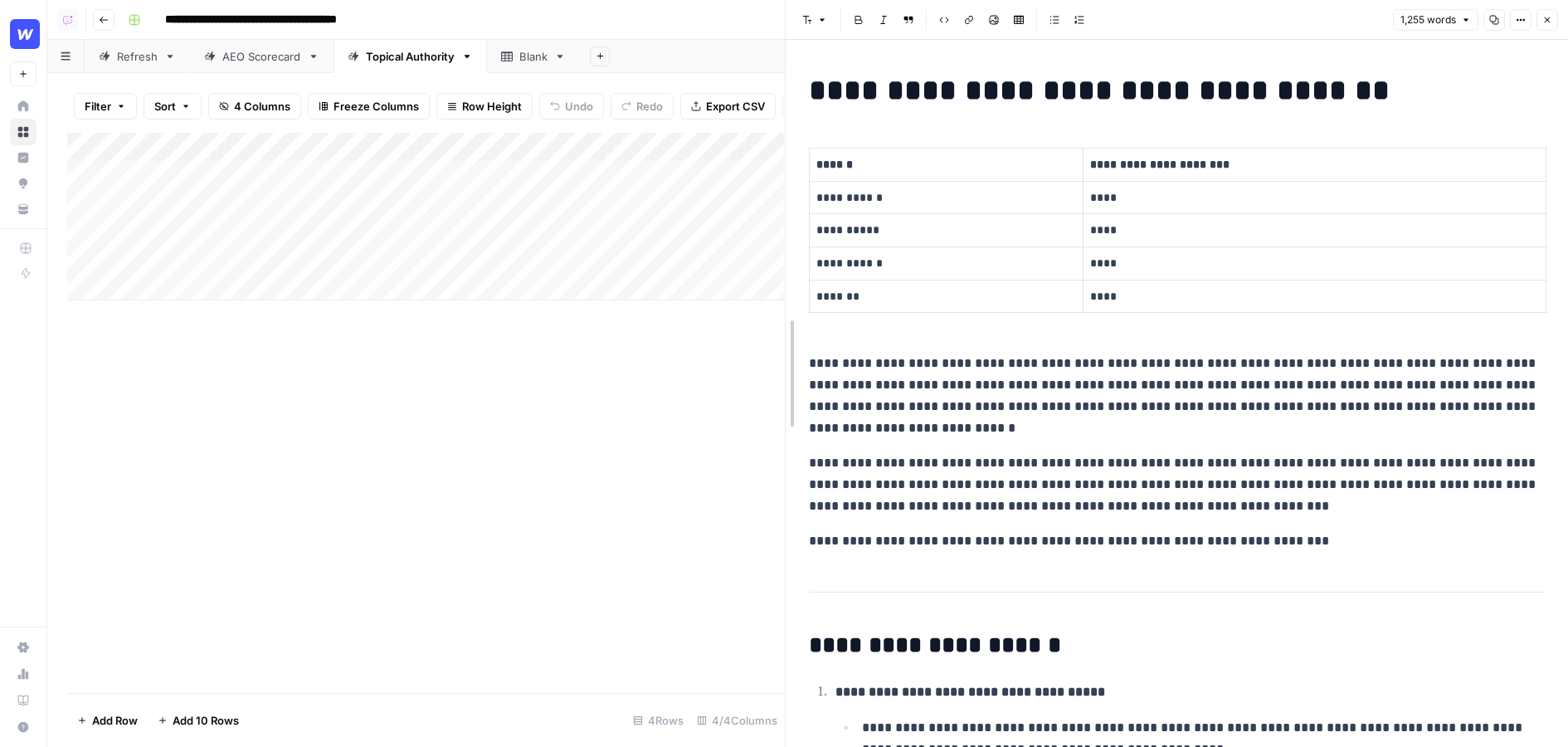
drag, startPoint x: 787, startPoint y: 283, endPoint x: 499, endPoint y: 277, distance: 288.1
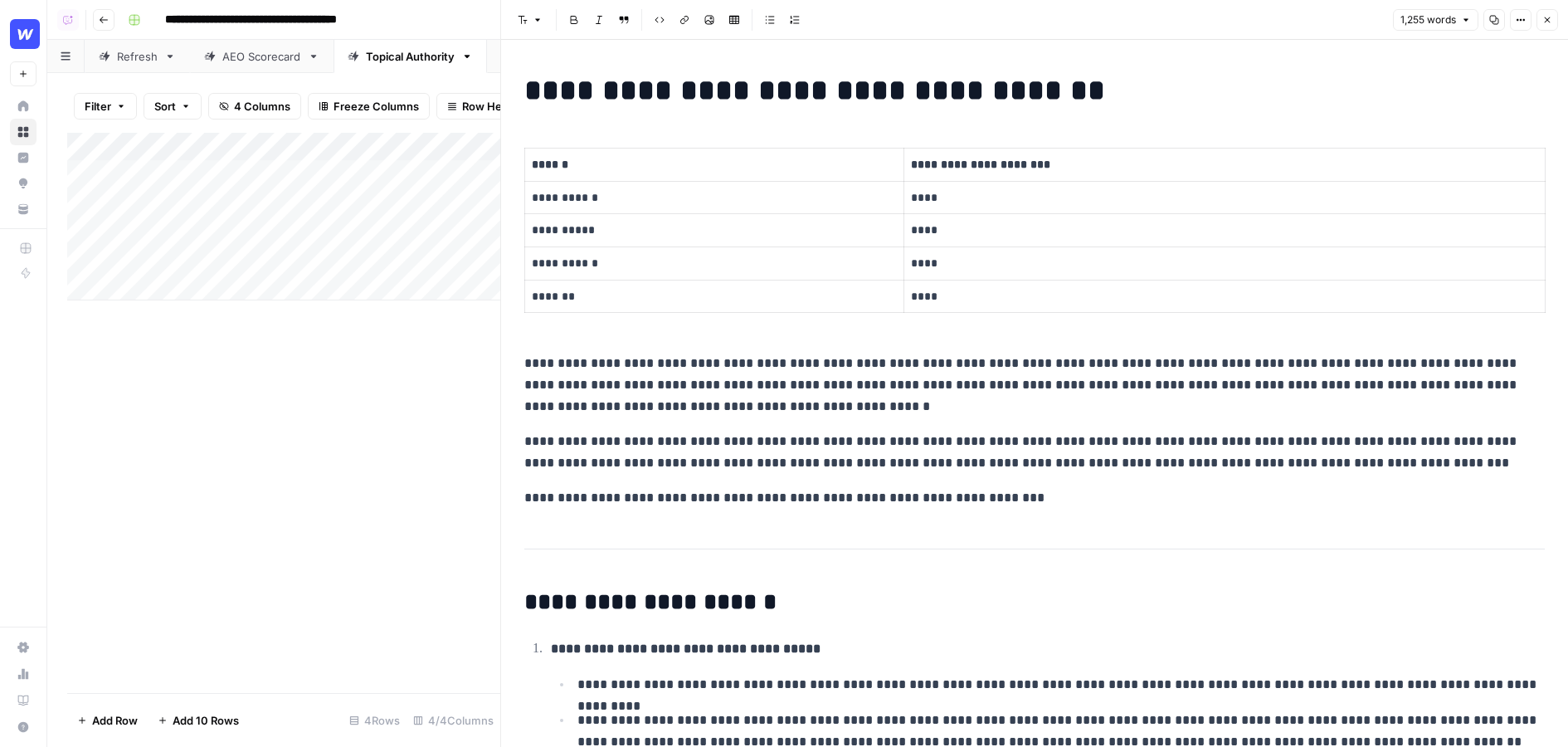
click at [1544, 13] on button "Close" at bounding box center [1547, 20] width 21 height 21
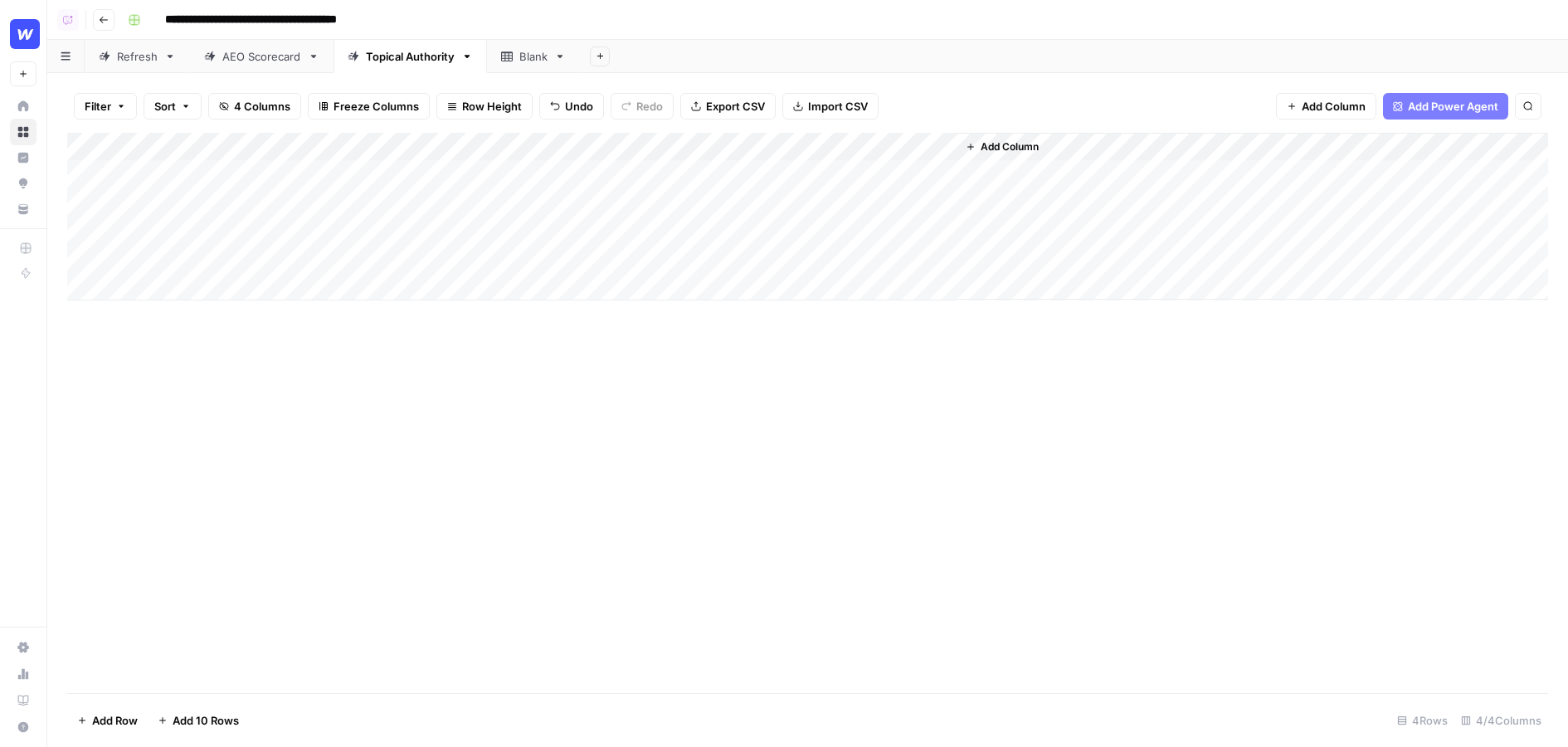
click at [540, 64] on div "Blank" at bounding box center [533, 56] width 28 height 16
click at [1421, 106] on span "Add Power Agent" at bounding box center [1453, 106] width 90 height 16
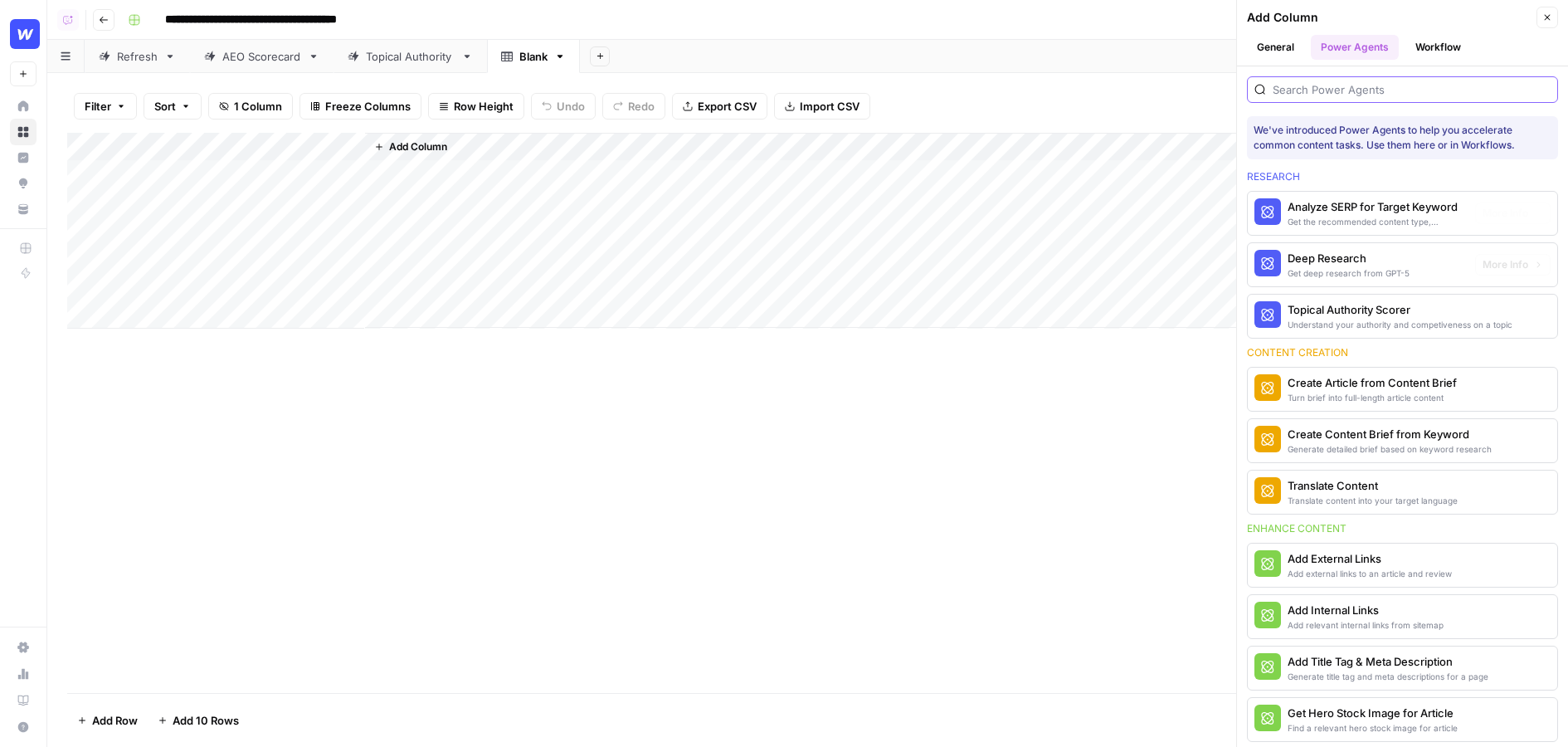
click at [1351, 83] on input "search" at bounding box center [1412, 89] width 278 height 16
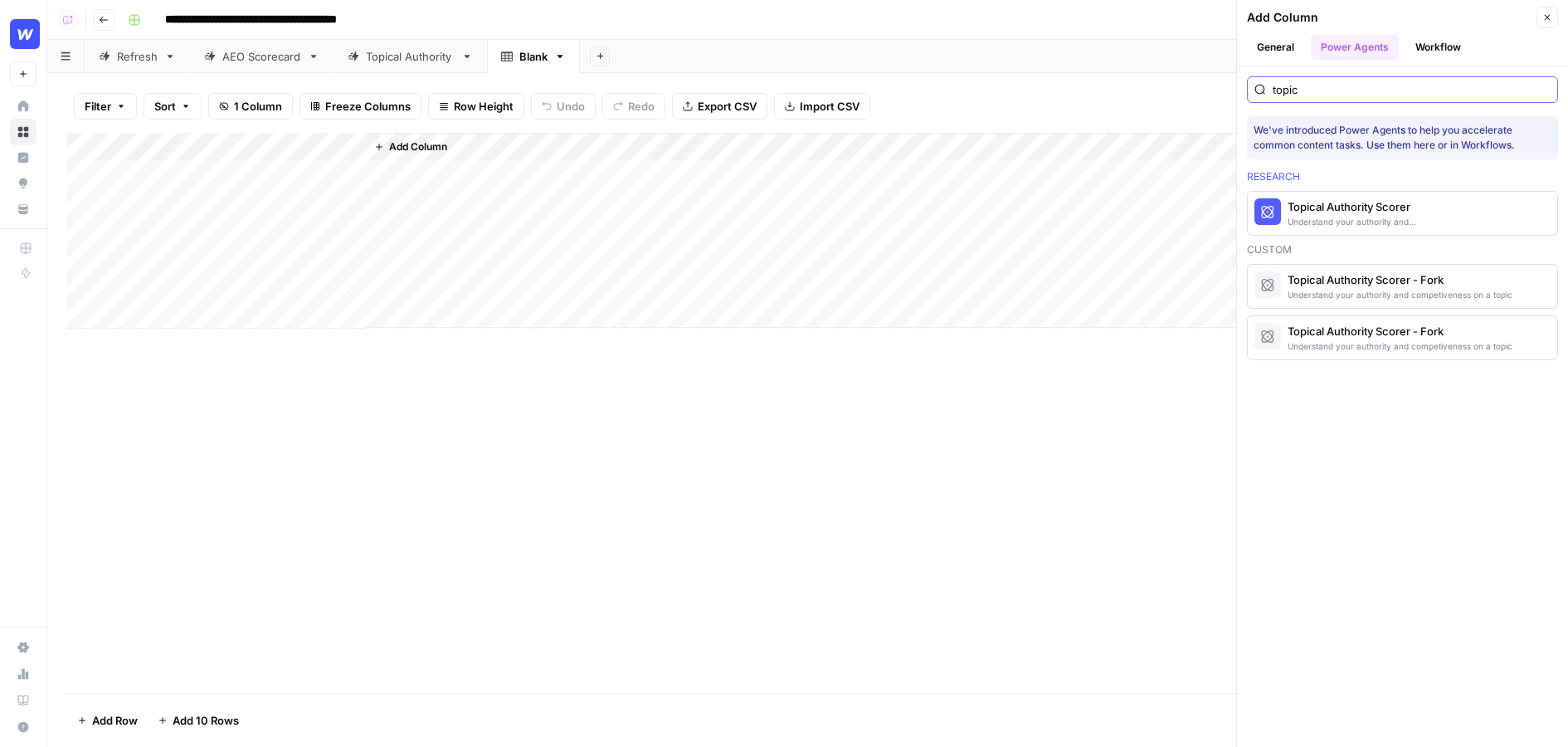
type input "topic"
click at [1290, 206] on div "Topical Authority Scorer" at bounding box center [1375, 206] width 175 height 16
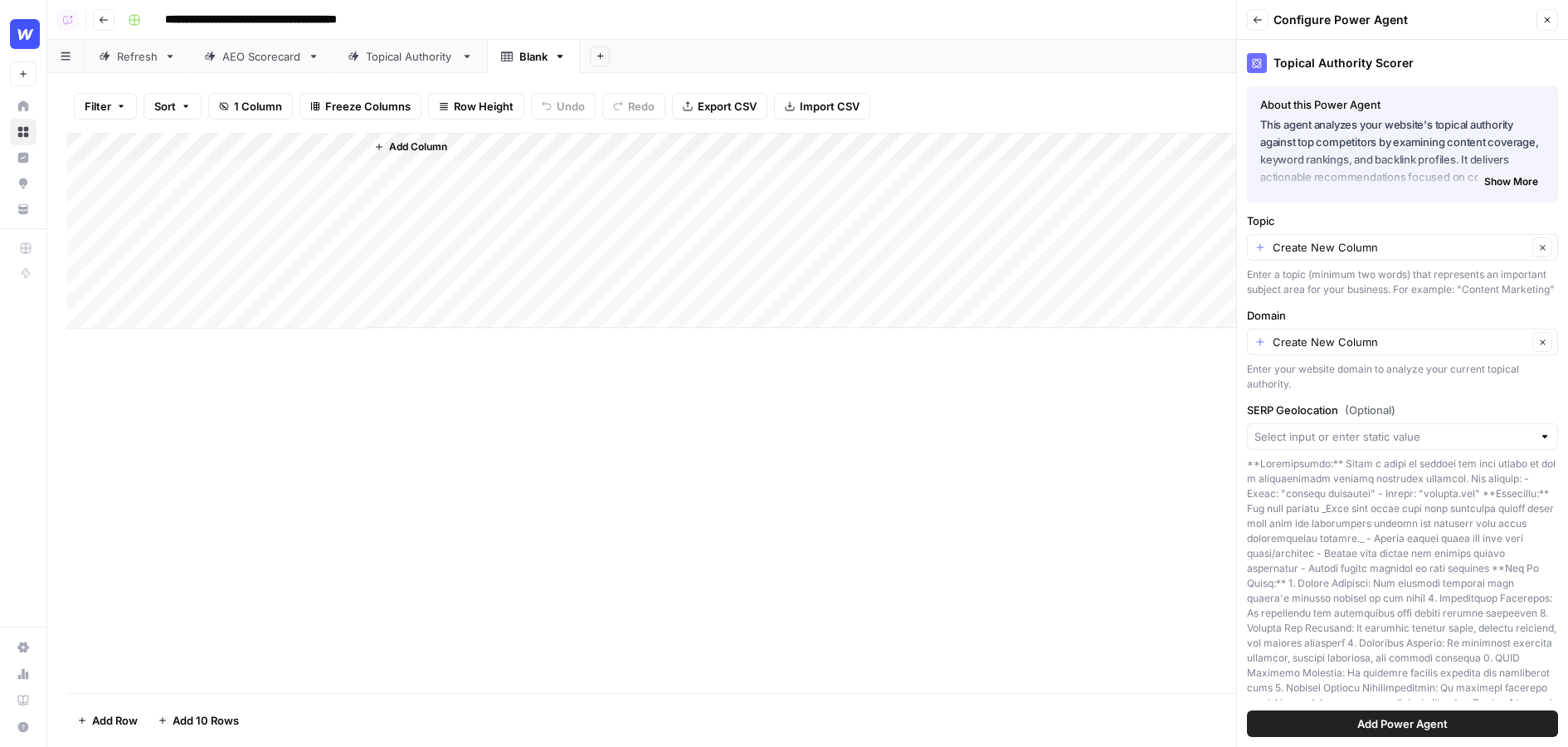
click at [1546, 719] on button "Add Power Agent" at bounding box center [1403, 723] width 311 height 27
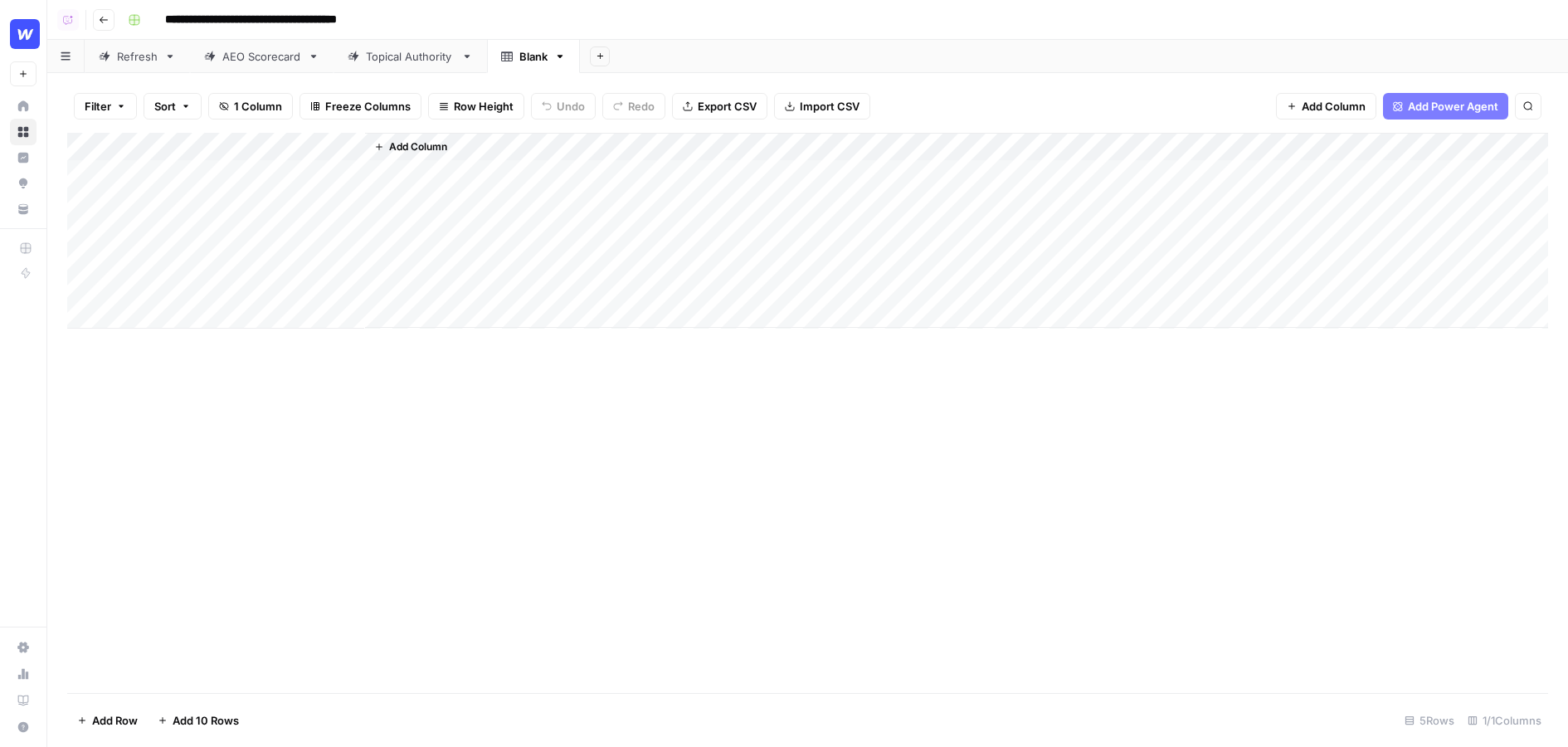
click at [1546, 726] on div "1/1 Columns" at bounding box center [1504, 719] width 87 height 27
click at [353, 145] on div "Add Column" at bounding box center [807, 230] width 1481 height 196
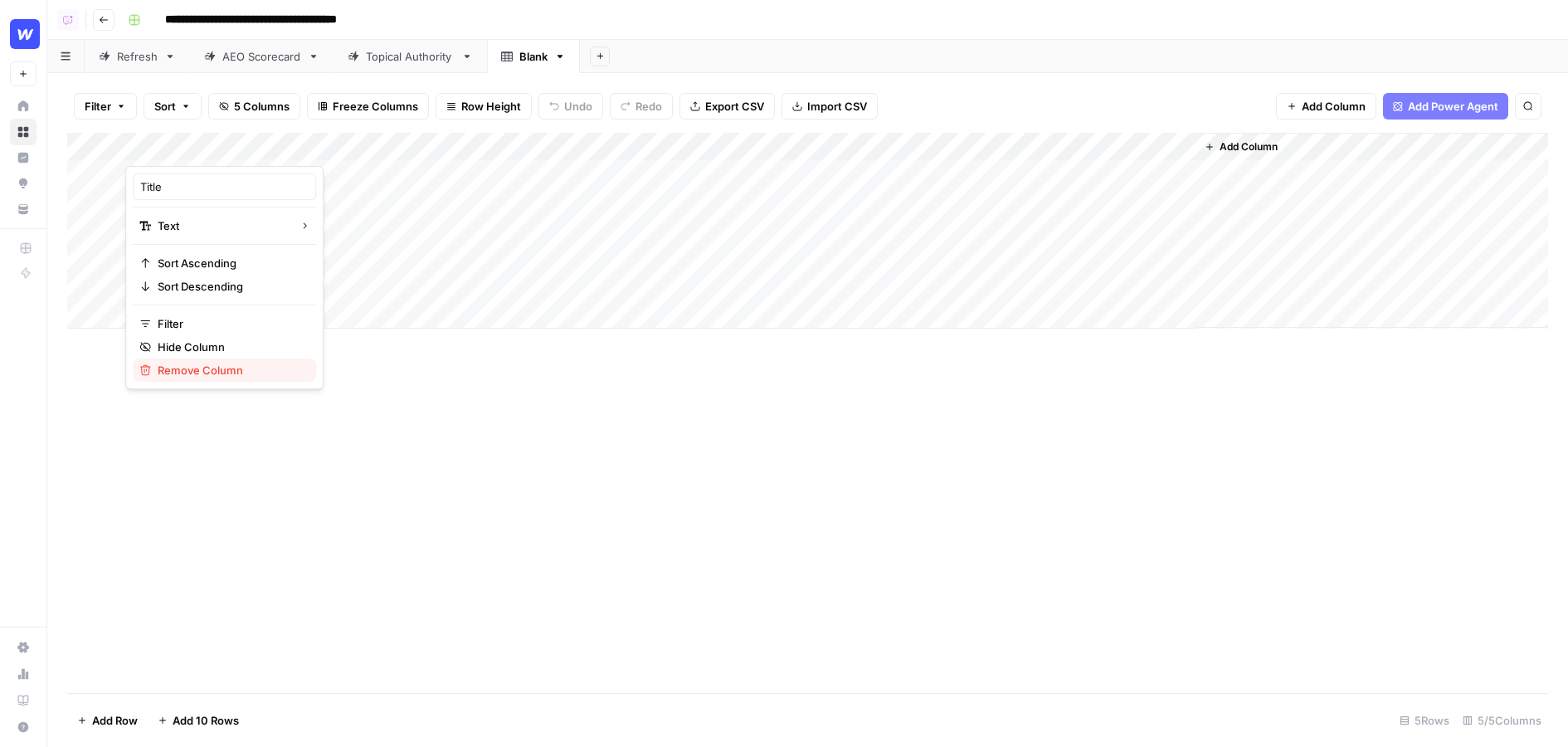
click at [193, 370] on span "Remove Column" at bounding box center [230, 370] width 145 height 16
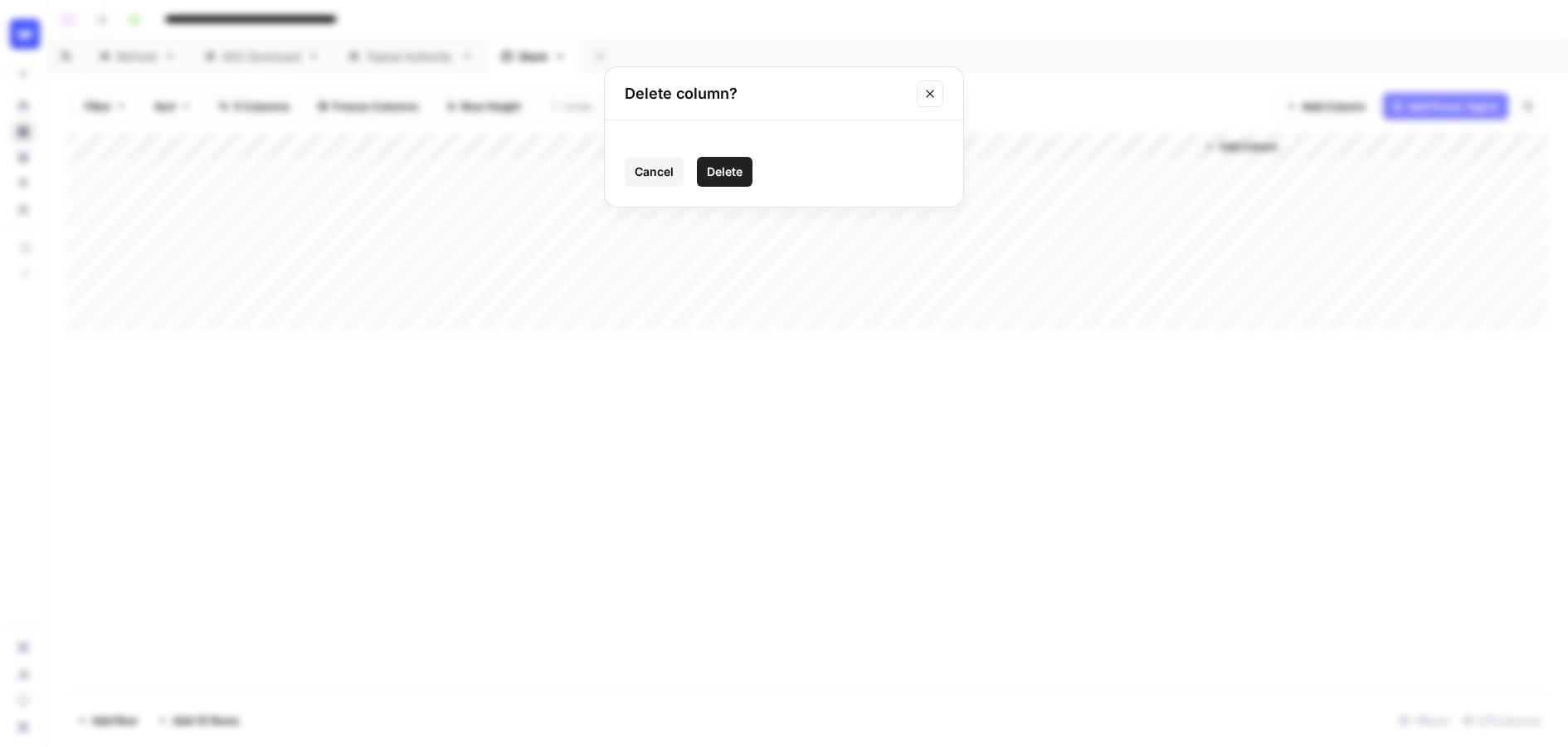
click at [727, 173] on span "Delete" at bounding box center [725, 171] width 36 height 16
click at [25, 98] on link "Home" at bounding box center [23, 106] width 27 height 27
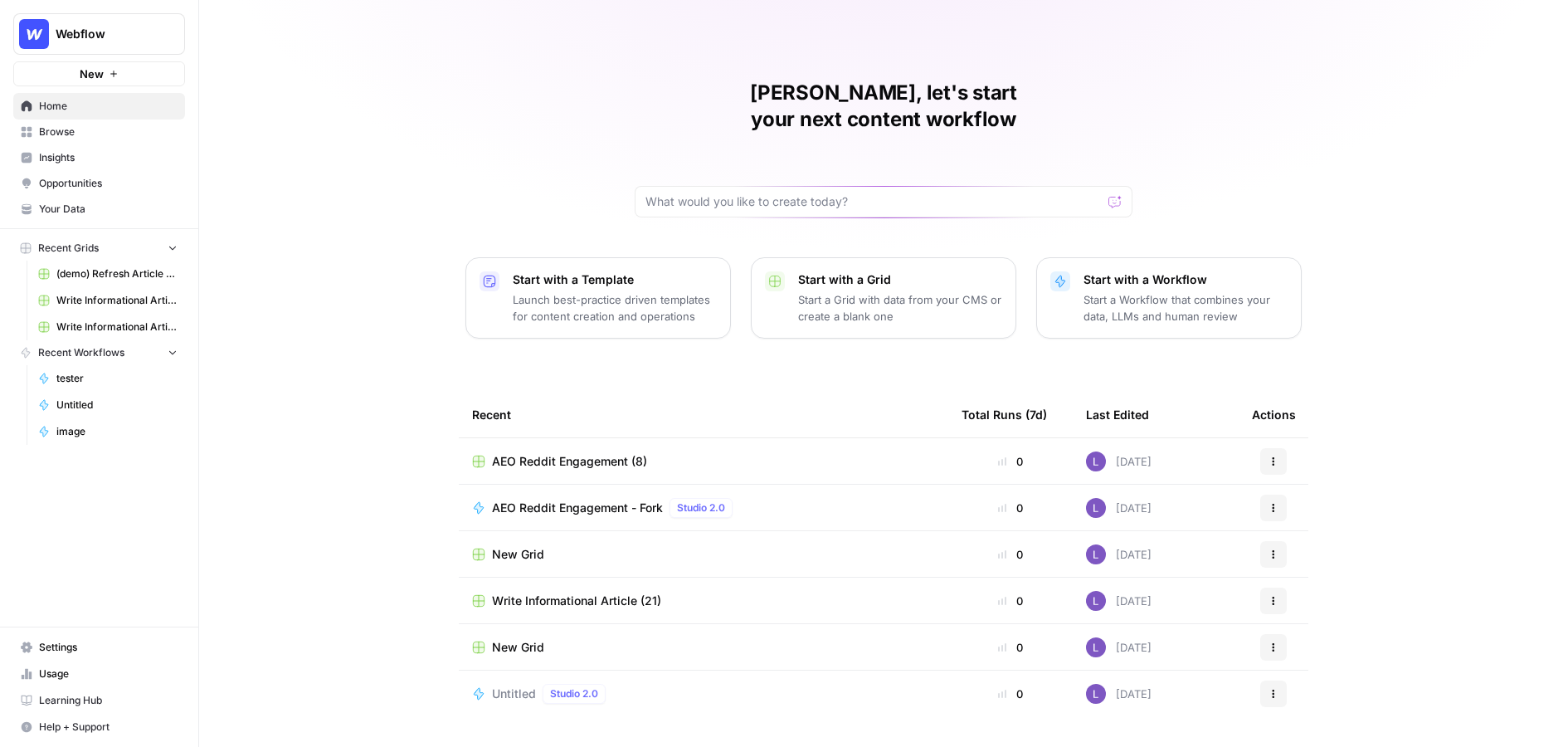
click at [54, 160] on span "Insights" at bounding box center [107, 157] width 138 height 15
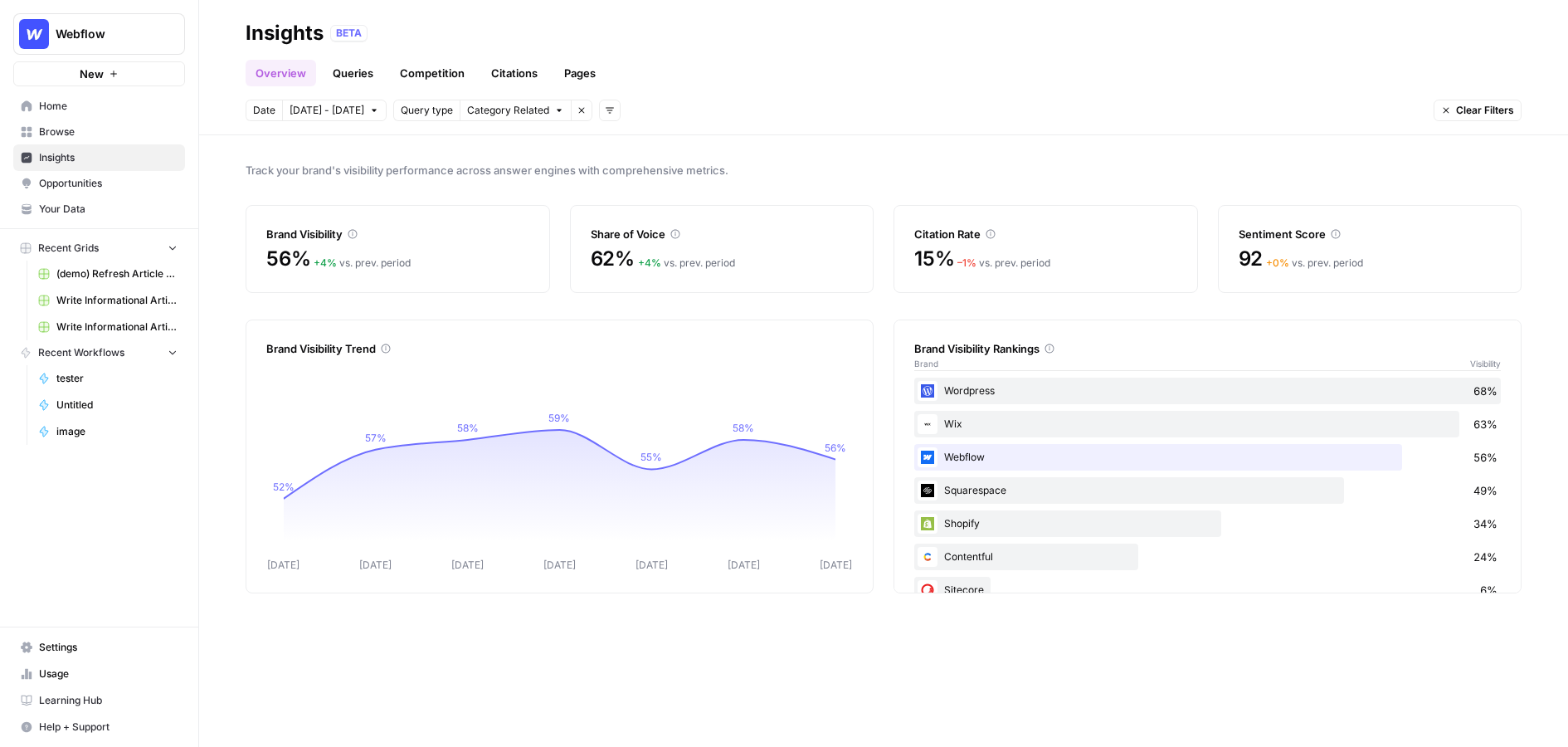
click at [79, 183] on span "Opportunities" at bounding box center [107, 183] width 138 height 15
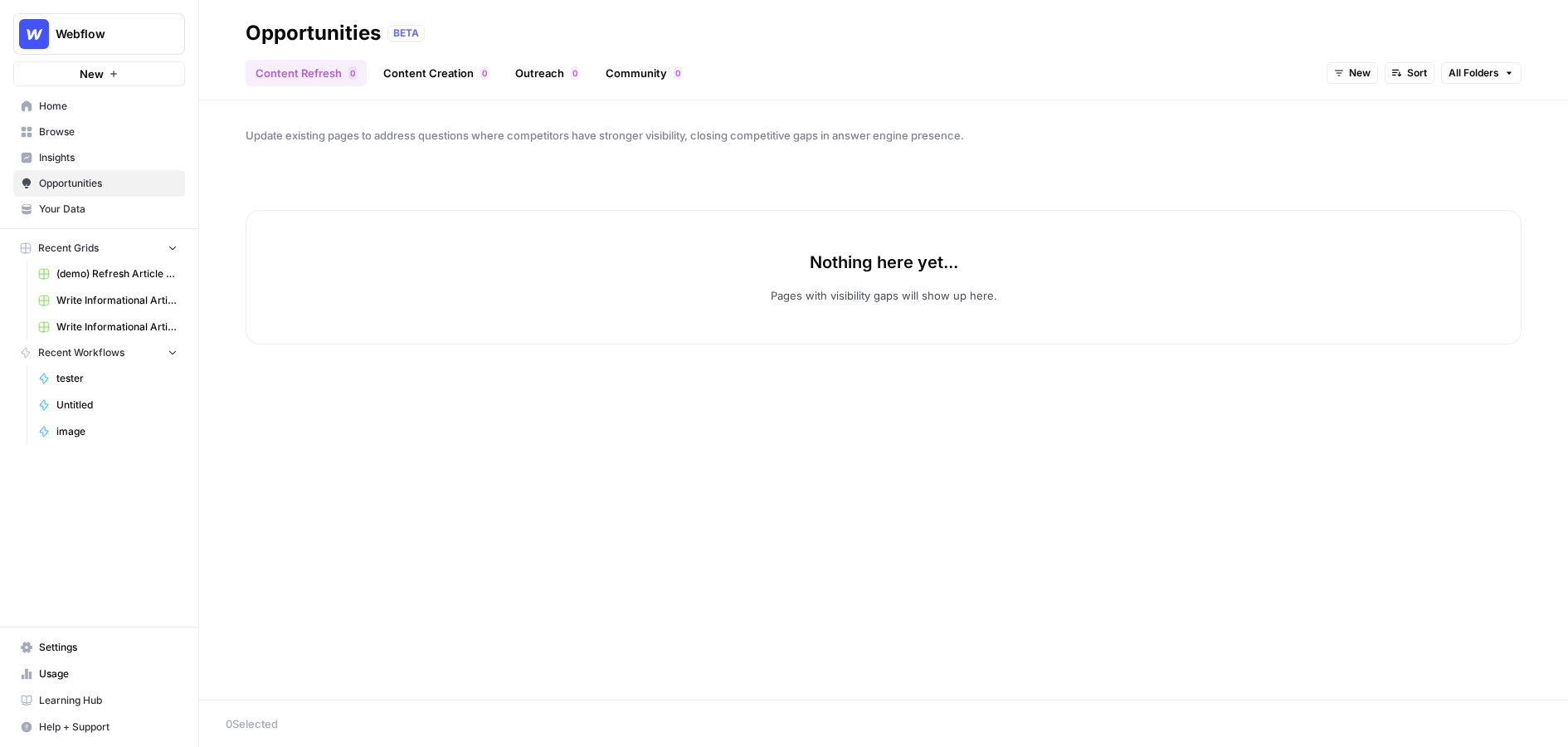
click at [1371, 69] on button "New" at bounding box center [1352, 72] width 52 height 21
click at [1369, 113] on span "All Opportunities" at bounding box center [1385, 109] width 84 height 16
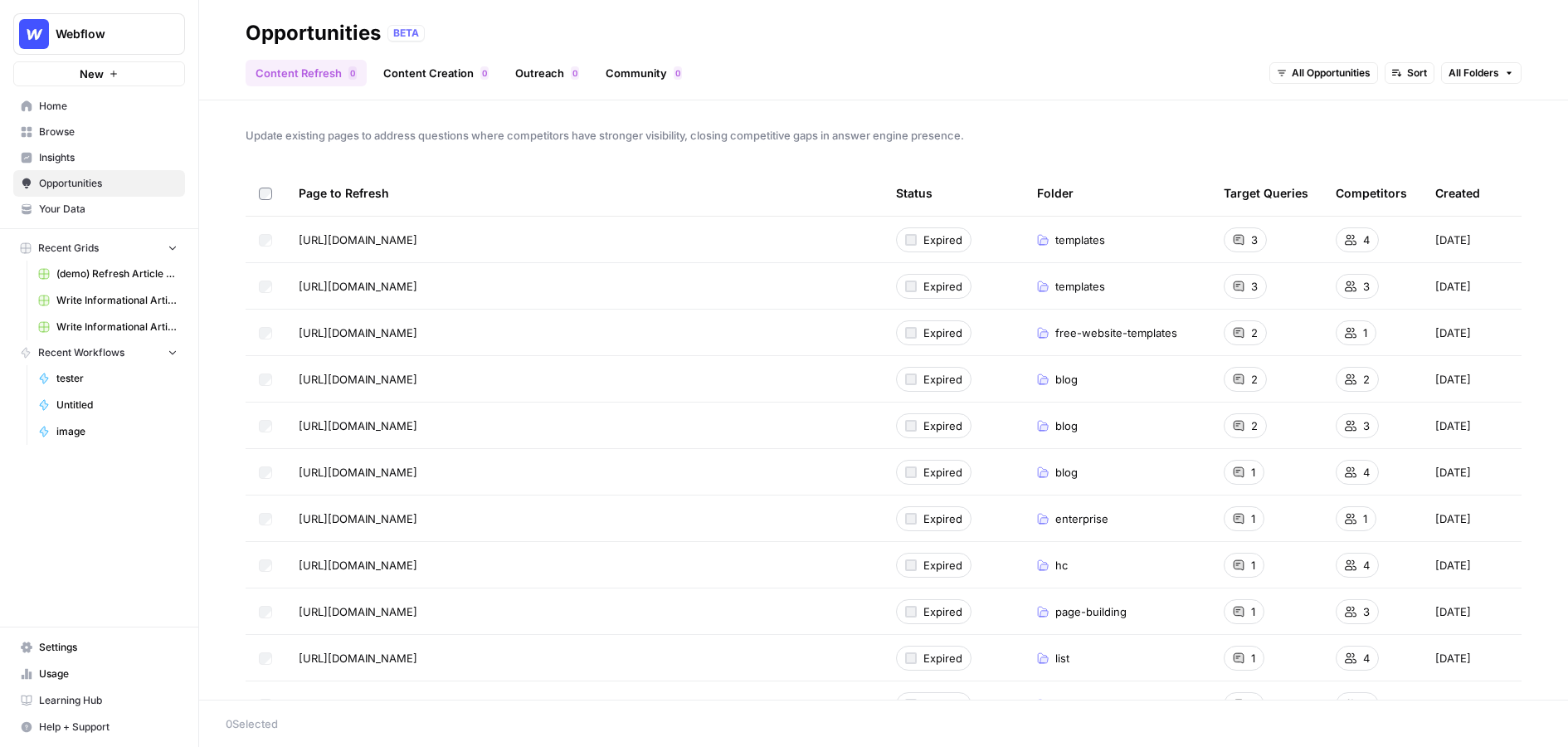
click at [87, 134] on span "Browse" at bounding box center [107, 132] width 138 height 15
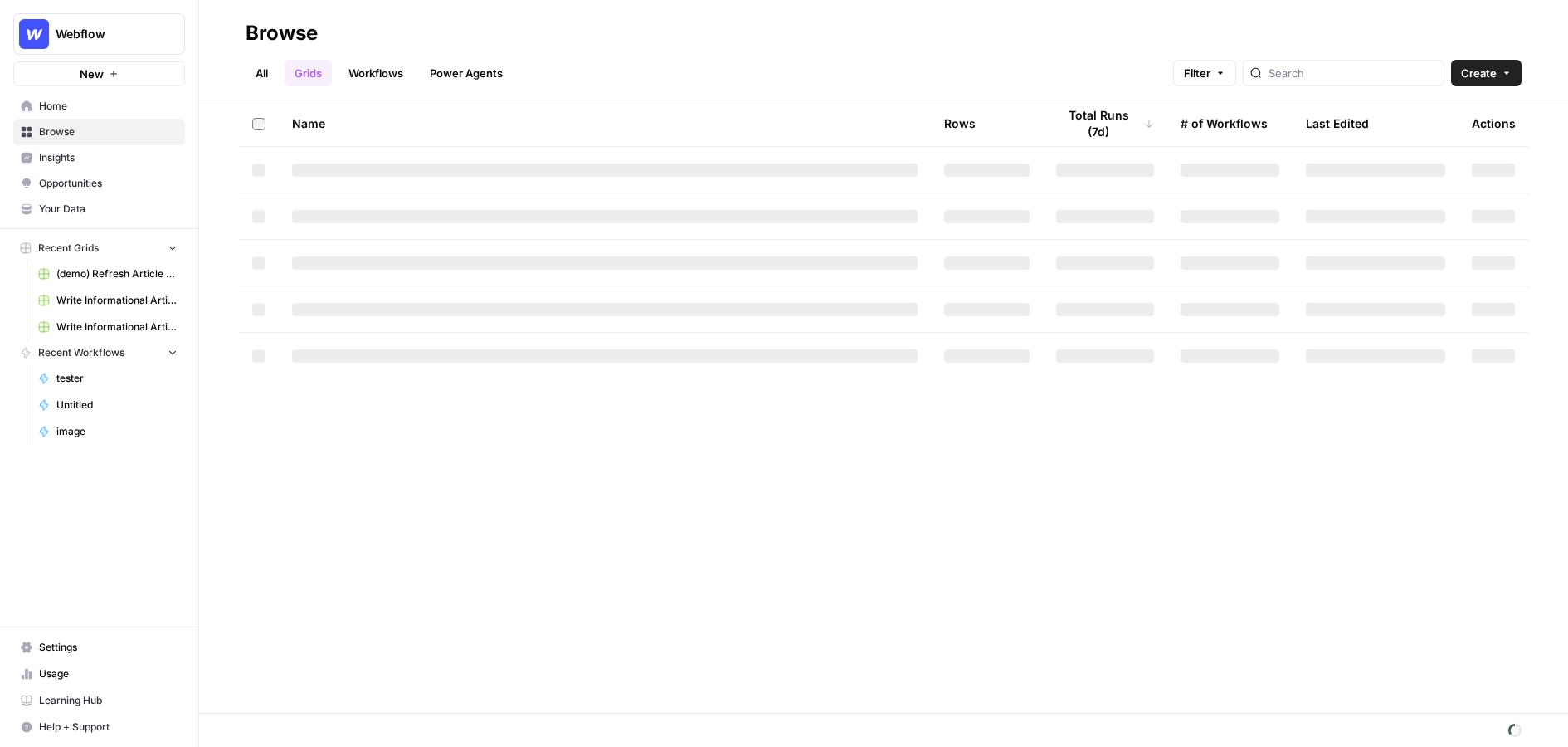
click at [99, 209] on span "Your Data" at bounding box center [107, 209] width 138 height 15
